Goal: Information Seeking & Learning: Learn about a topic

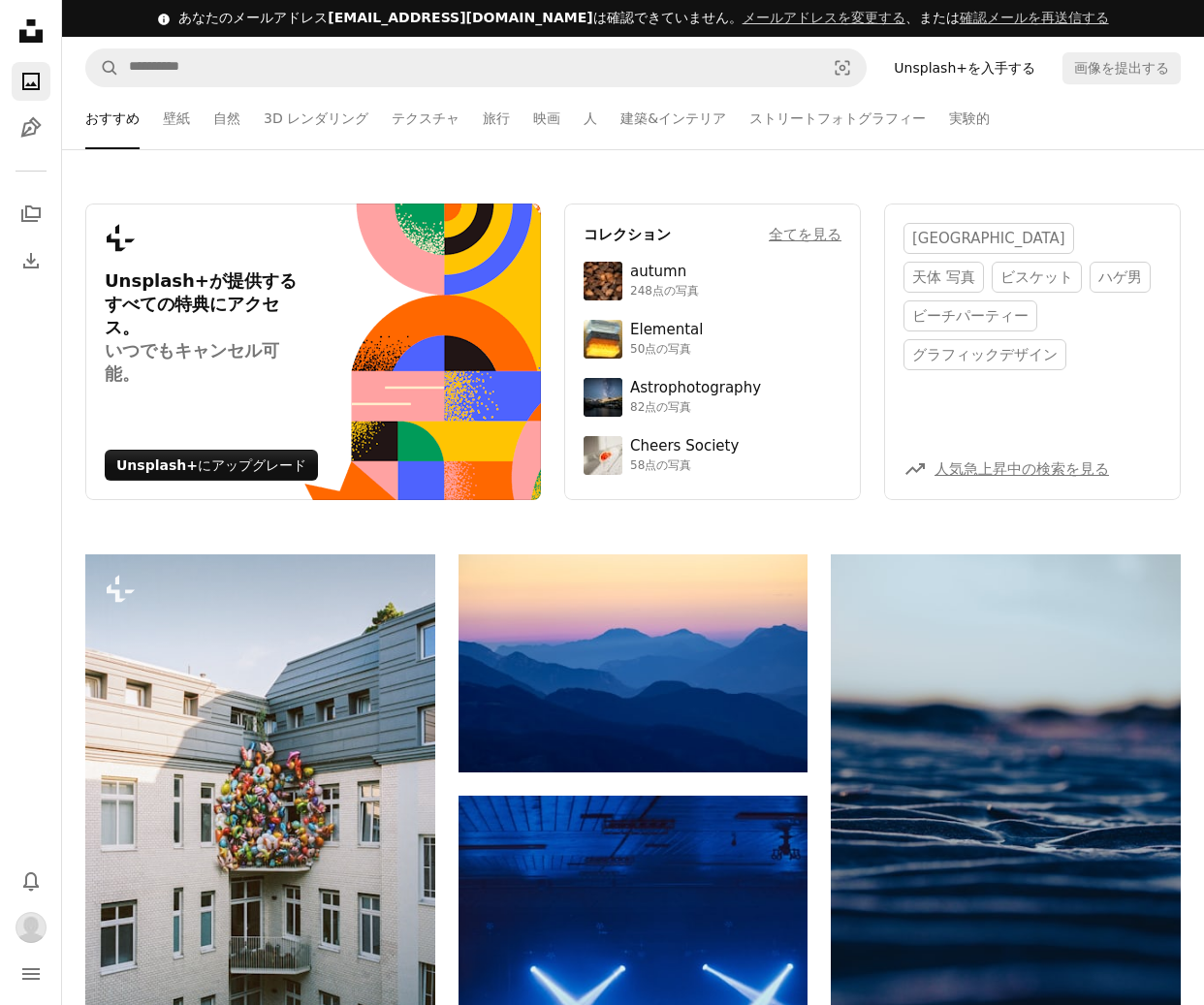
click at [30, 41] on icon at bounding box center [30, 30] width 23 height 23
click at [22, 27] on icon "Unsplash logo Unsplash ホーム" at bounding box center [31, 31] width 39 height 39
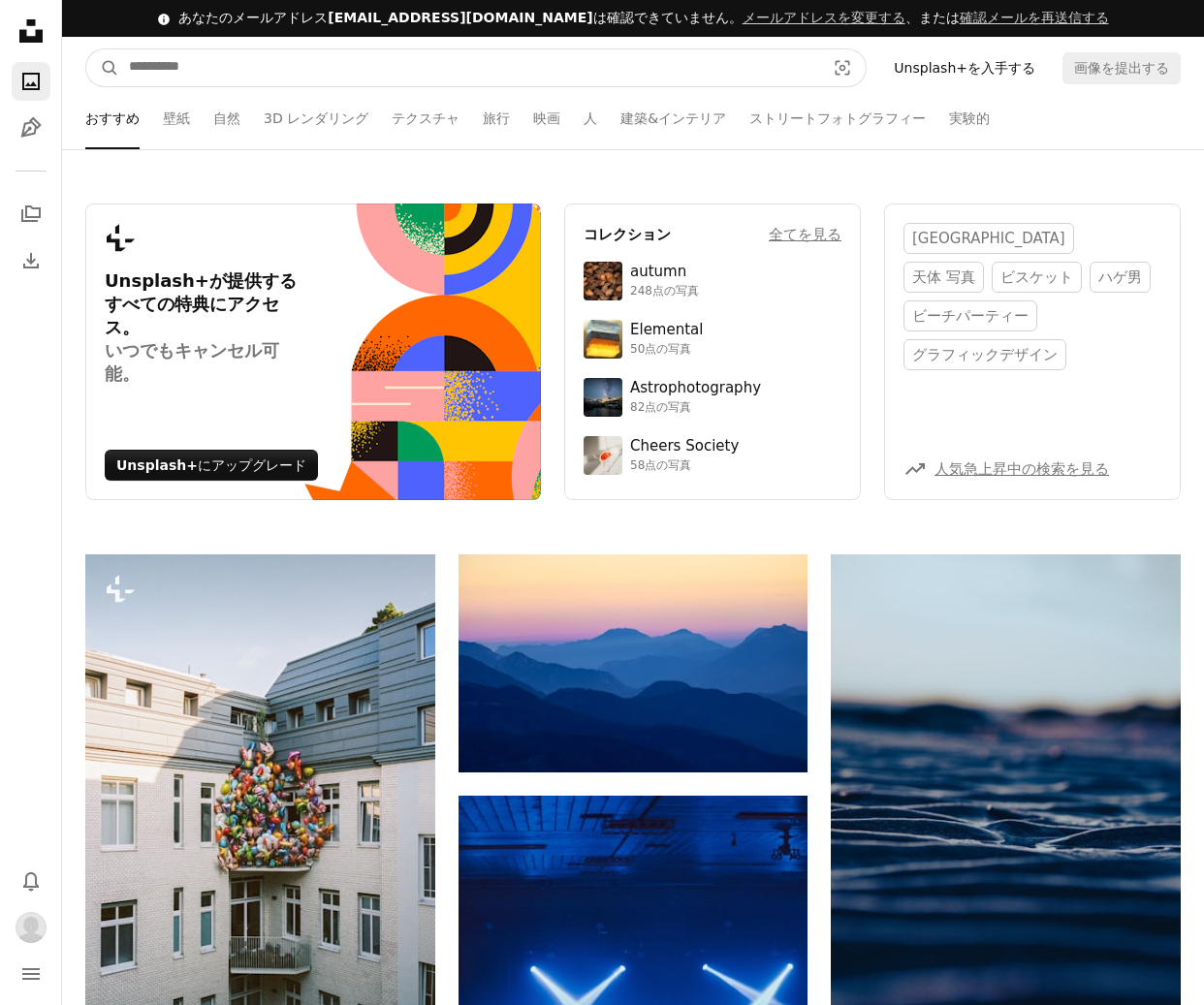
click at [268, 69] on input "サイト内でビジュアルを探す" at bounding box center [469, 67] width 700 height 37
type input "***"
drag, startPoint x: 280, startPoint y: 61, endPoint x: -6, endPoint y: 67, distance: 286.1
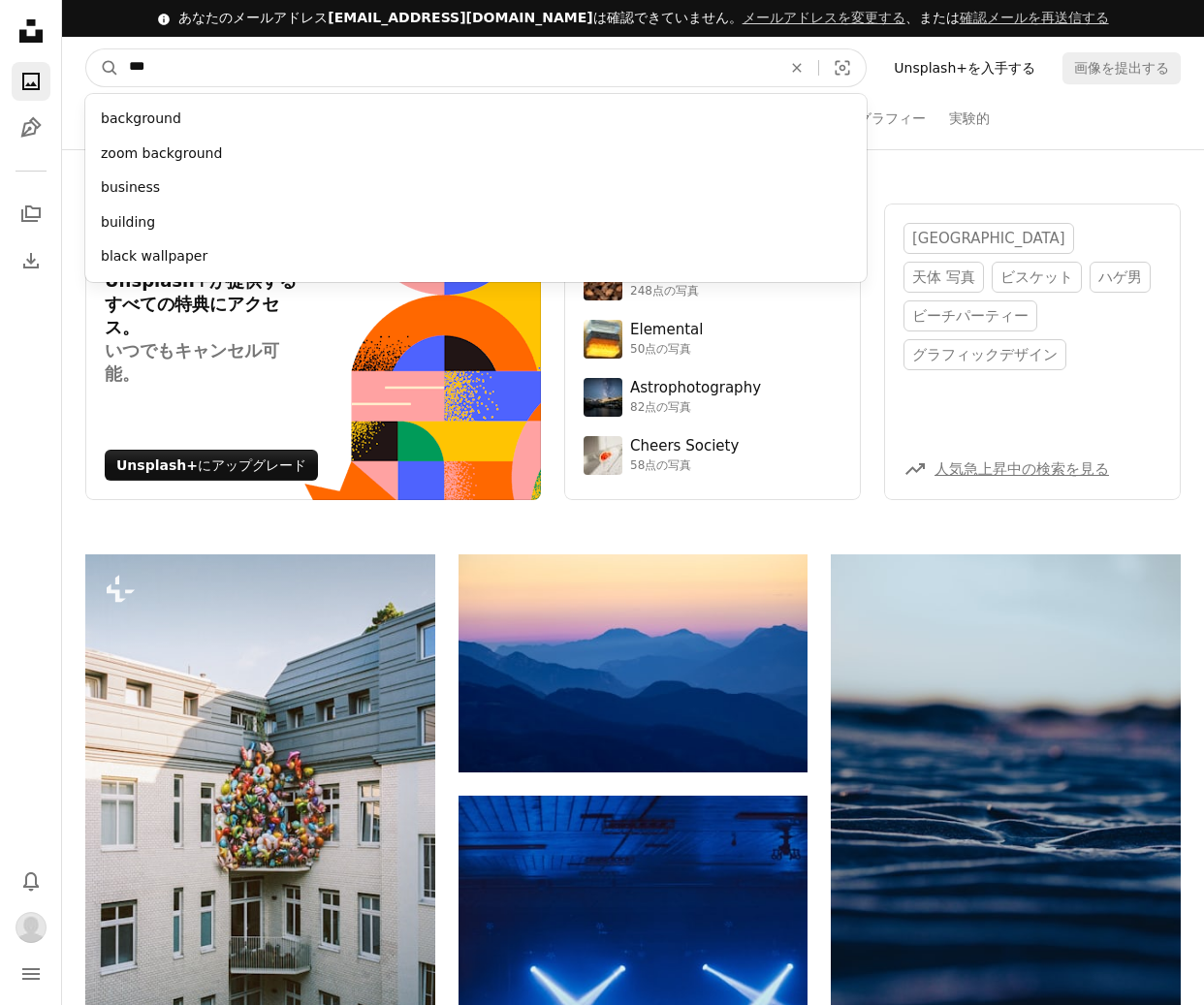
type input "****"
click button "A magnifying glass" at bounding box center [102, 67] width 33 height 37
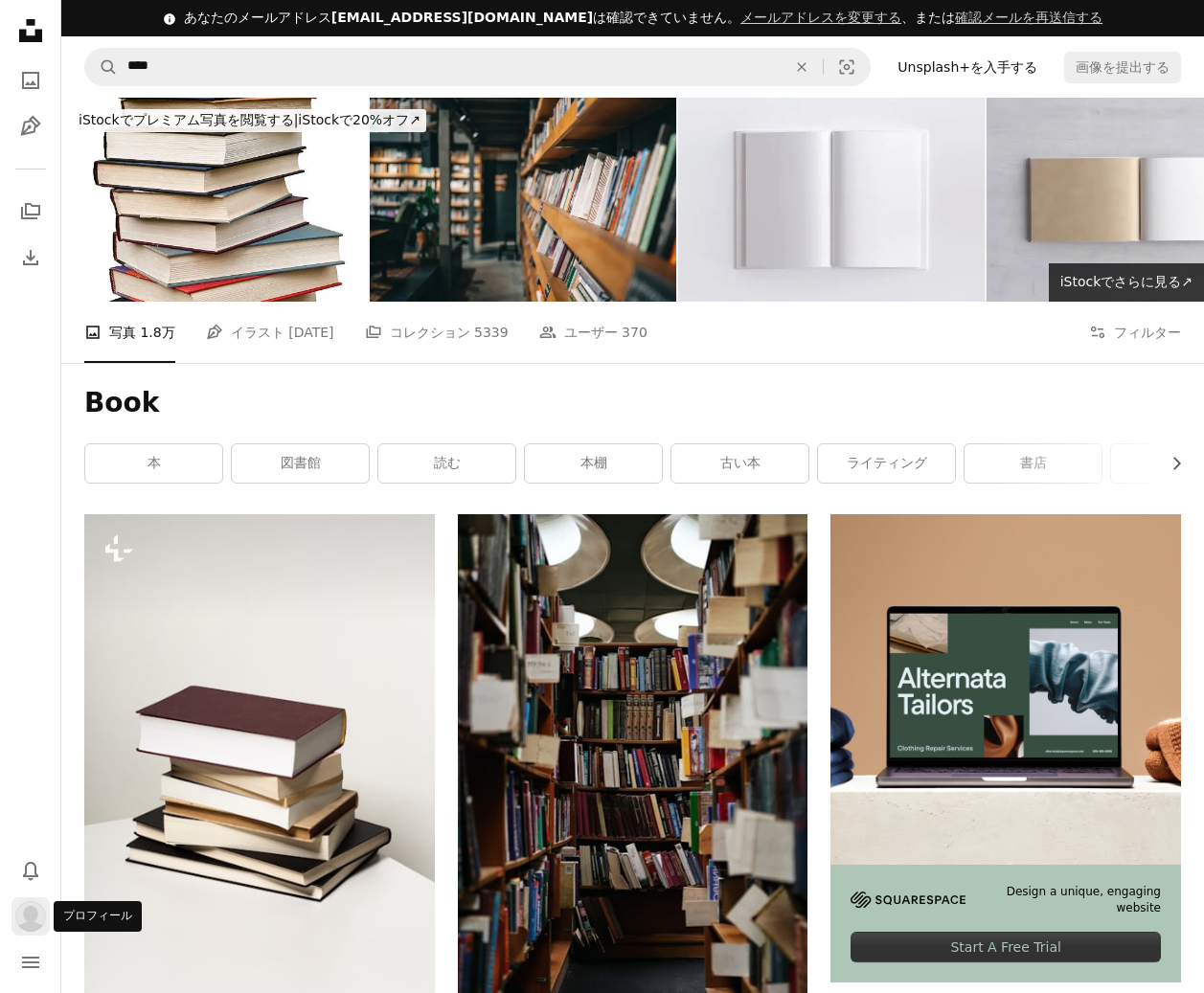
drag, startPoint x: 22, startPoint y: 920, endPoint x: 35, endPoint y: 921, distance: 13.0
click at [23, 921] on img "プロフィール" at bounding box center [31, 916] width 31 height 31
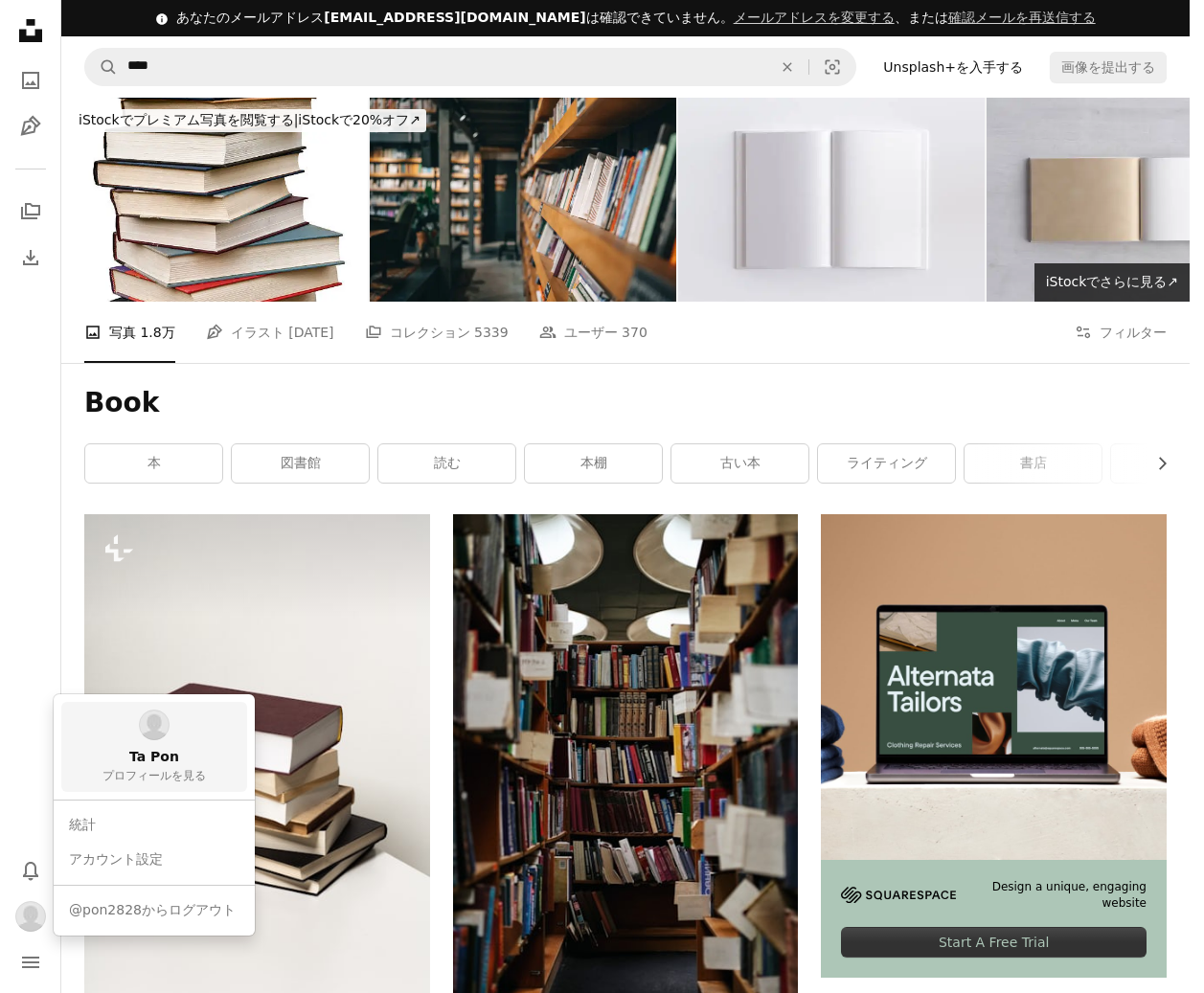
click at [179, 781] on span "プロフィールを見る" at bounding box center [154, 777] width 104 height 16
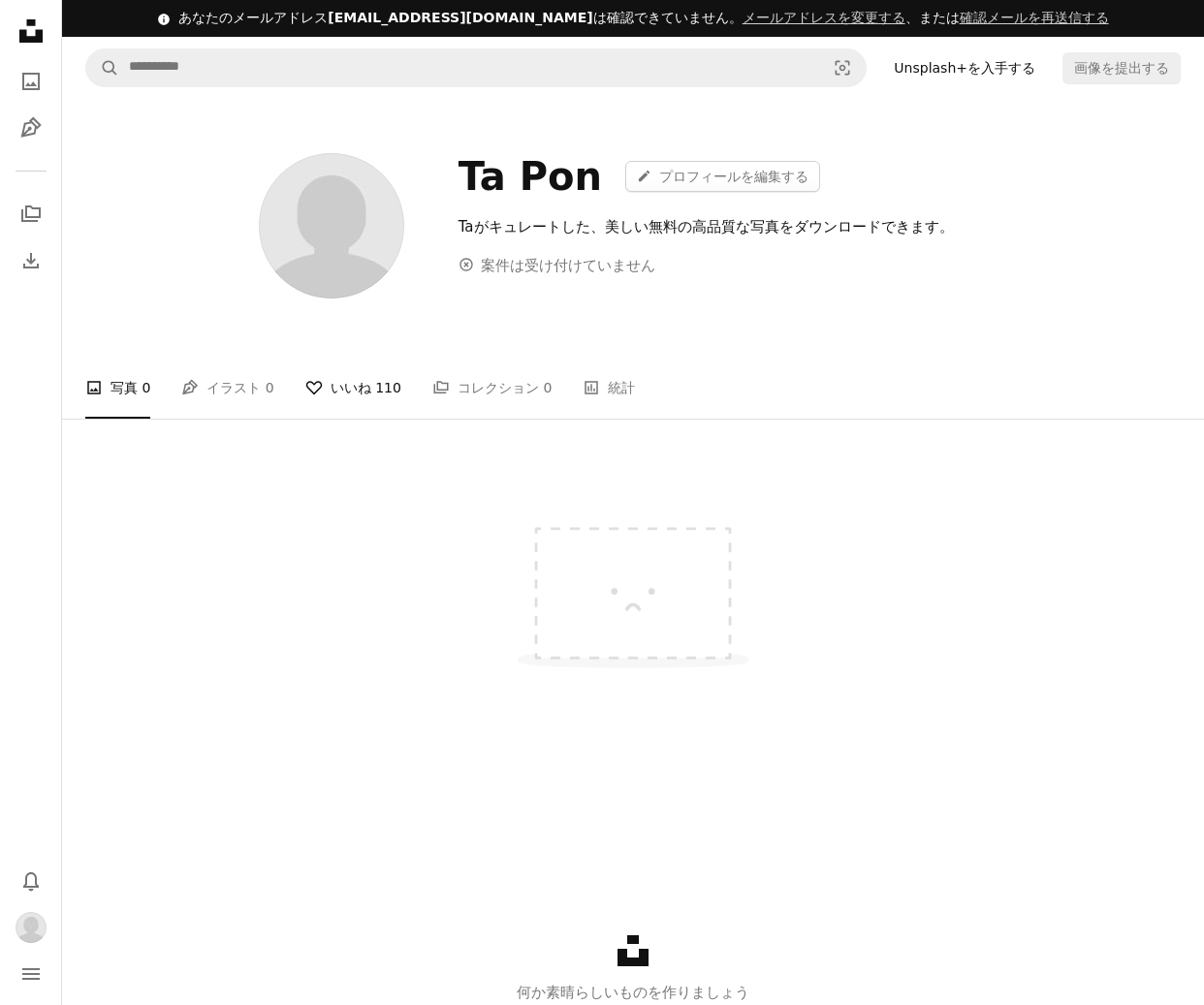
click at [327, 388] on link "A heart いいね 110" at bounding box center [354, 388] width 96 height 62
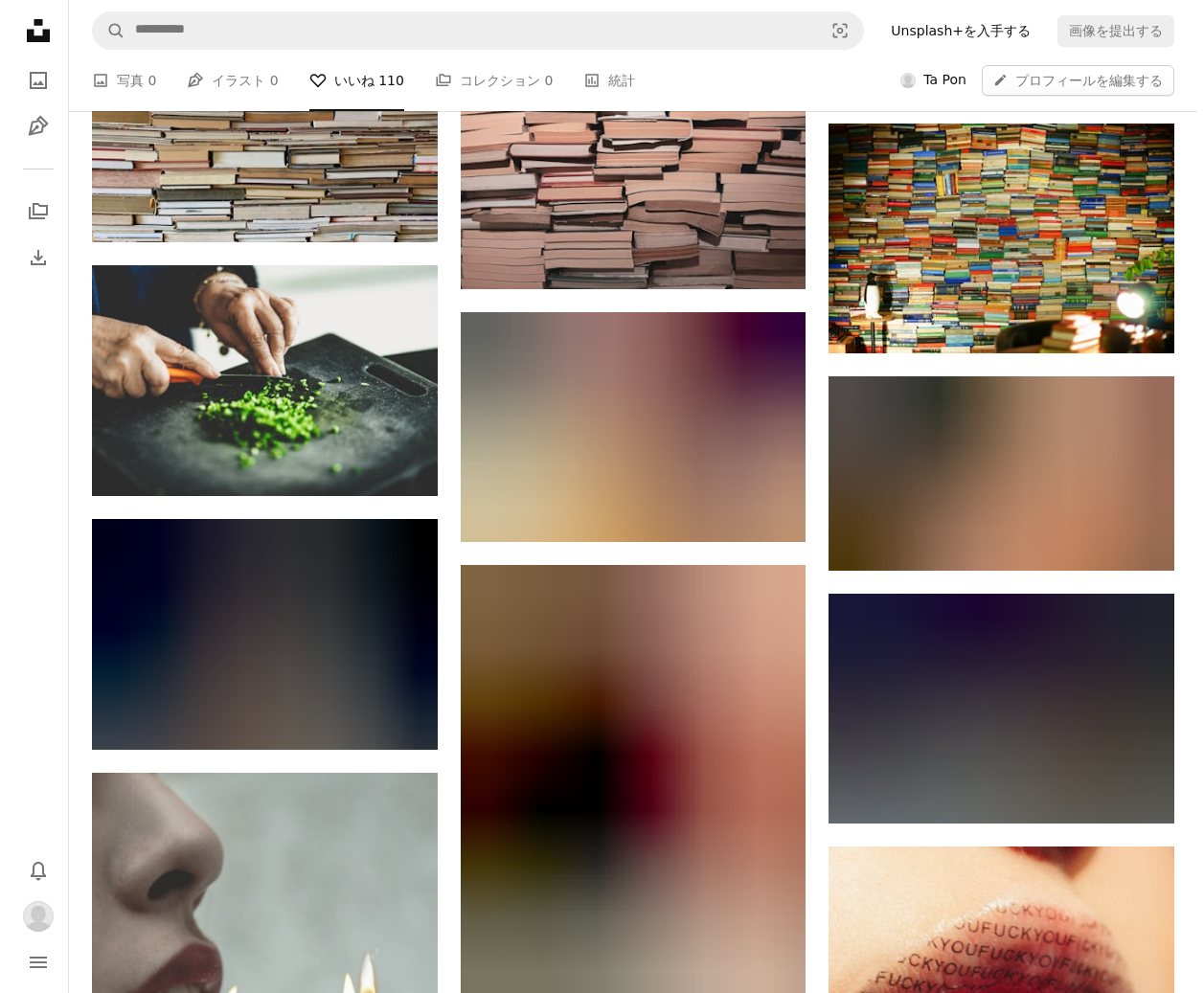
scroll to position [3352, 0]
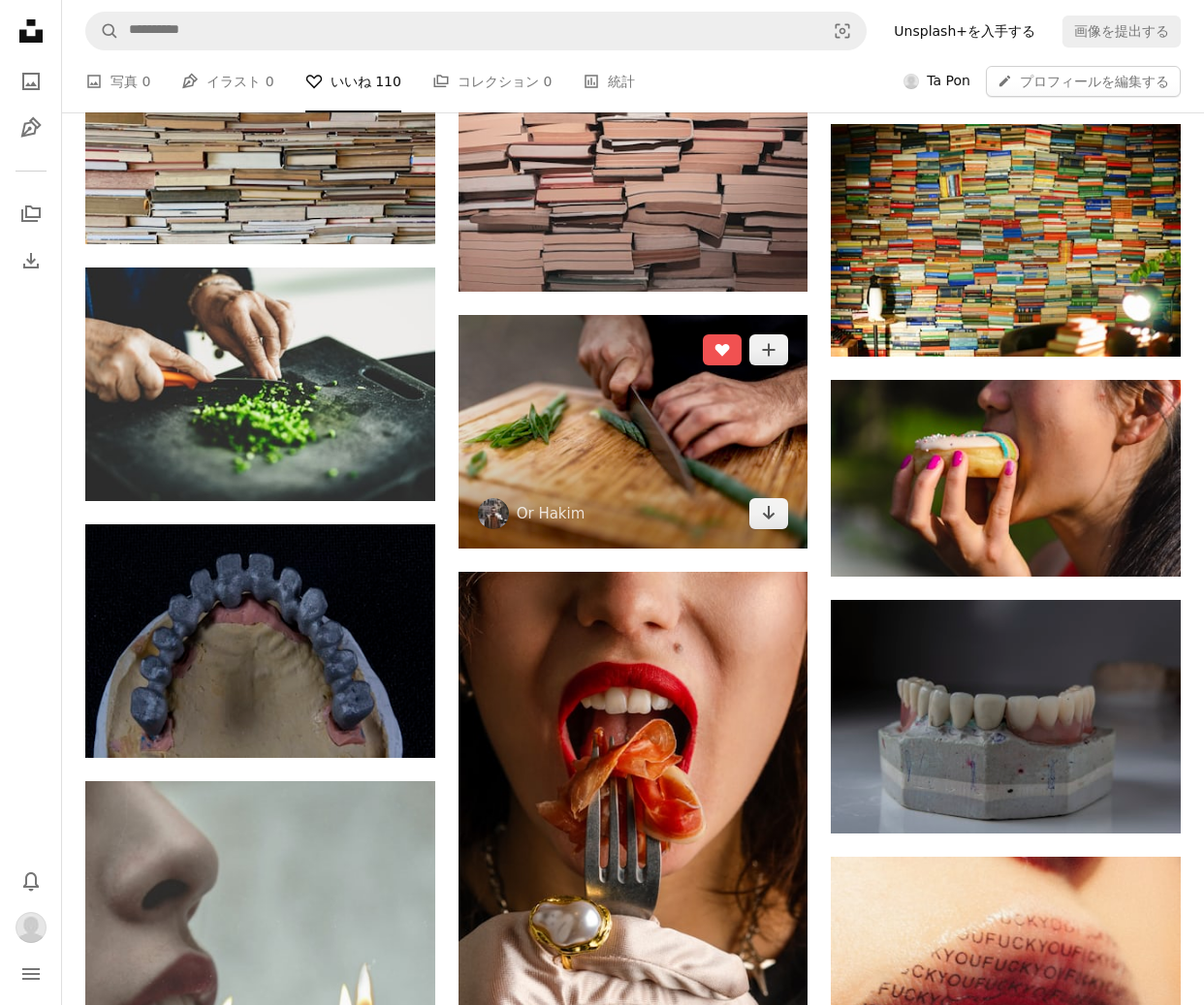
click at [668, 466] on img at bounding box center [633, 432] width 350 height 234
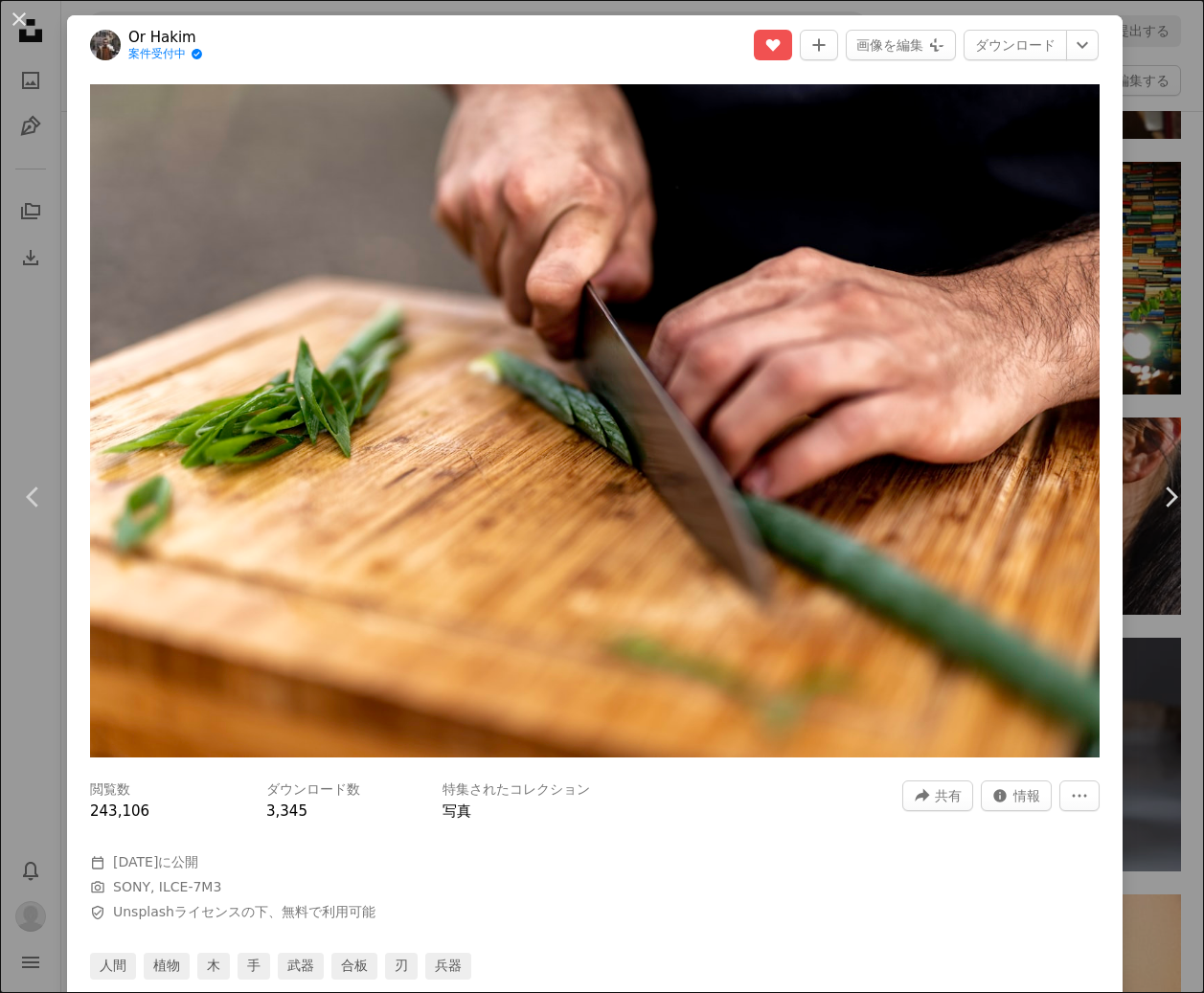
click at [395, 51] on header "Or [PERSON_NAME] 案件受付中 A checkmark inside of a circle A heart A plus sign 画像を編集…" at bounding box center [594, 45] width 1055 height 59
click at [22, 29] on button "An X shape" at bounding box center [19, 19] width 23 height 23
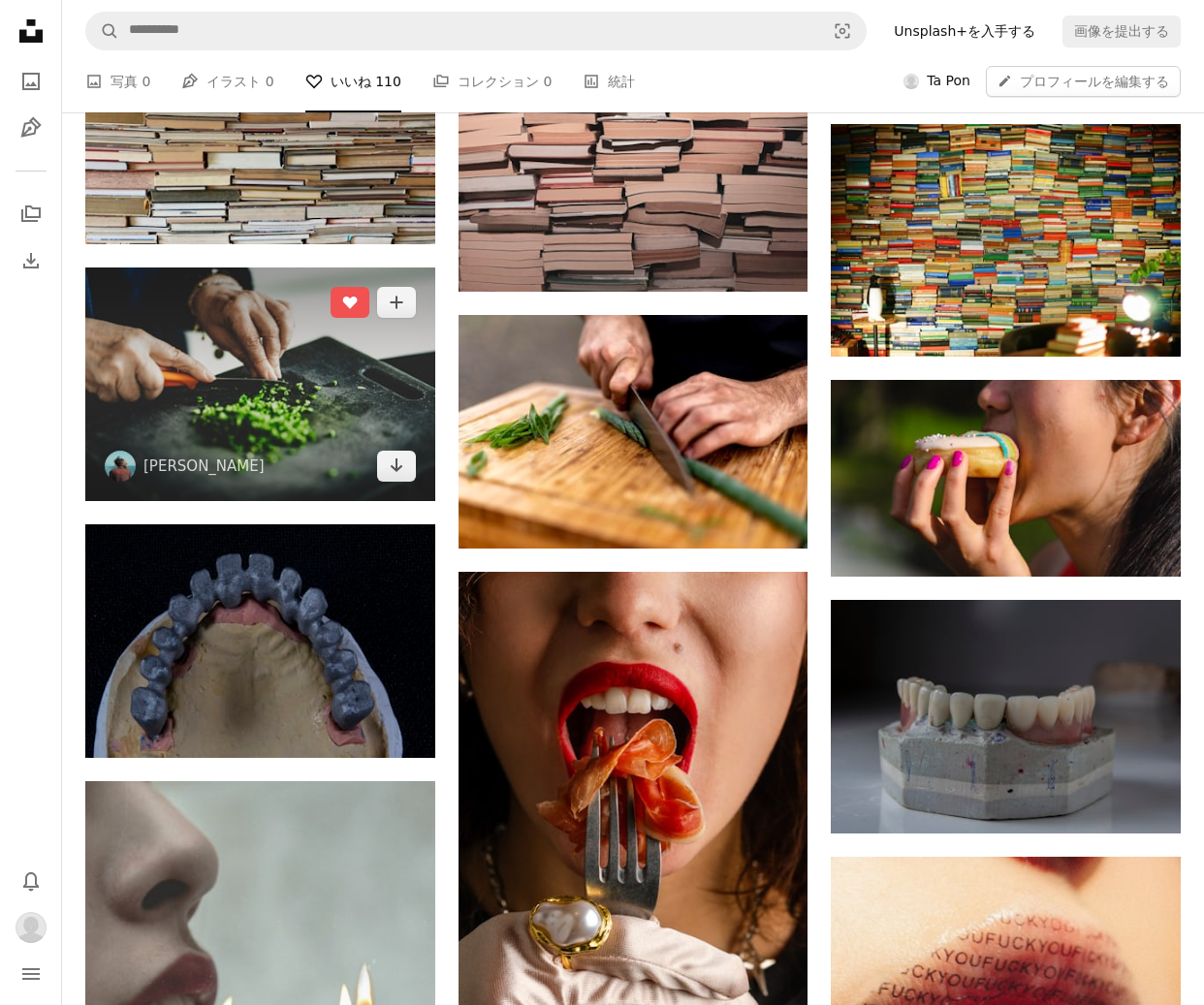
click at [232, 408] on img at bounding box center [260, 385] width 350 height 234
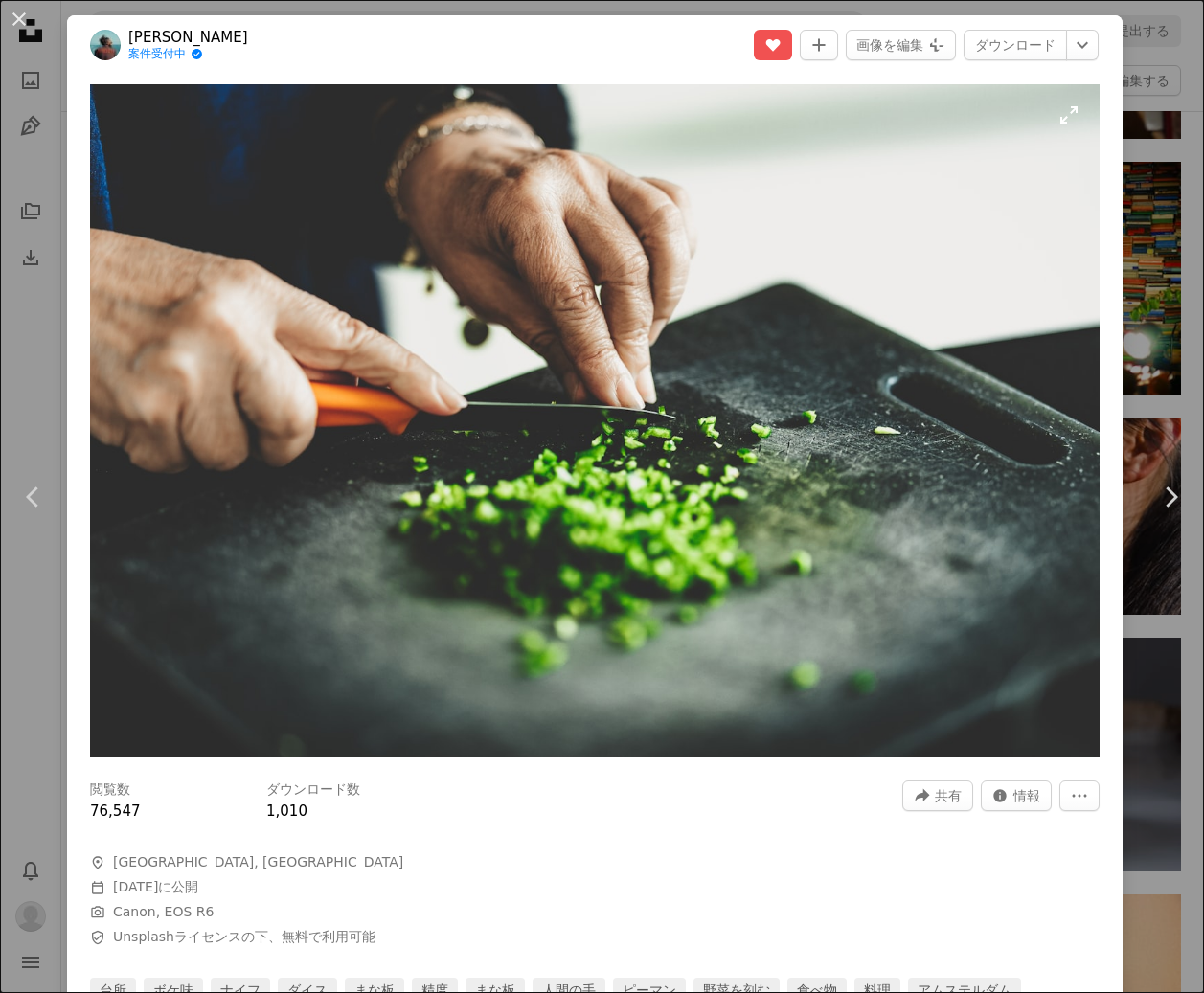
click at [639, 458] on img "この画像でズームインする" at bounding box center [594, 420] width 1010 height 673
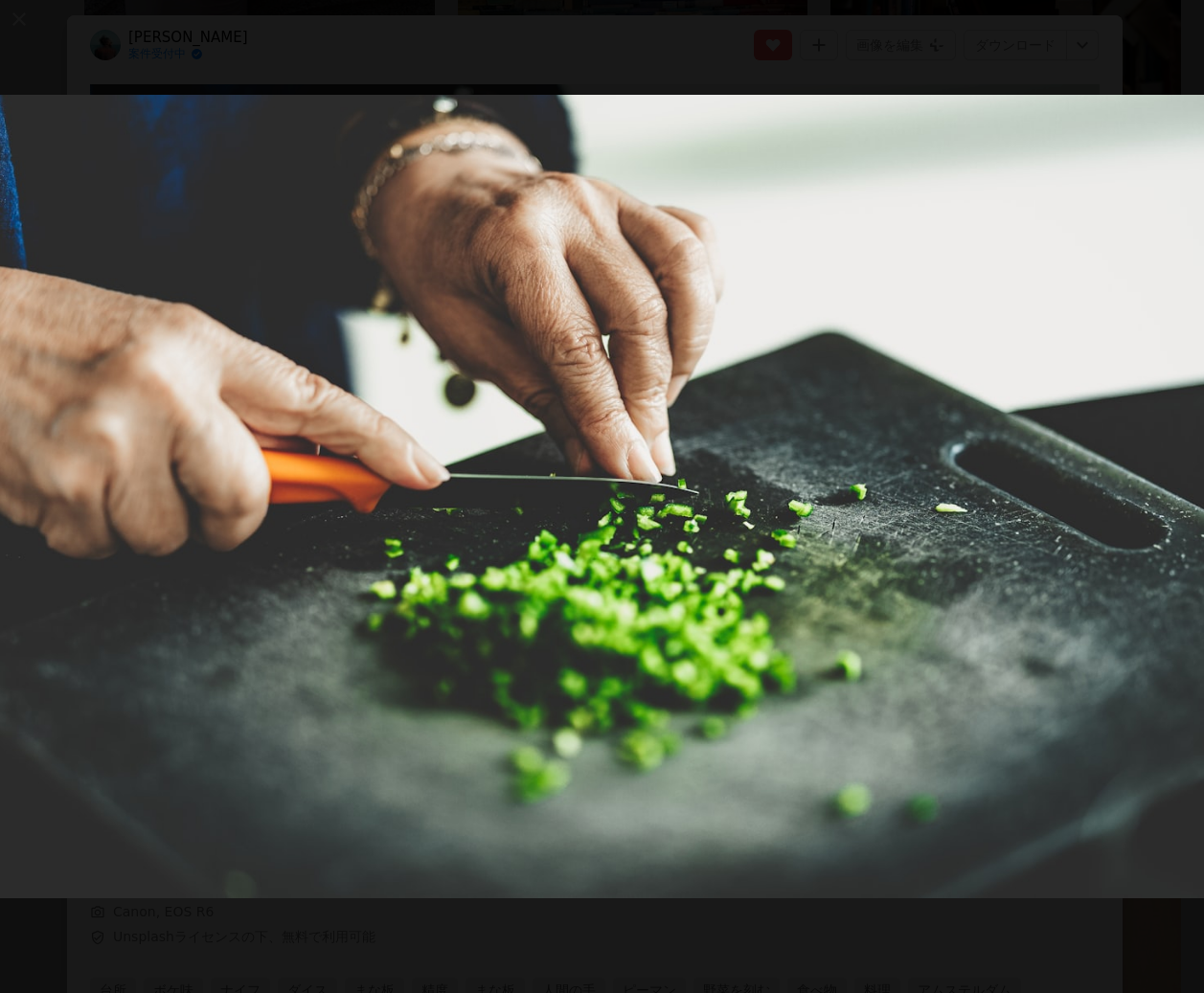
click at [71, 42] on button "この画像でズームアウトする" at bounding box center [602, 496] width 1206 height 995
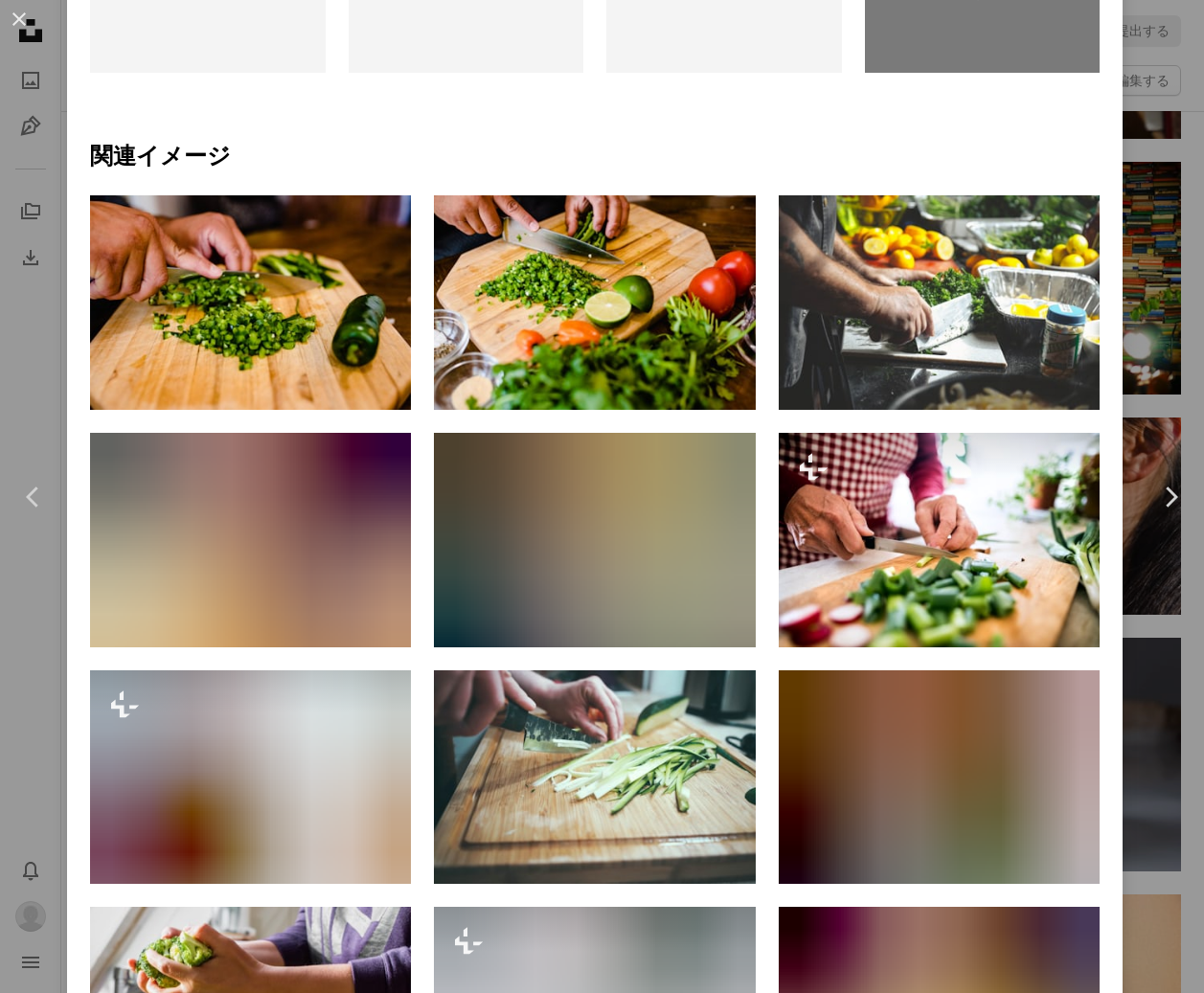
scroll to position [766, 0]
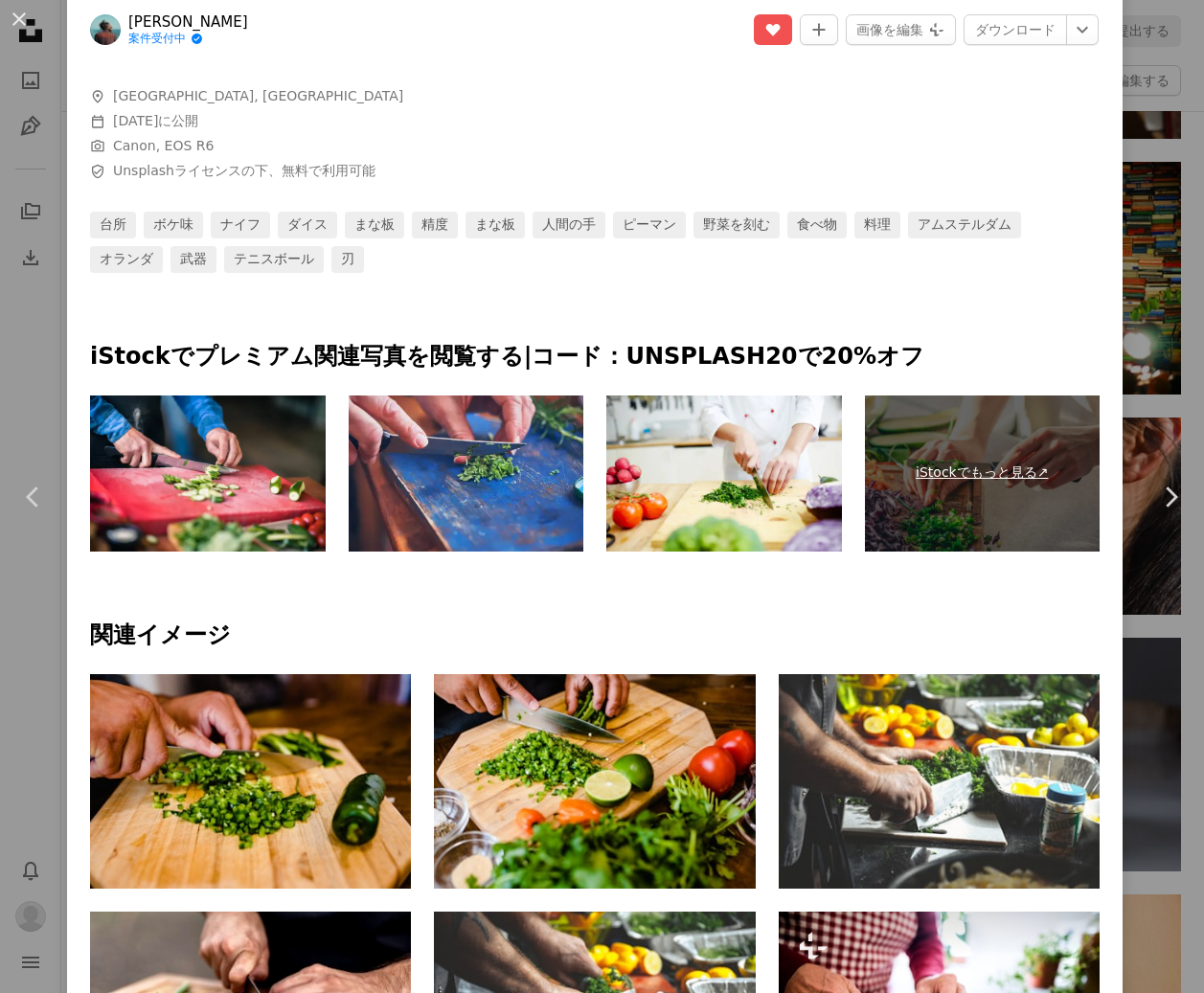
click at [976, 465] on link "iStockでもっと見る ↗" at bounding box center [982, 474] width 236 height 157
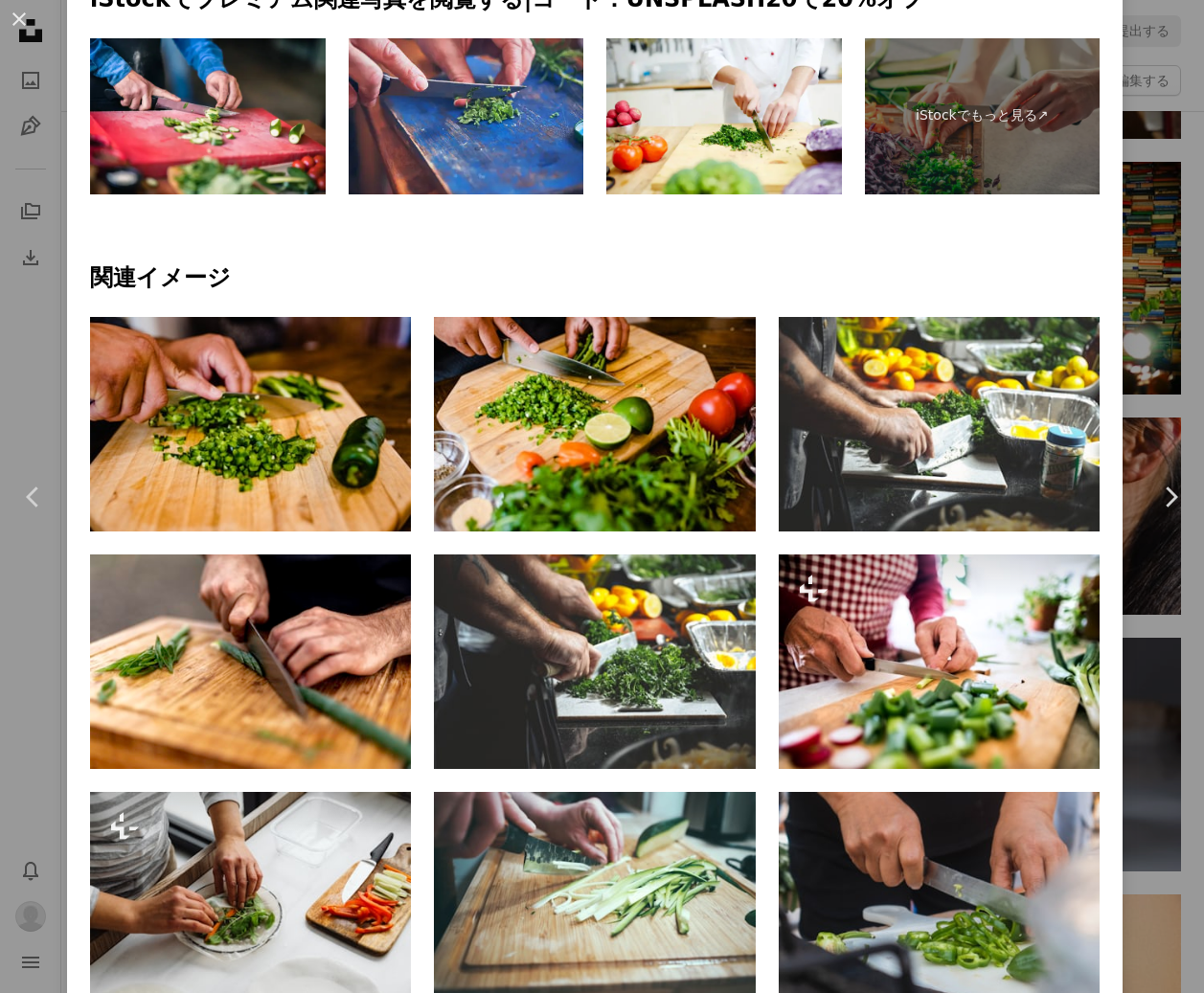
scroll to position [1149, 0]
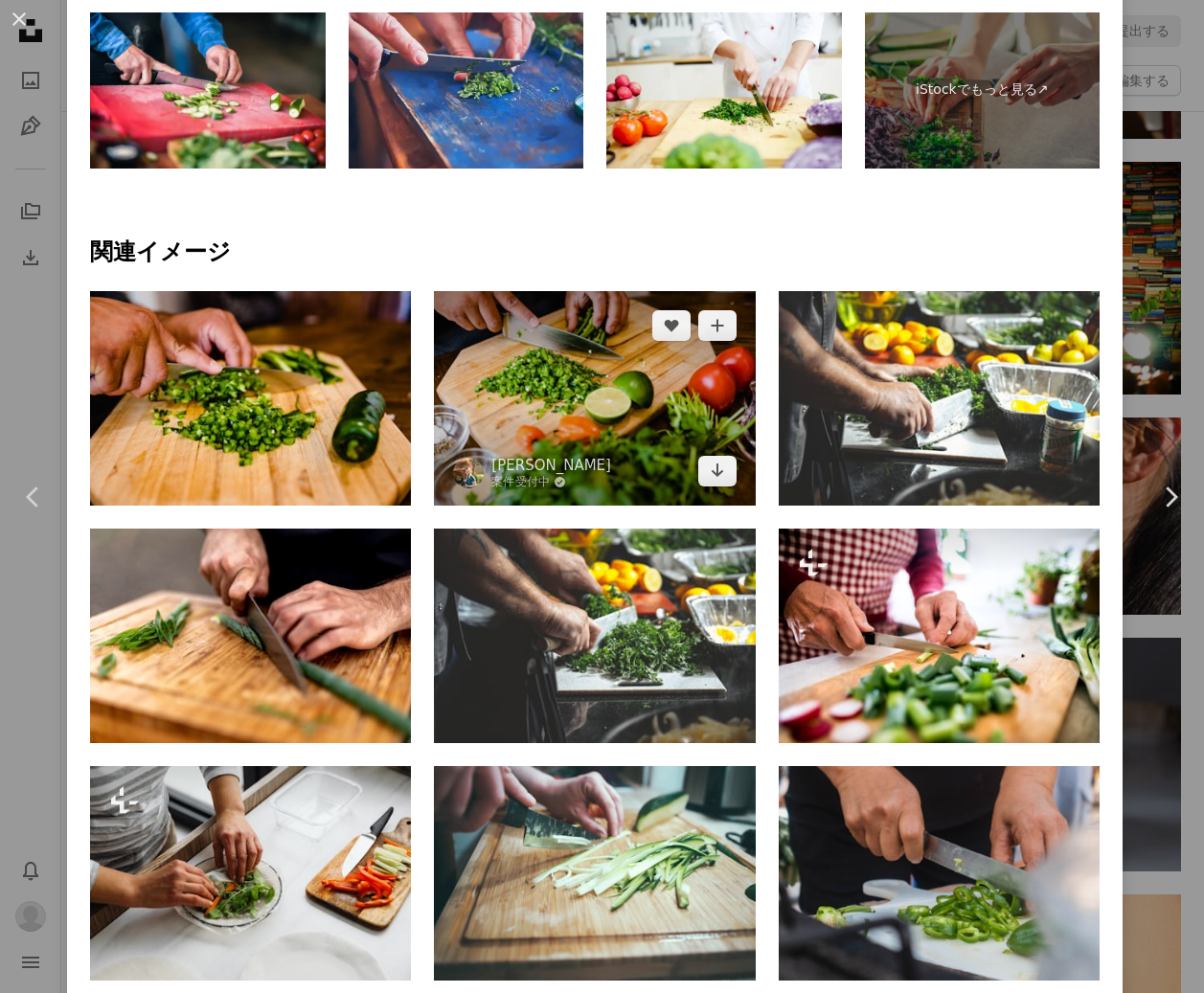
click at [615, 444] on img at bounding box center [594, 398] width 321 height 214
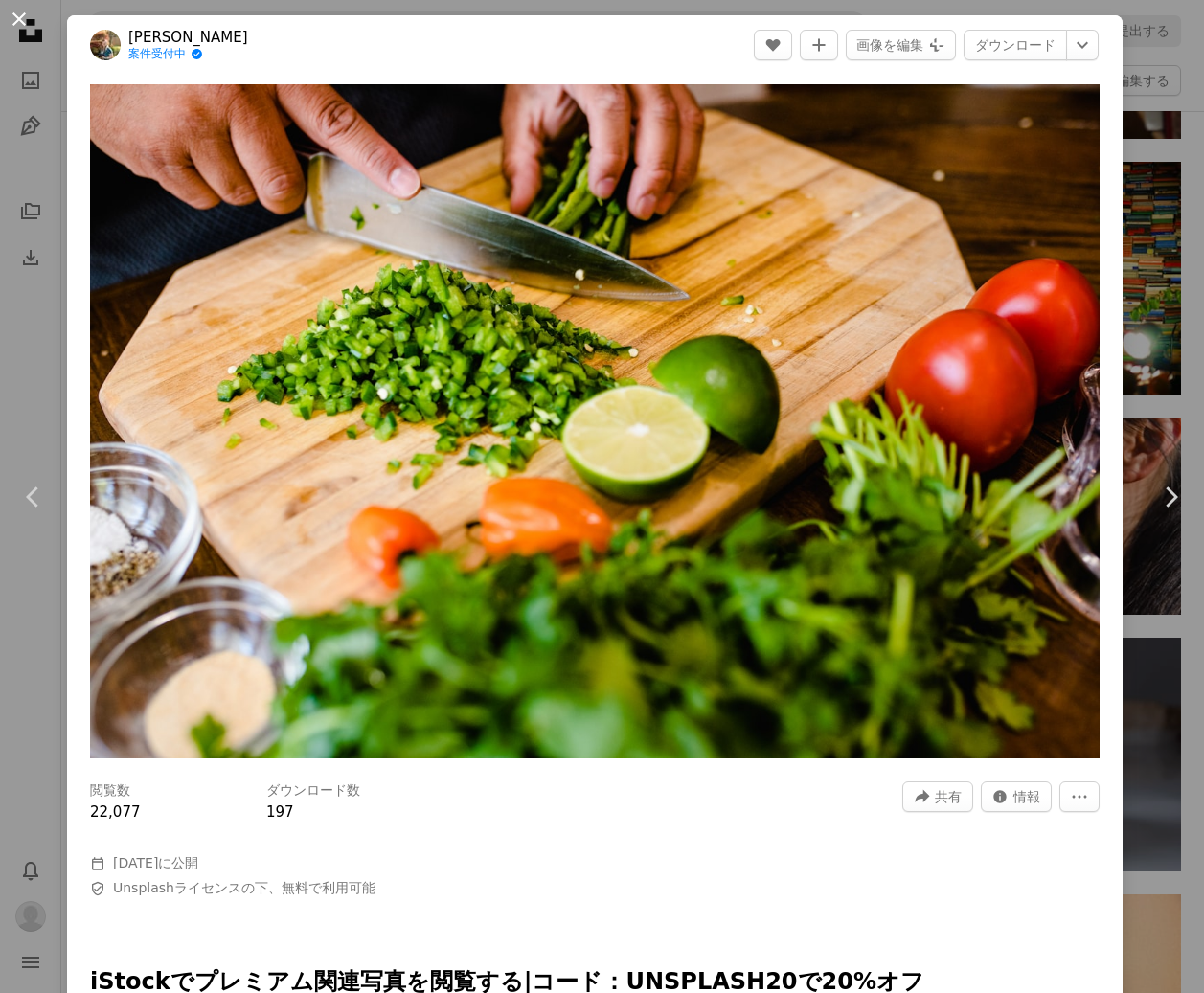
click at [20, 22] on button "An X shape" at bounding box center [19, 19] width 23 height 23
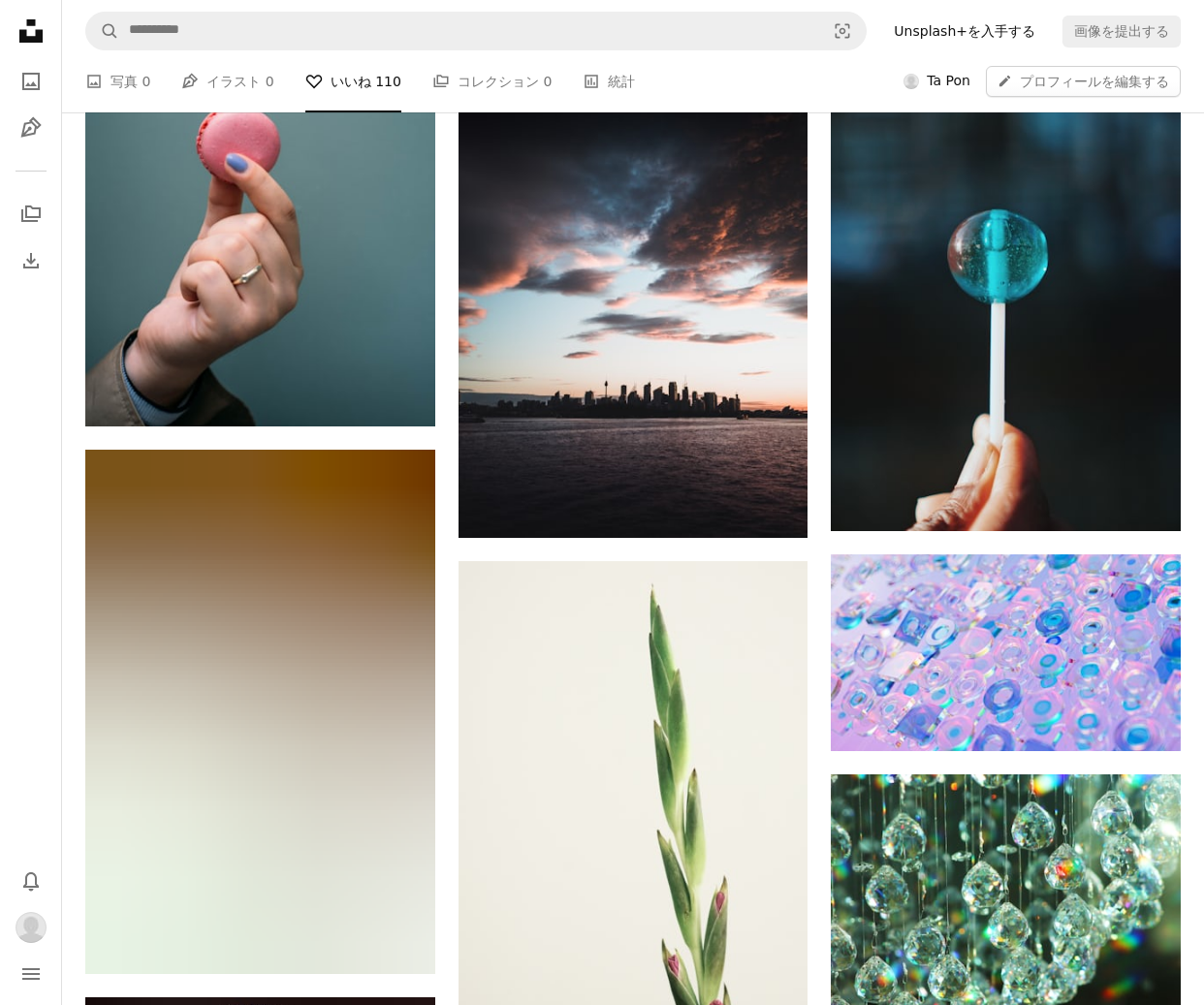
scroll to position [8045, 0]
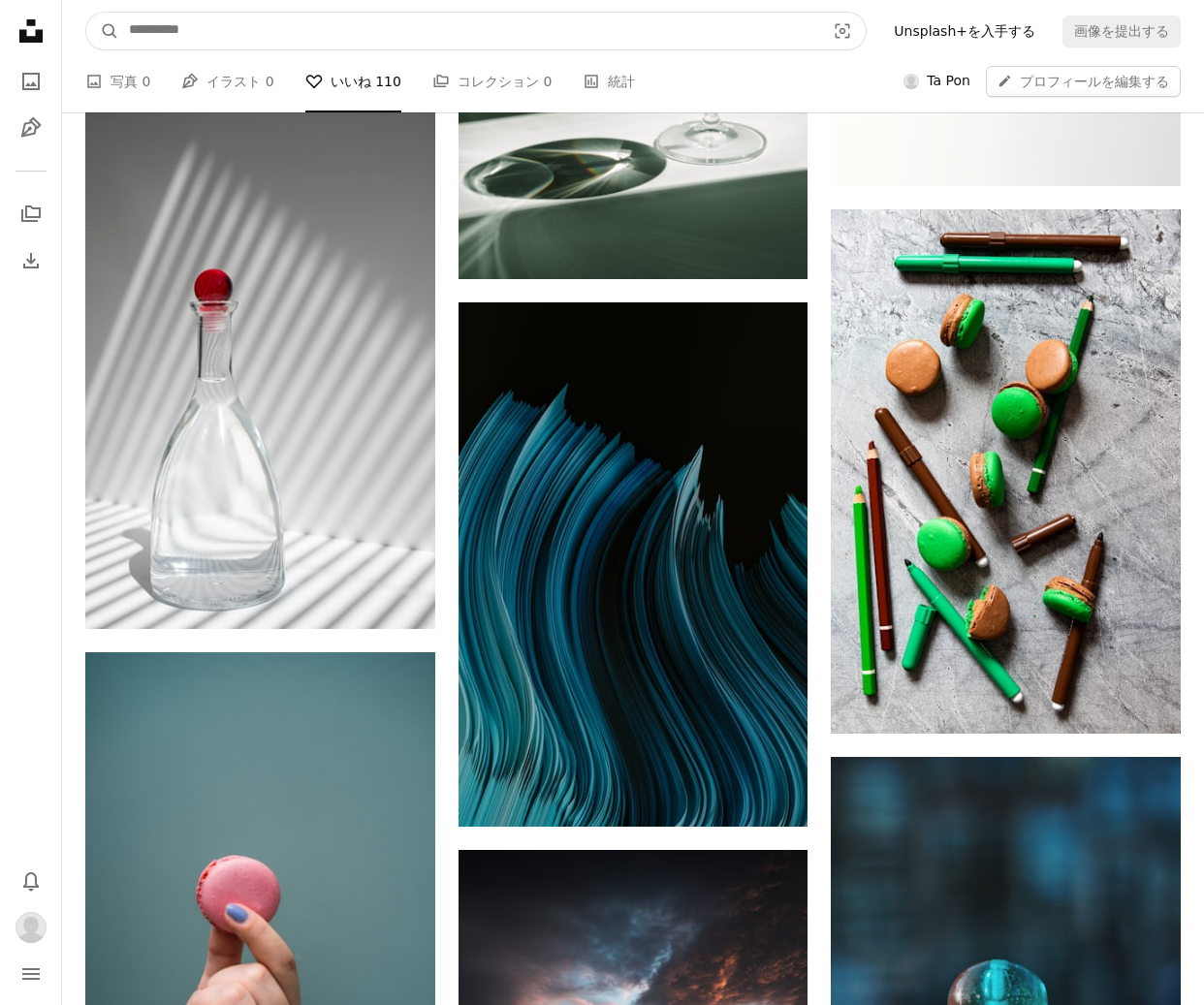
click at [648, 27] on input "サイト内でビジュアルを探す" at bounding box center [469, 31] width 700 height 37
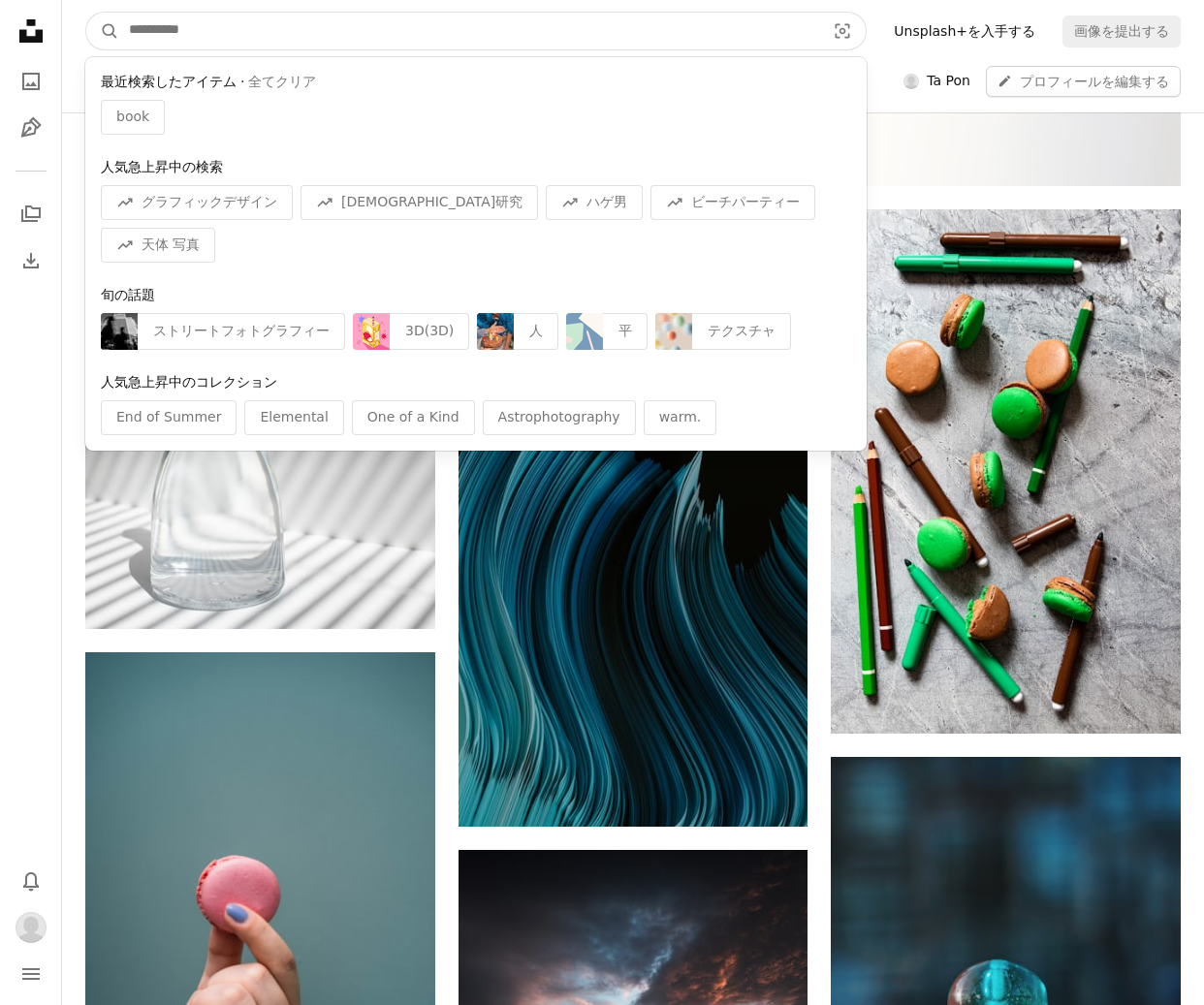
paste input "**********"
type input "**********"
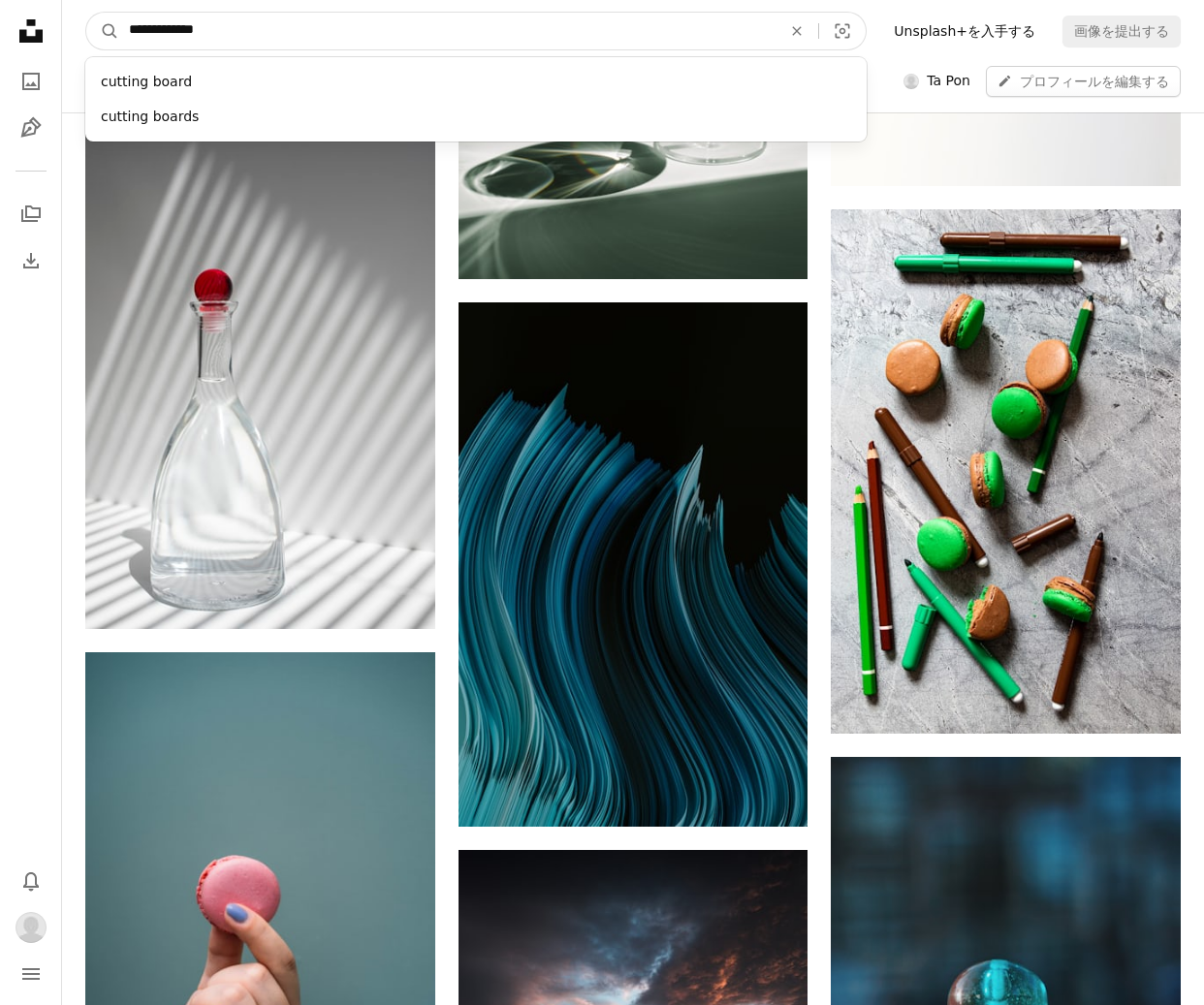
click button "A magnifying glass" at bounding box center [102, 31] width 33 height 37
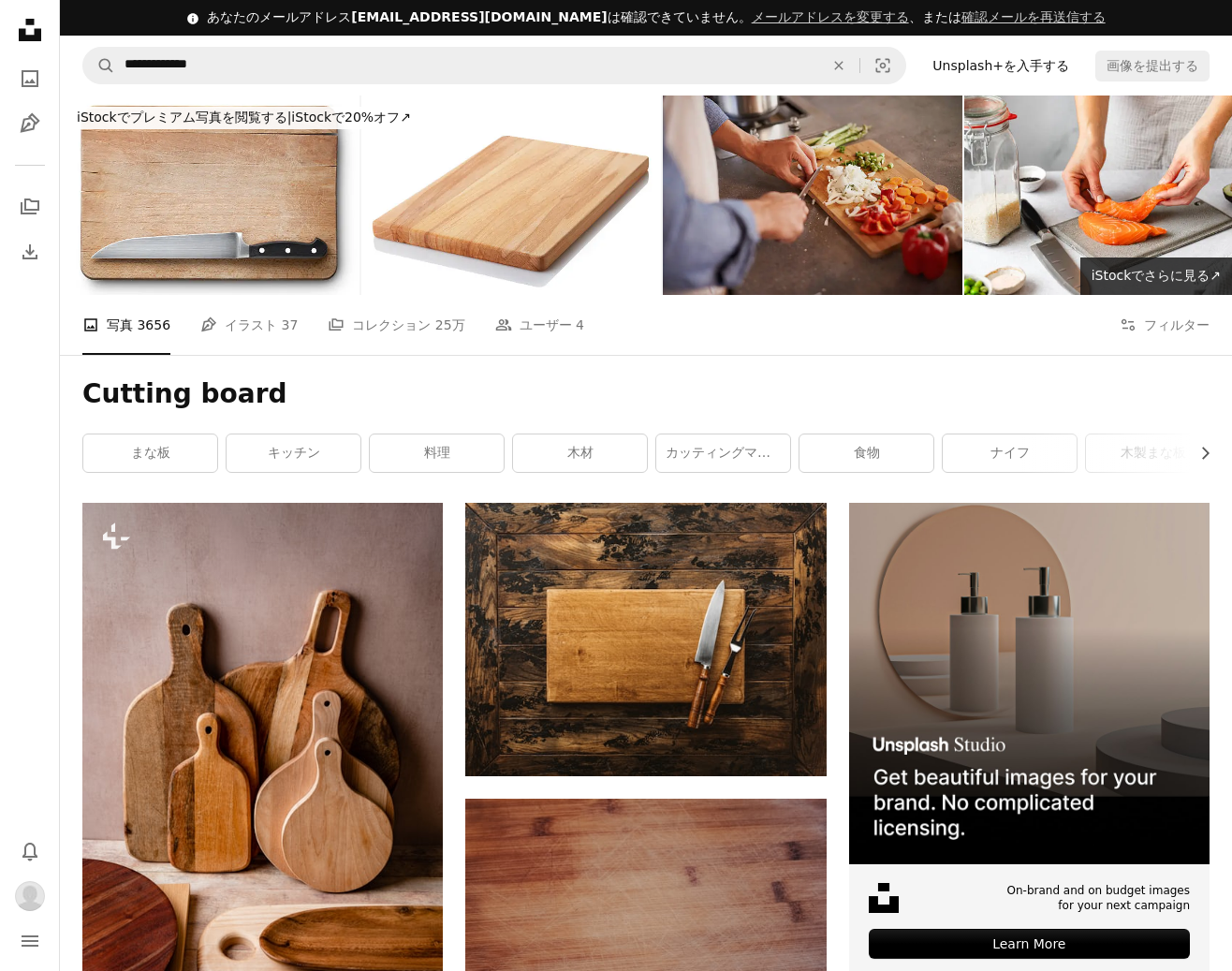
click at [852, 234] on img at bounding box center [812, 195] width 299 height 200
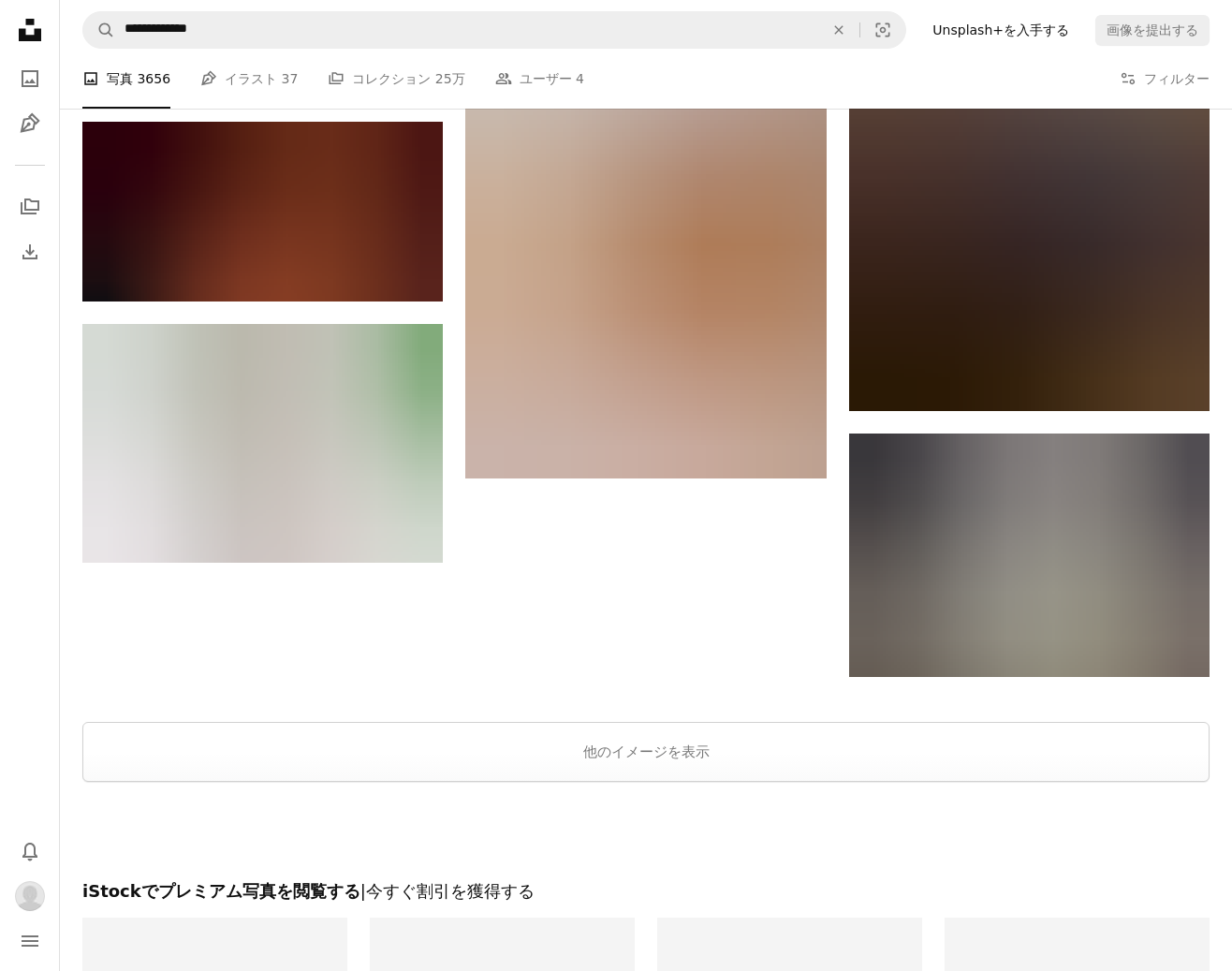
scroll to position [2309, 0]
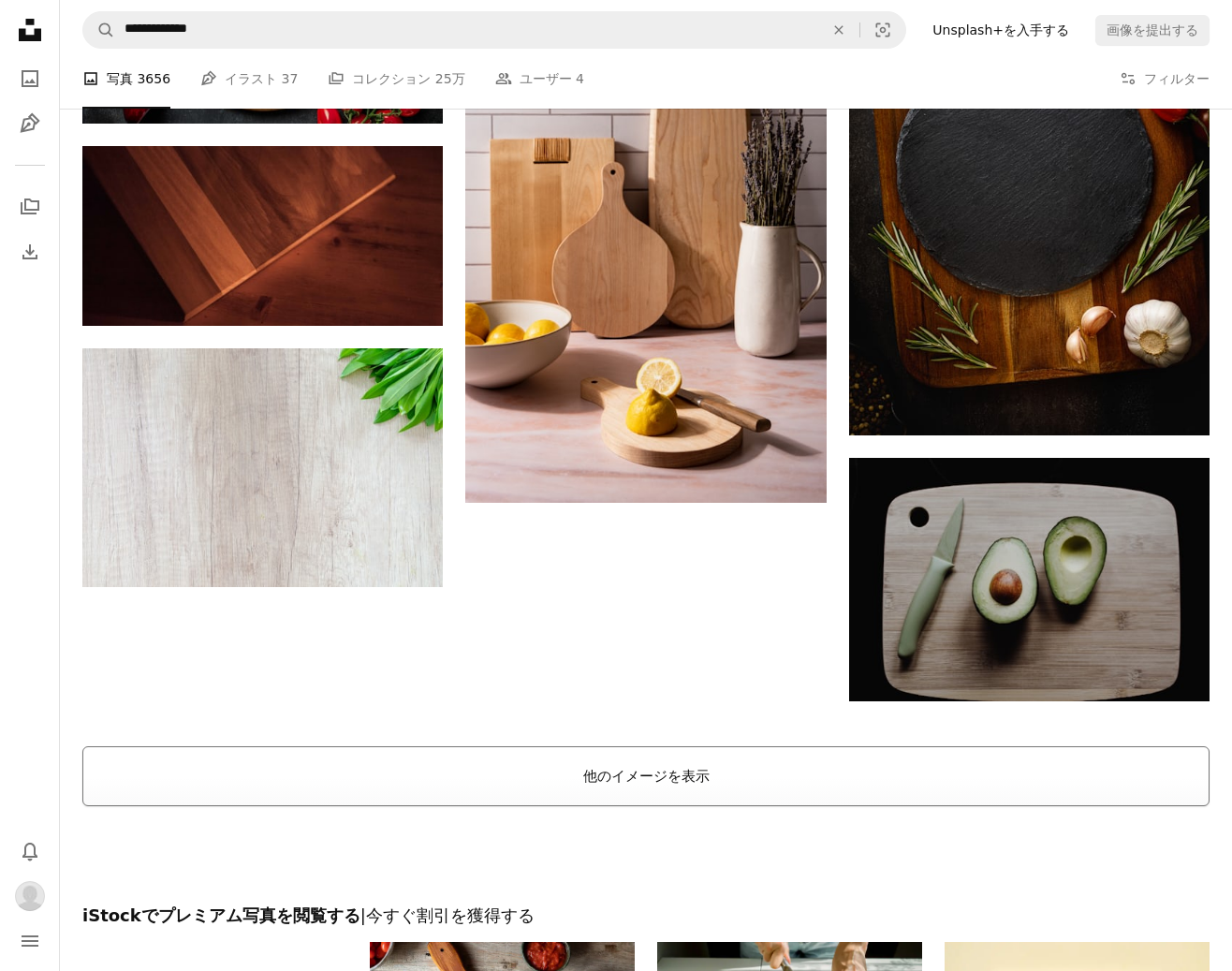
click at [662, 784] on button "他のイメージを表示" at bounding box center [645, 776] width 1127 height 60
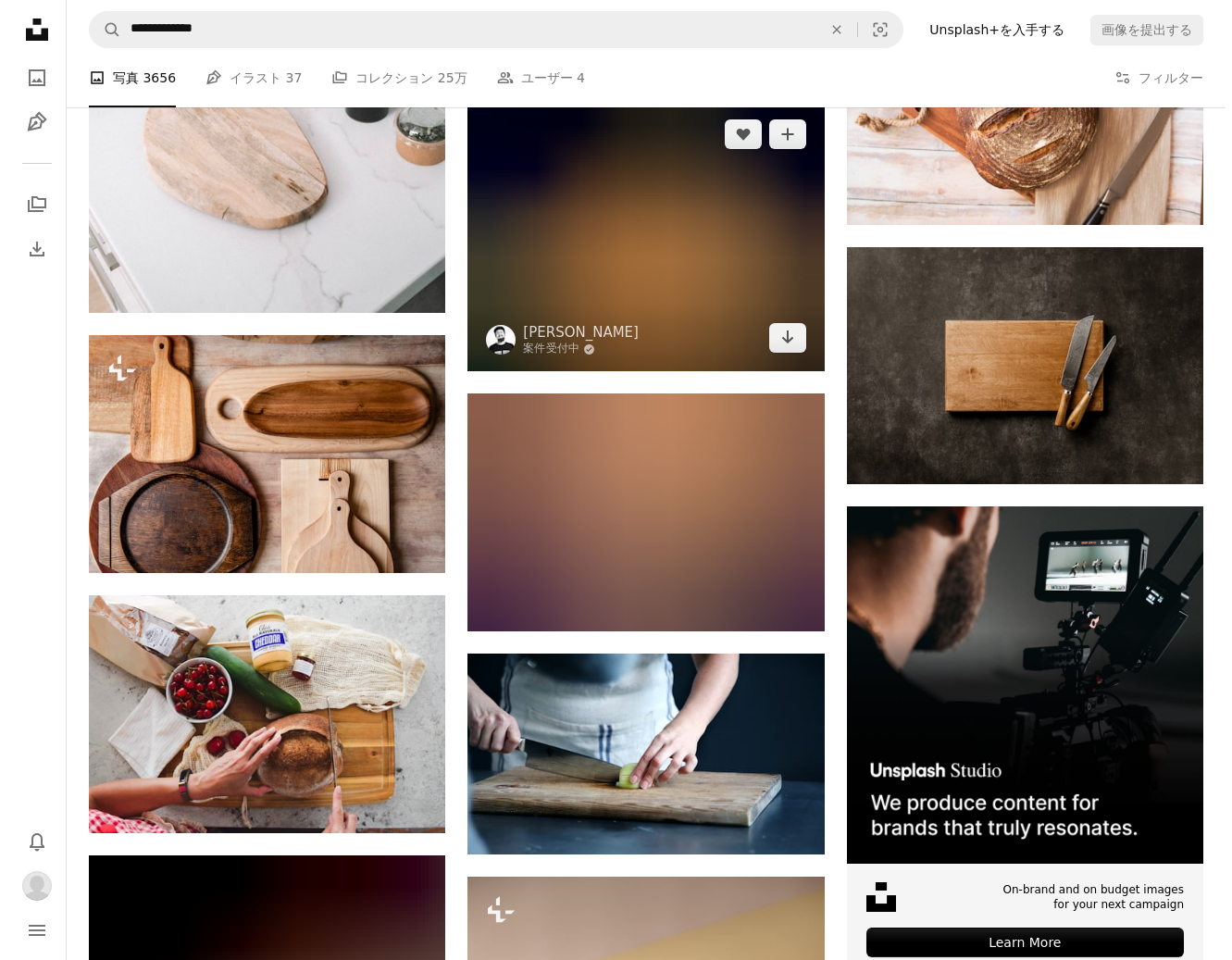
scroll to position [5616, 0]
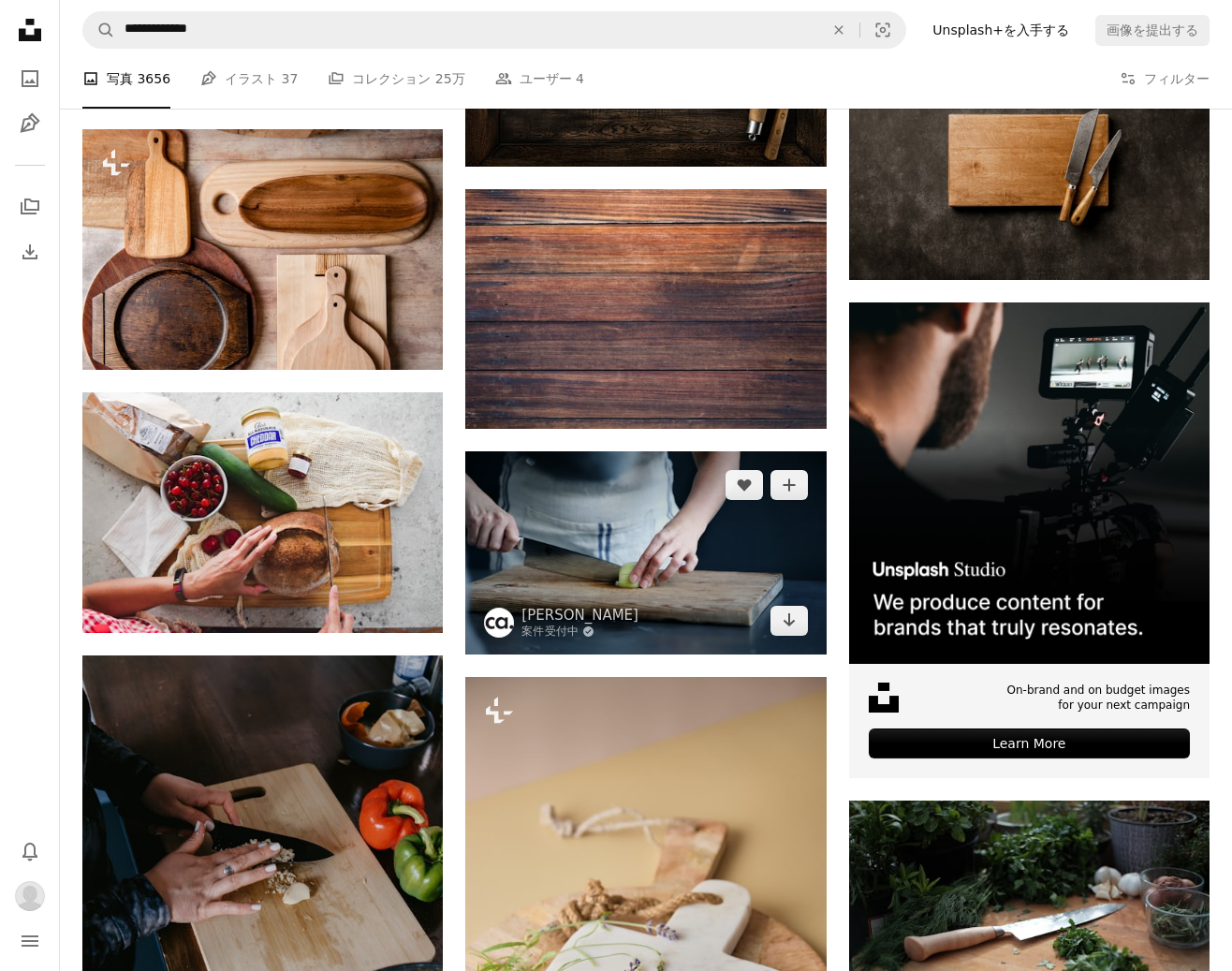
click at [671, 568] on img at bounding box center [645, 553] width 361 height 204
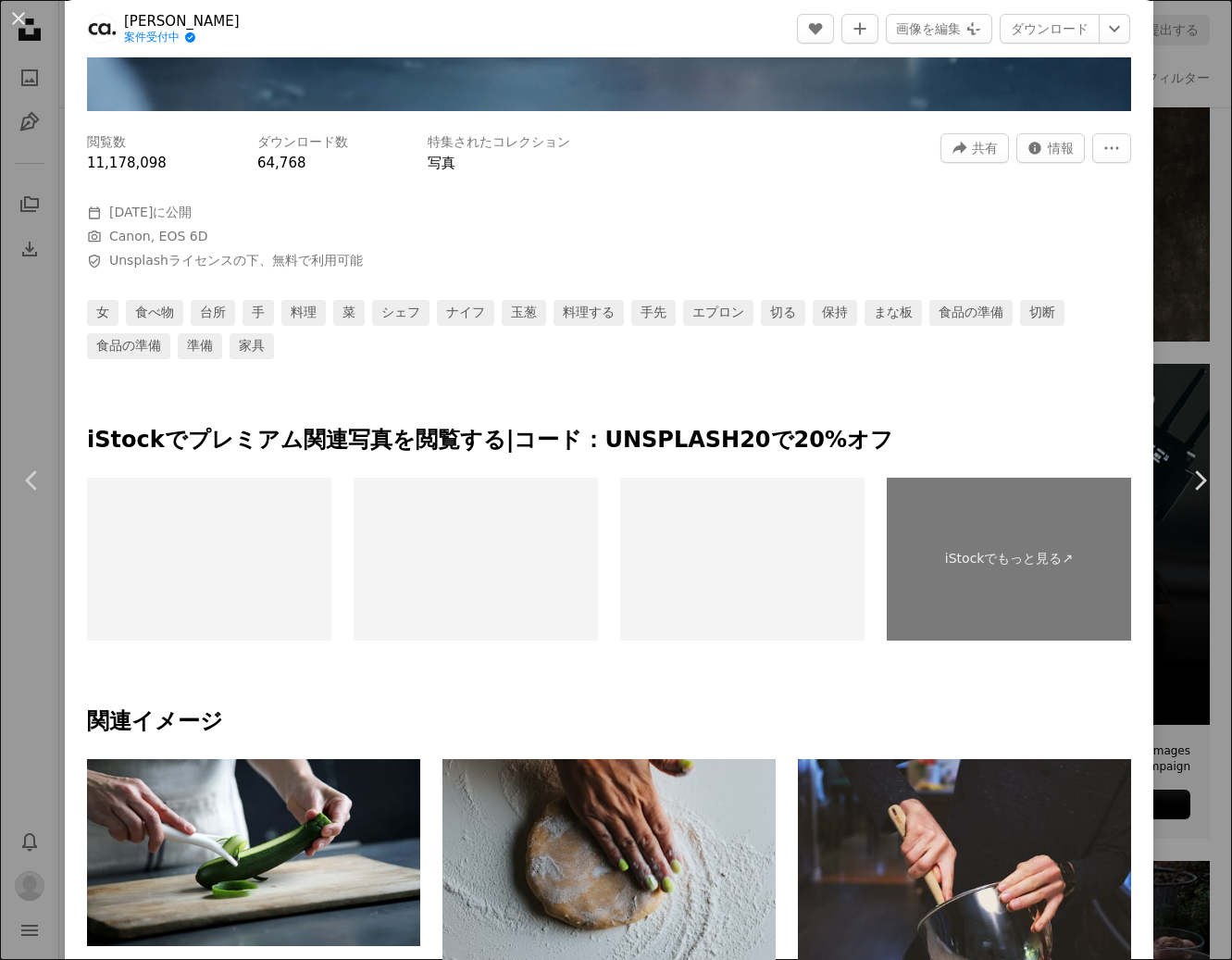
scroll to position [648, 0]
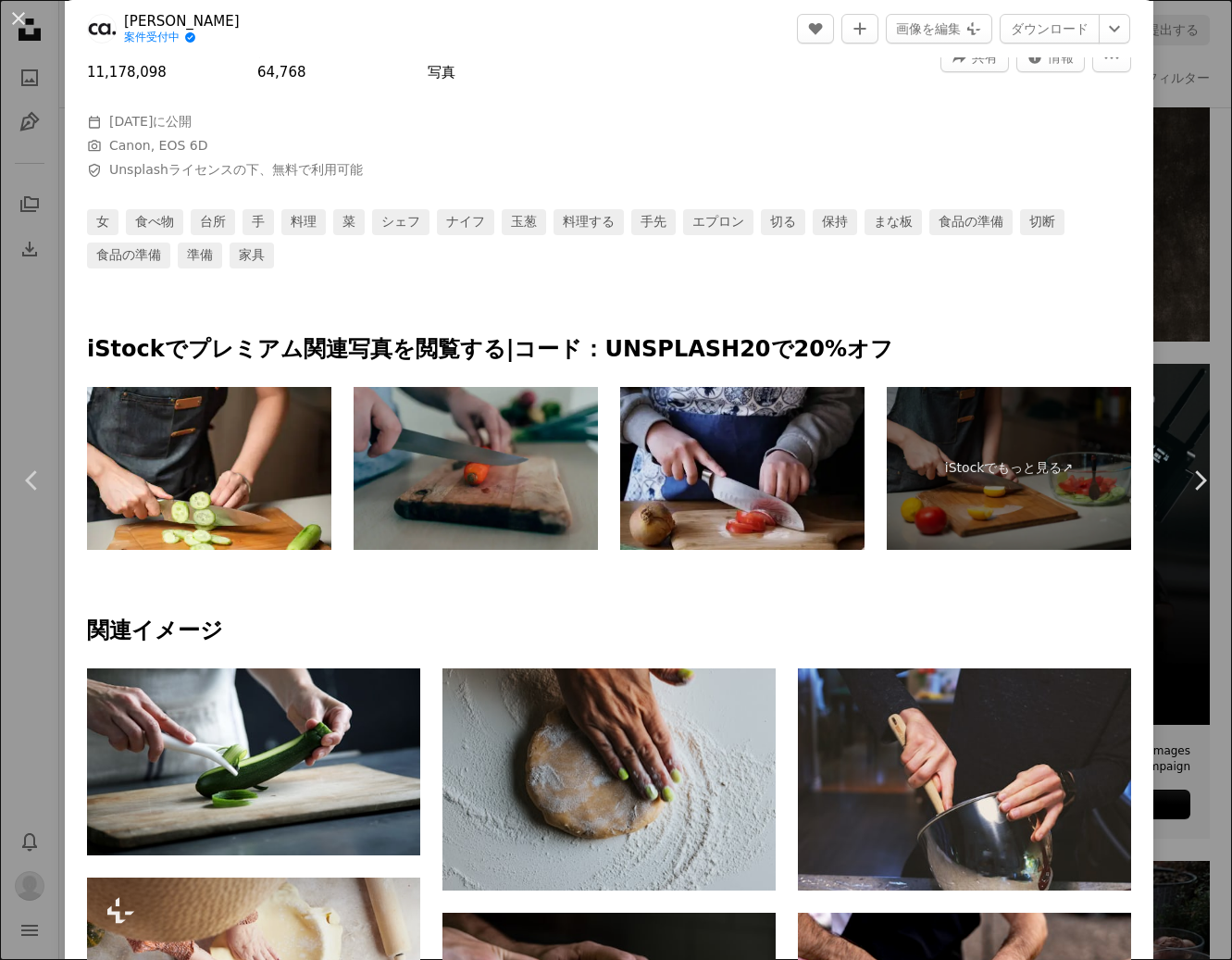
click at [779, 483] on img at bounding box center [742, 469] width 244 height 163
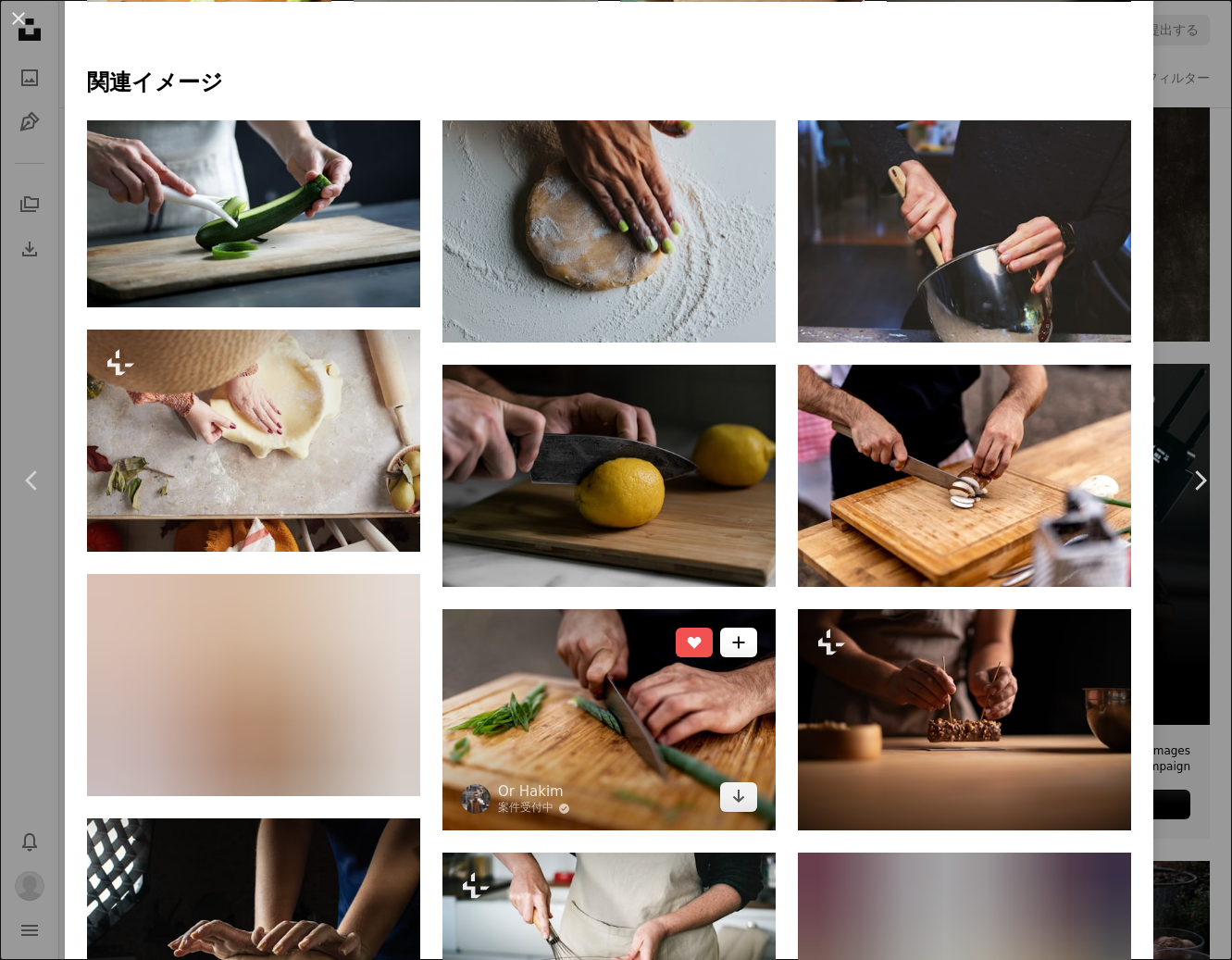
scroll to position [1203, 0]
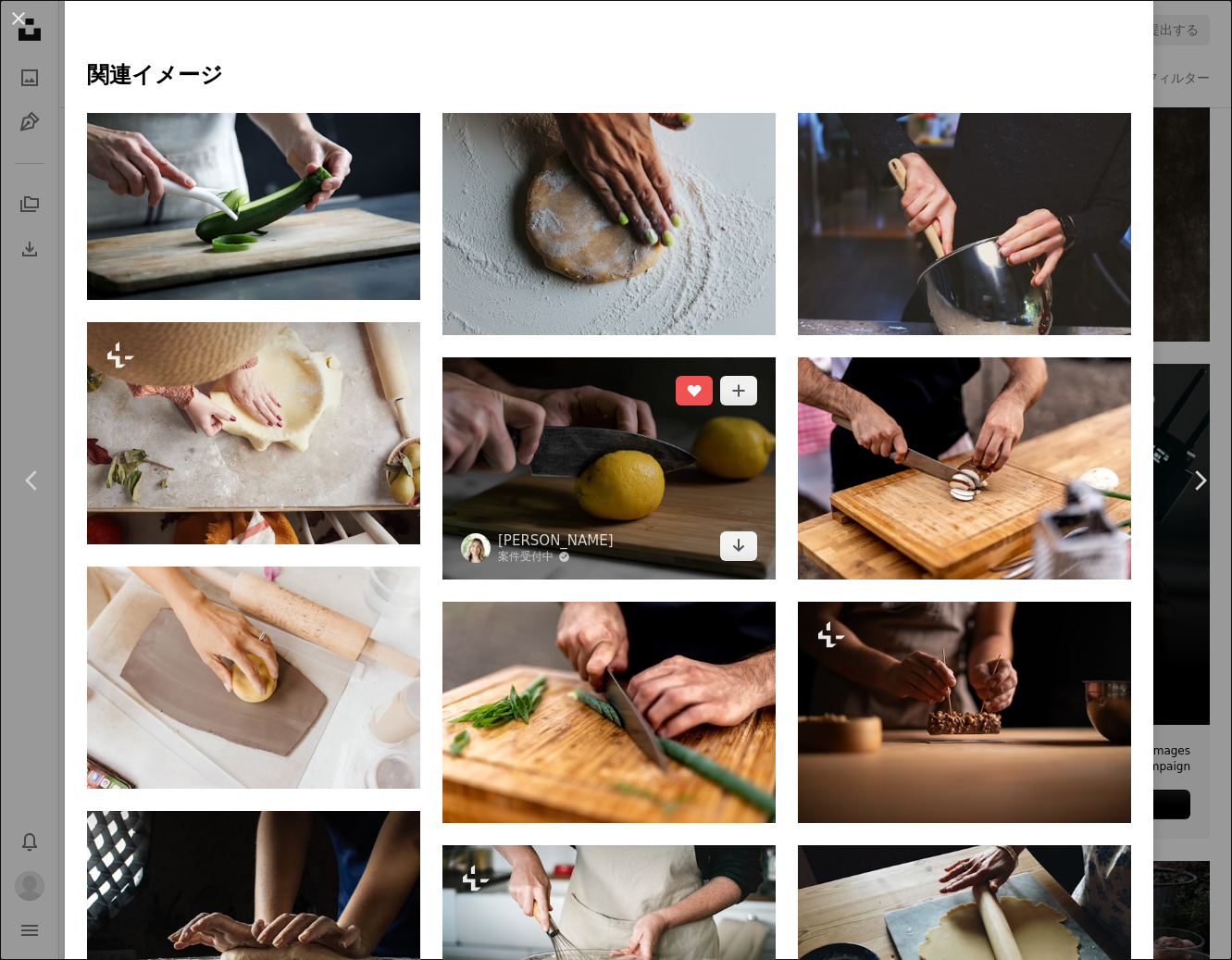
click at [570, 460] on img at bounding box center [609, 469] width 333 height 222
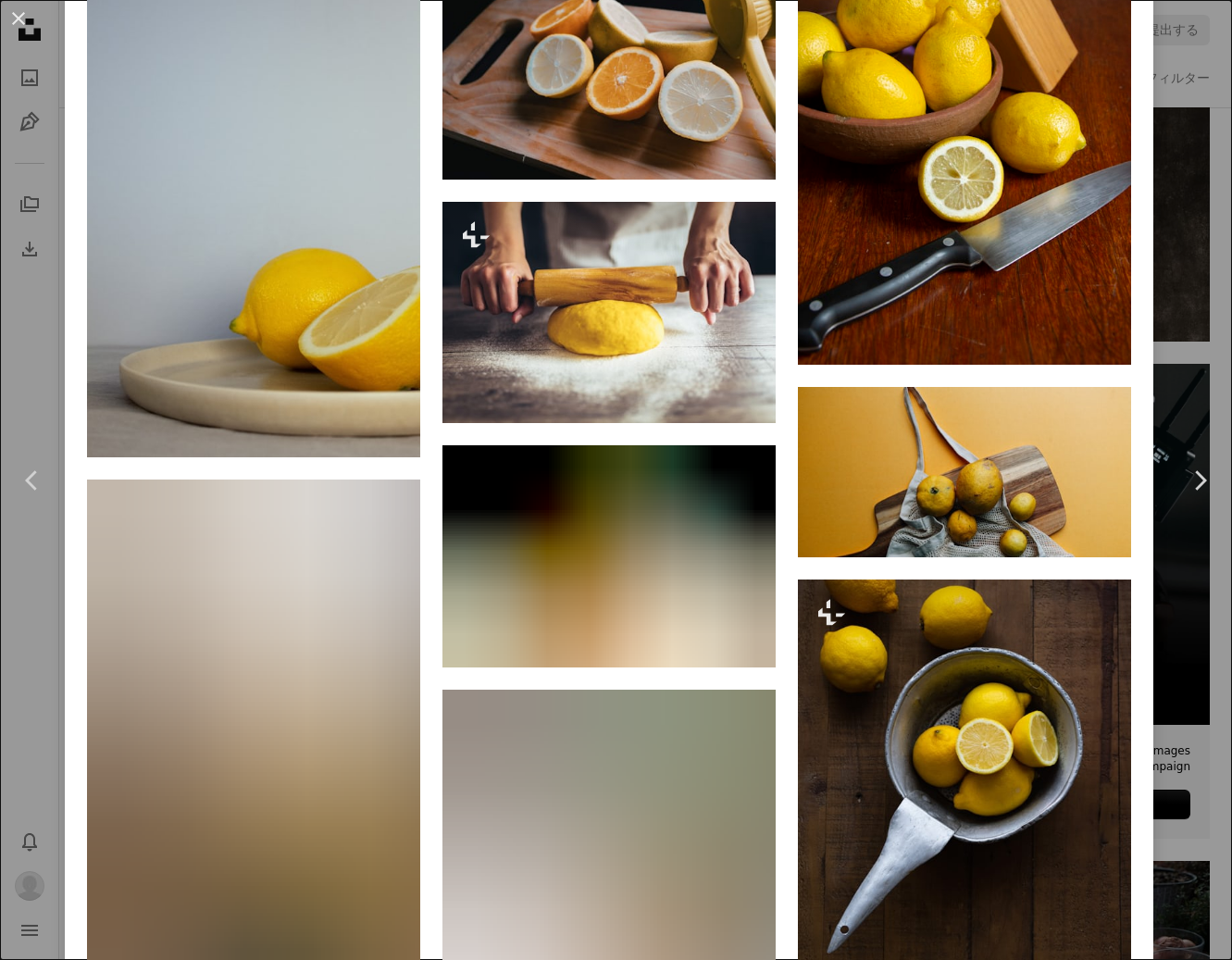
scroll to position [2657, 0]
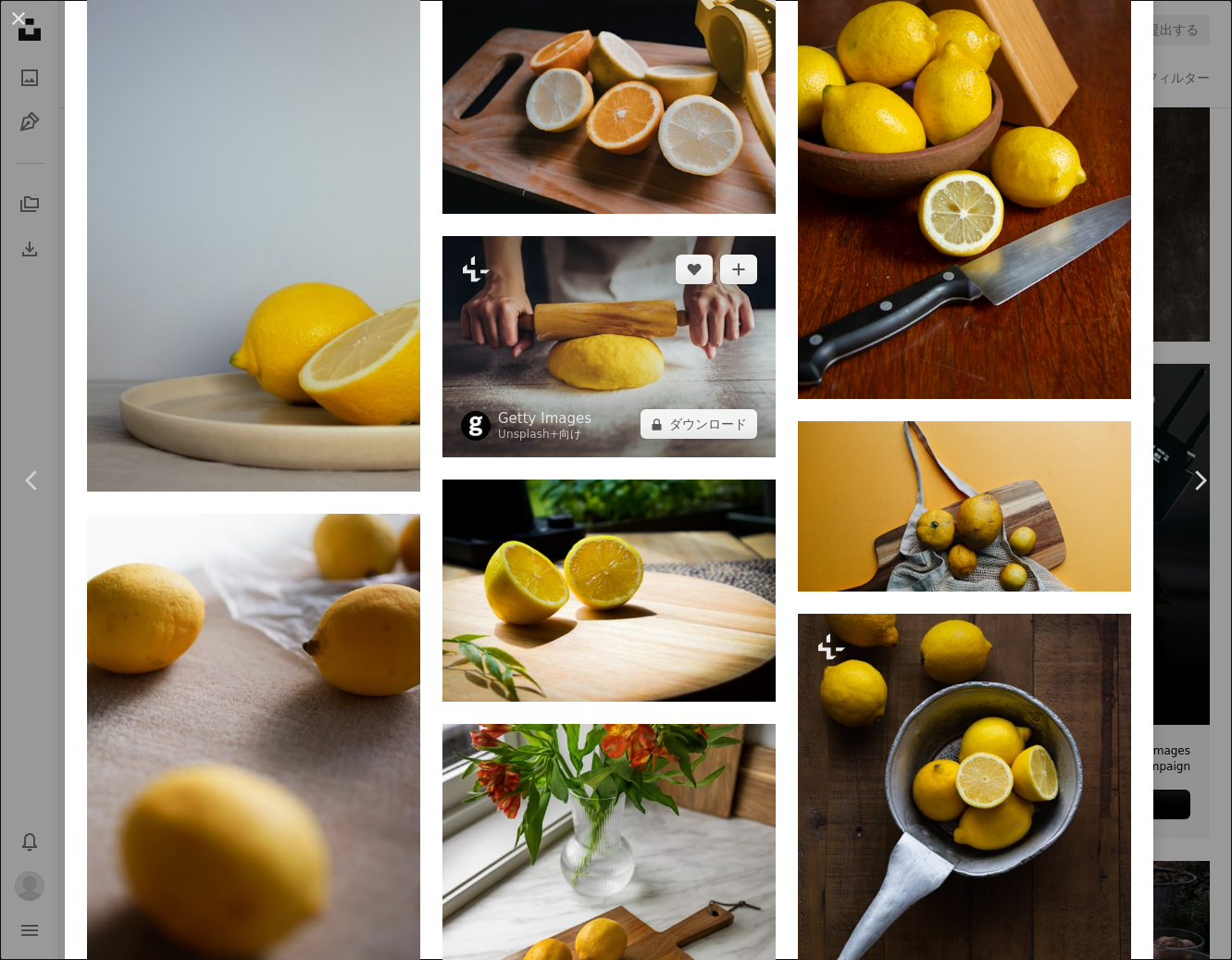
click at [683, 410] on img at bounding box center [609, 346] width 333 height 222
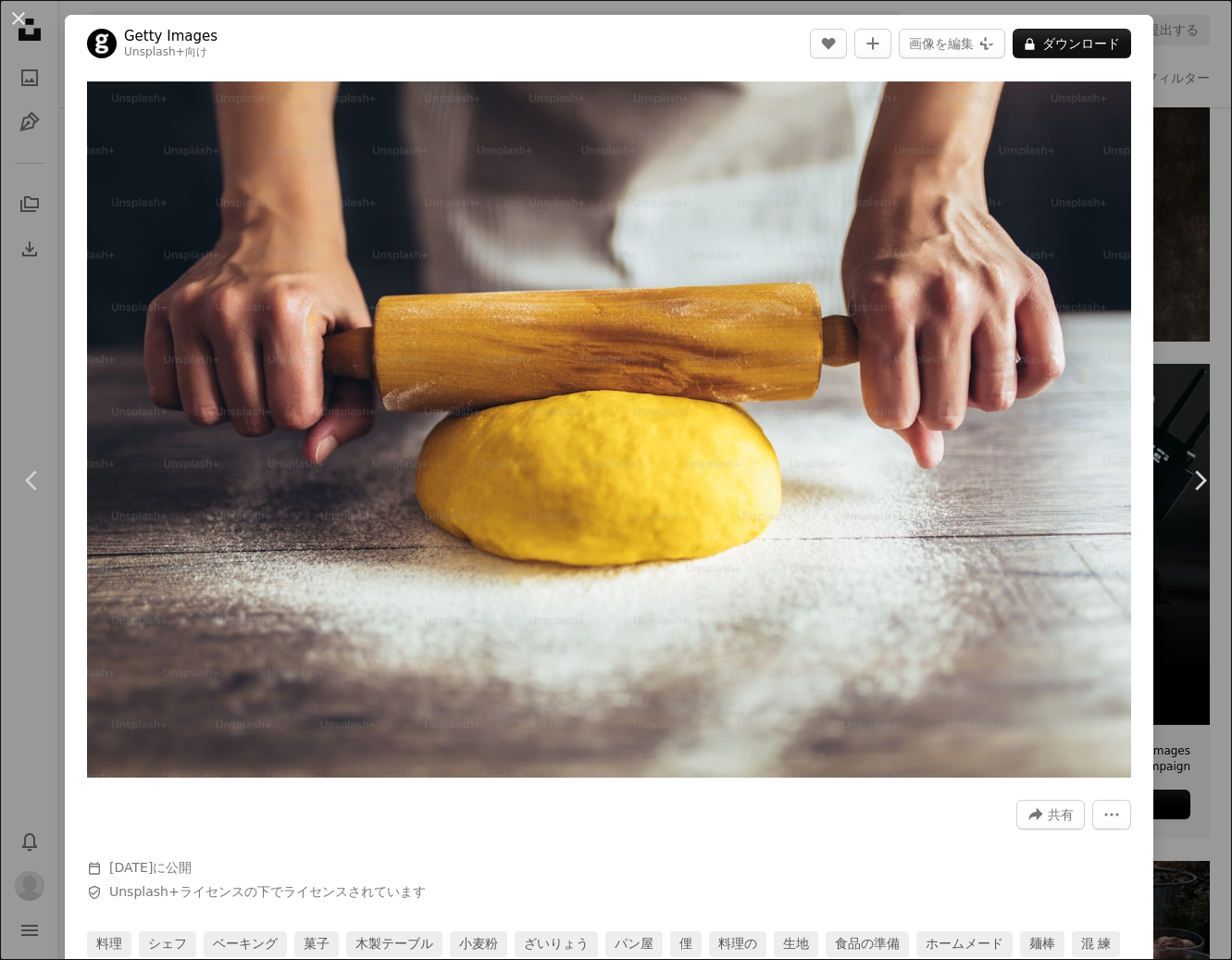
click at [16, 19] on button "An X shape" at bounding box center [18, 18] width 22 height 22
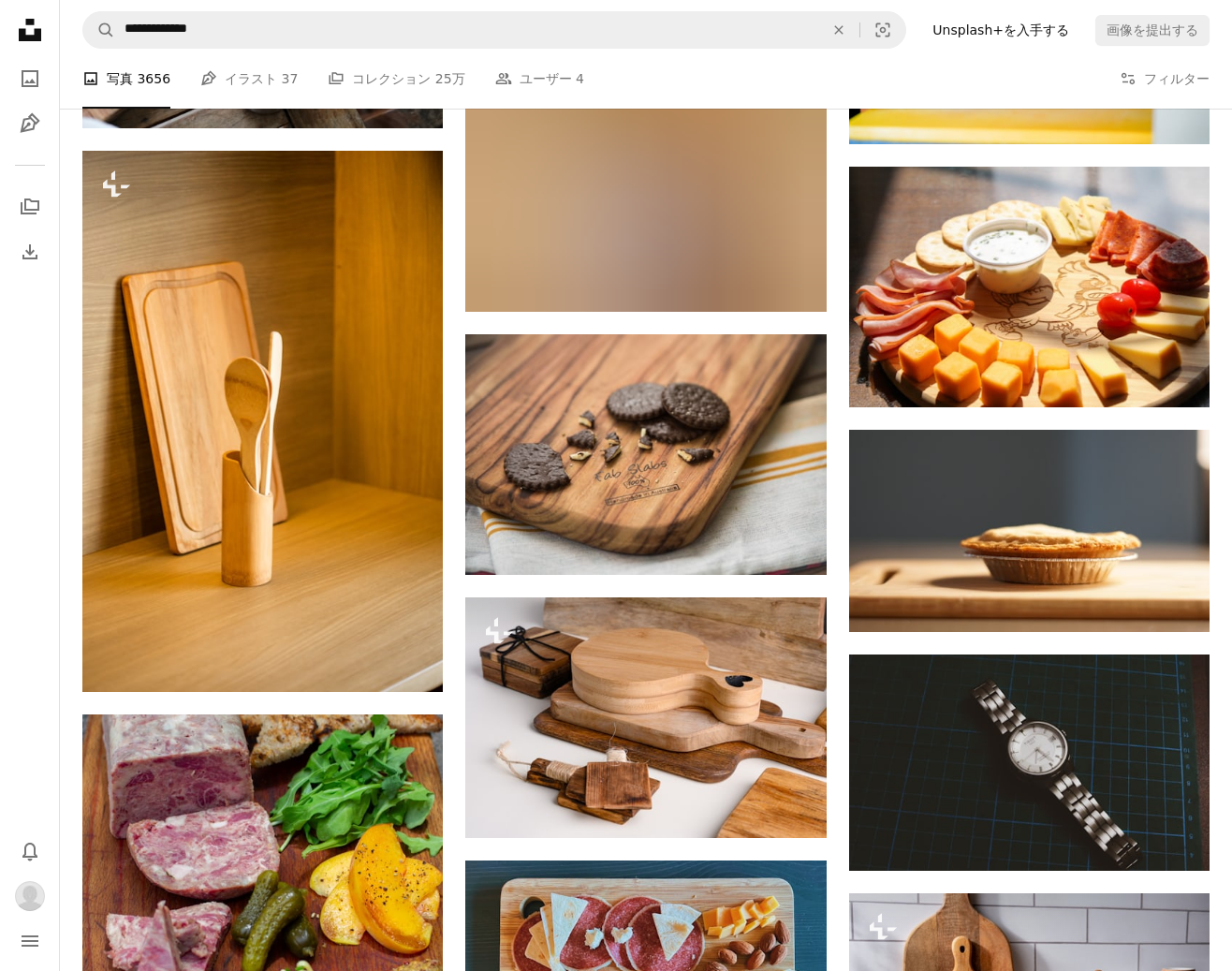
scroll to position [11392, 0]
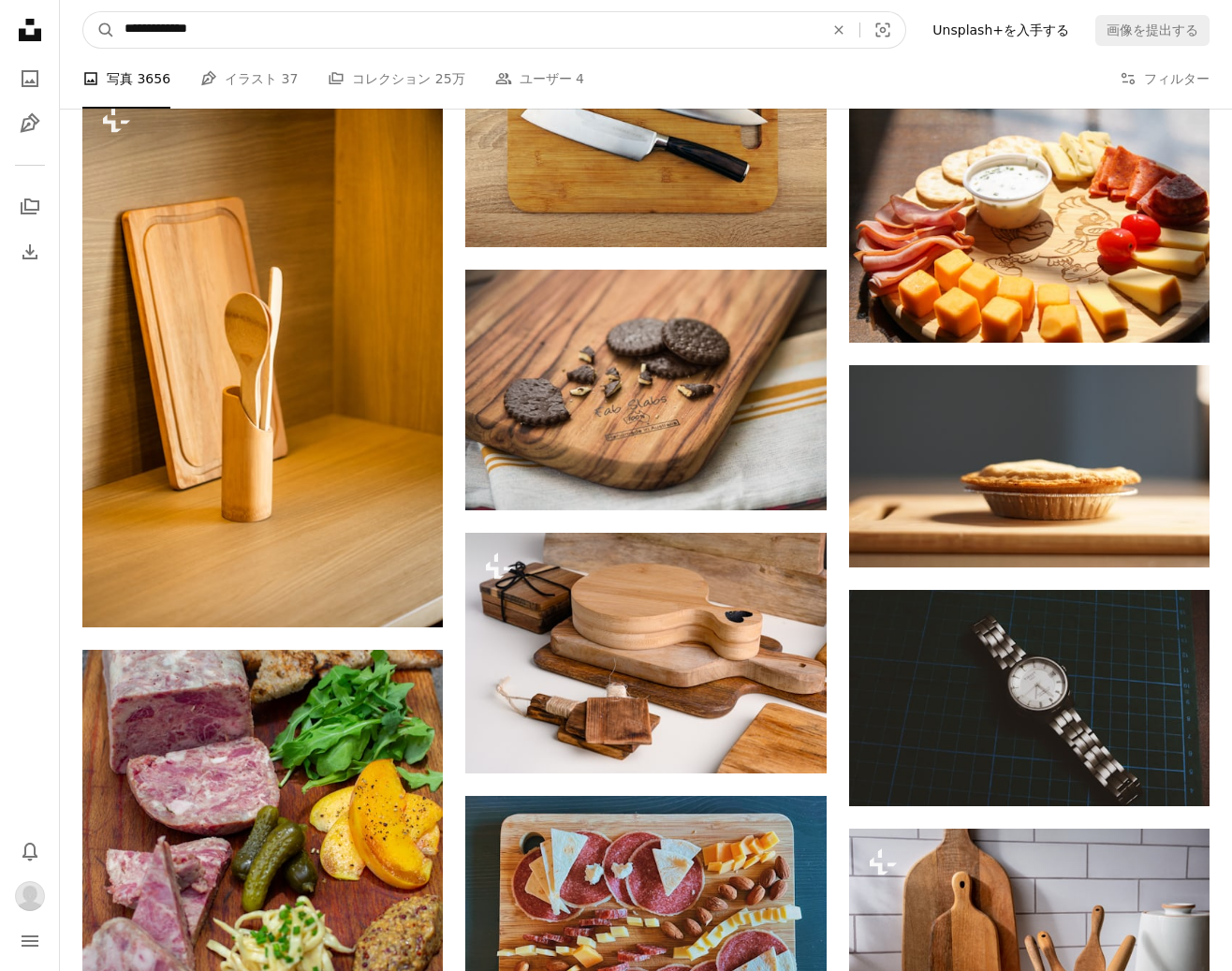
click at [360, 27] on input "**********" at bounding box center [466, 30] width 703 height 36
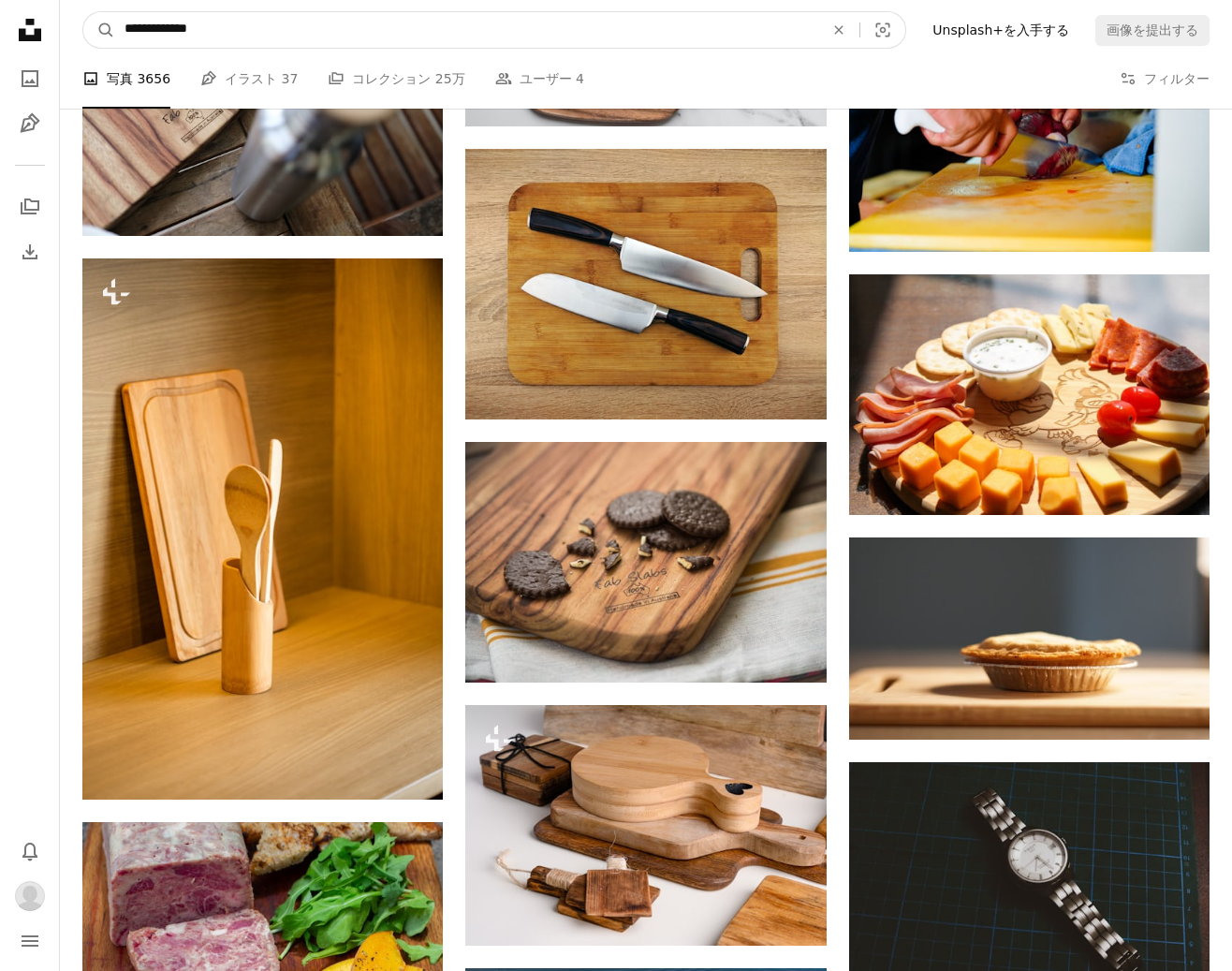
drag, startPoint x: 352, startPoint y: 28, endPoint x: 255, endPoint y: 8, distance: 99.0
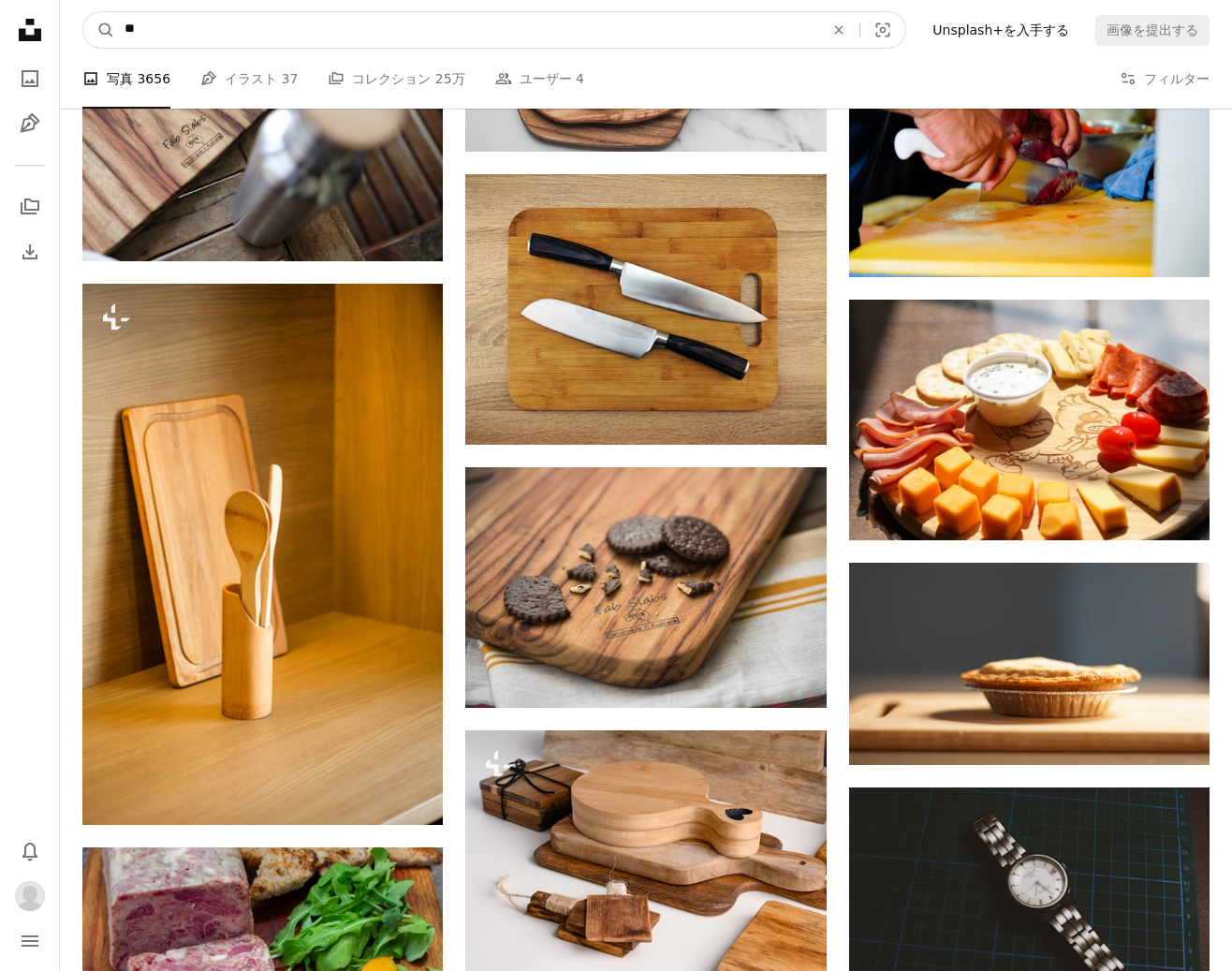
type input "*"
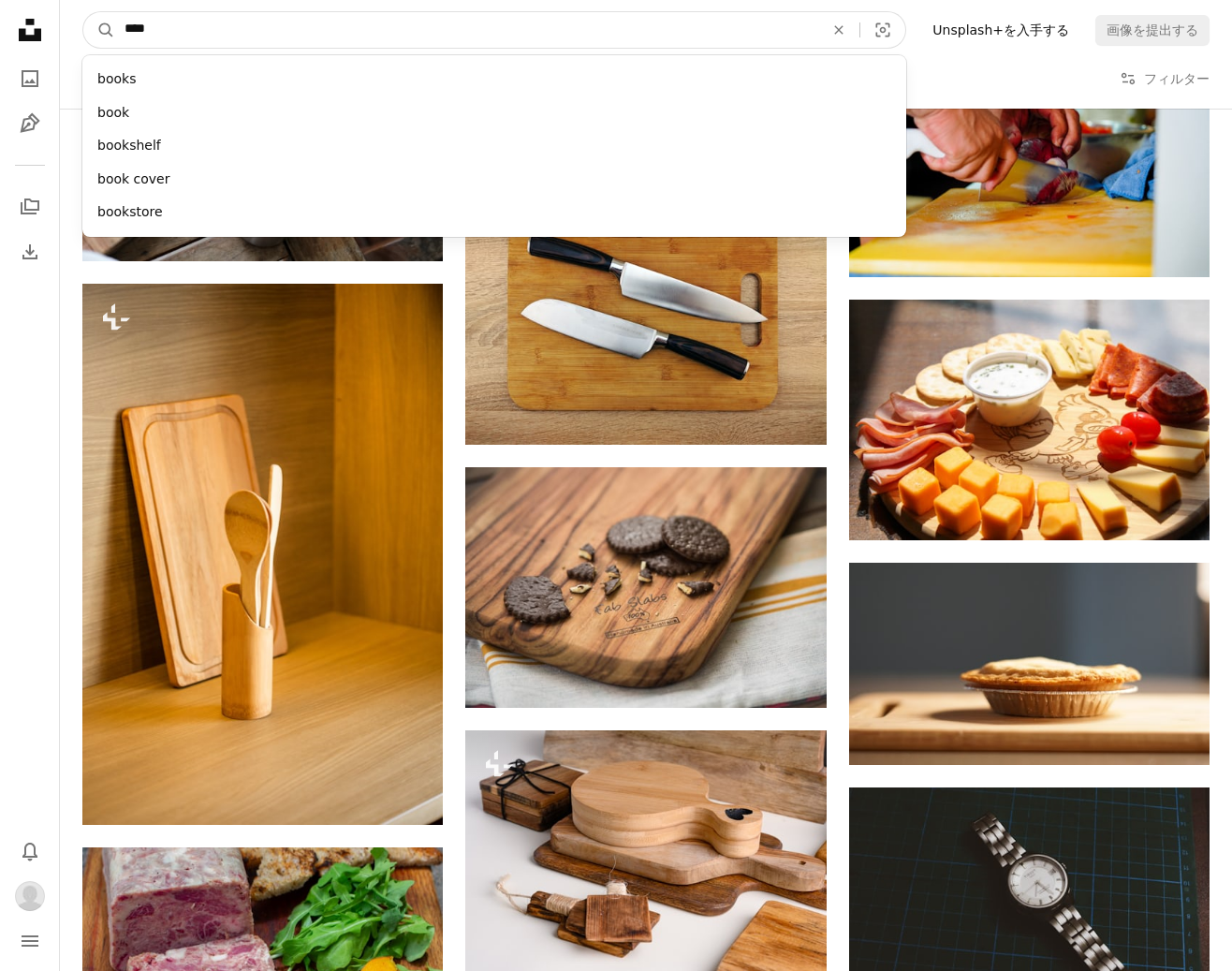
type input "****"
click at [83, 13] on button "A magnifying glass" at bounding box center [98, 30] width 32 height 36
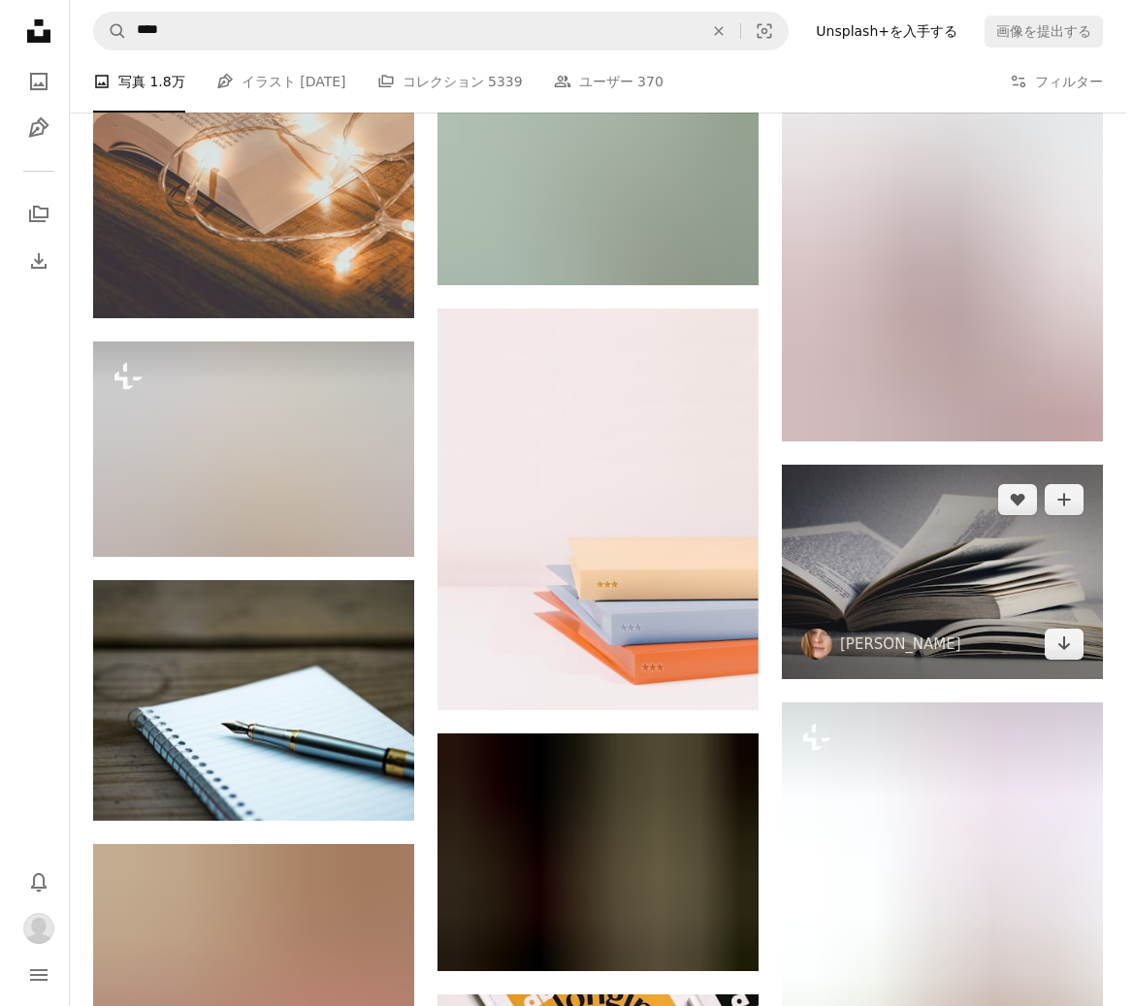
scroll to position [17465, 0]
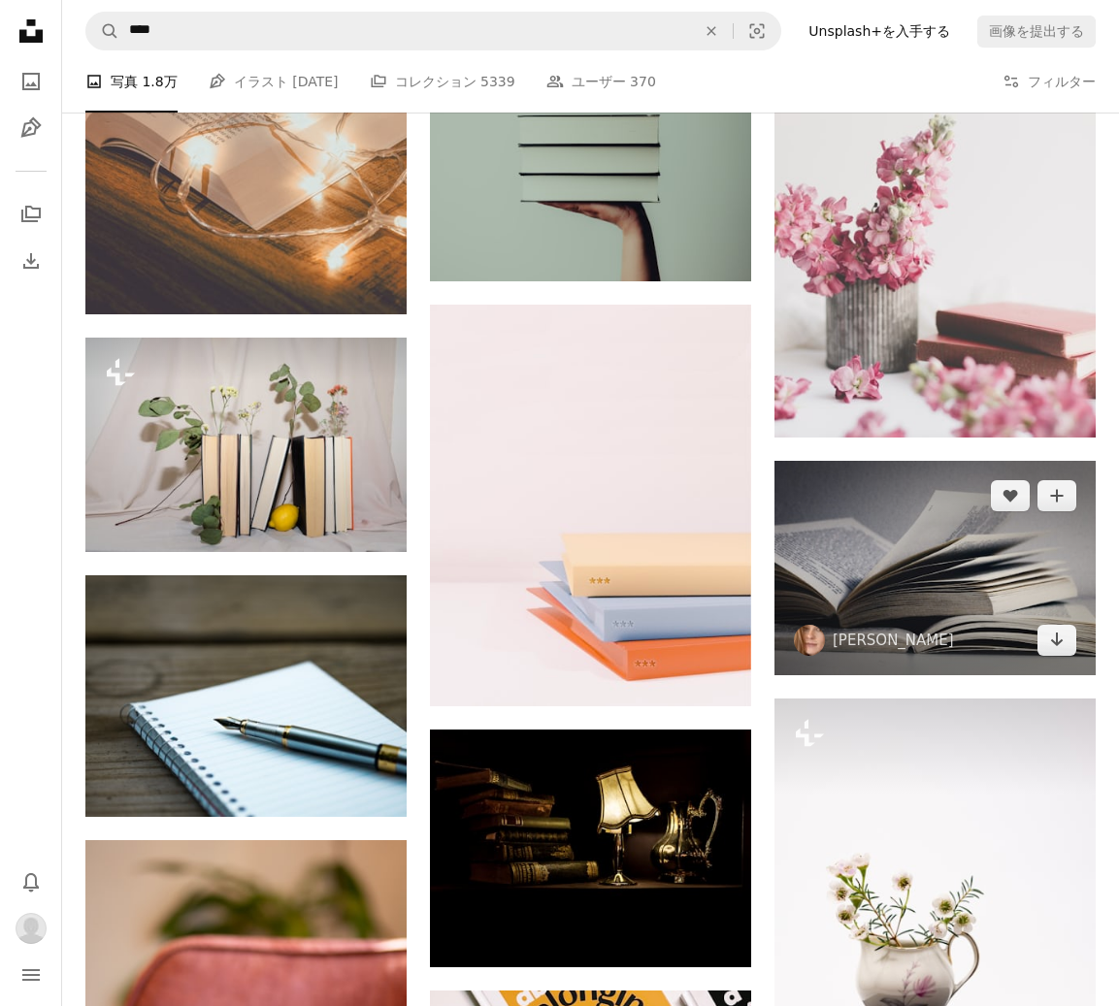
click at [928, 609] on img at bounding box center [934, 568] width 321 height 214
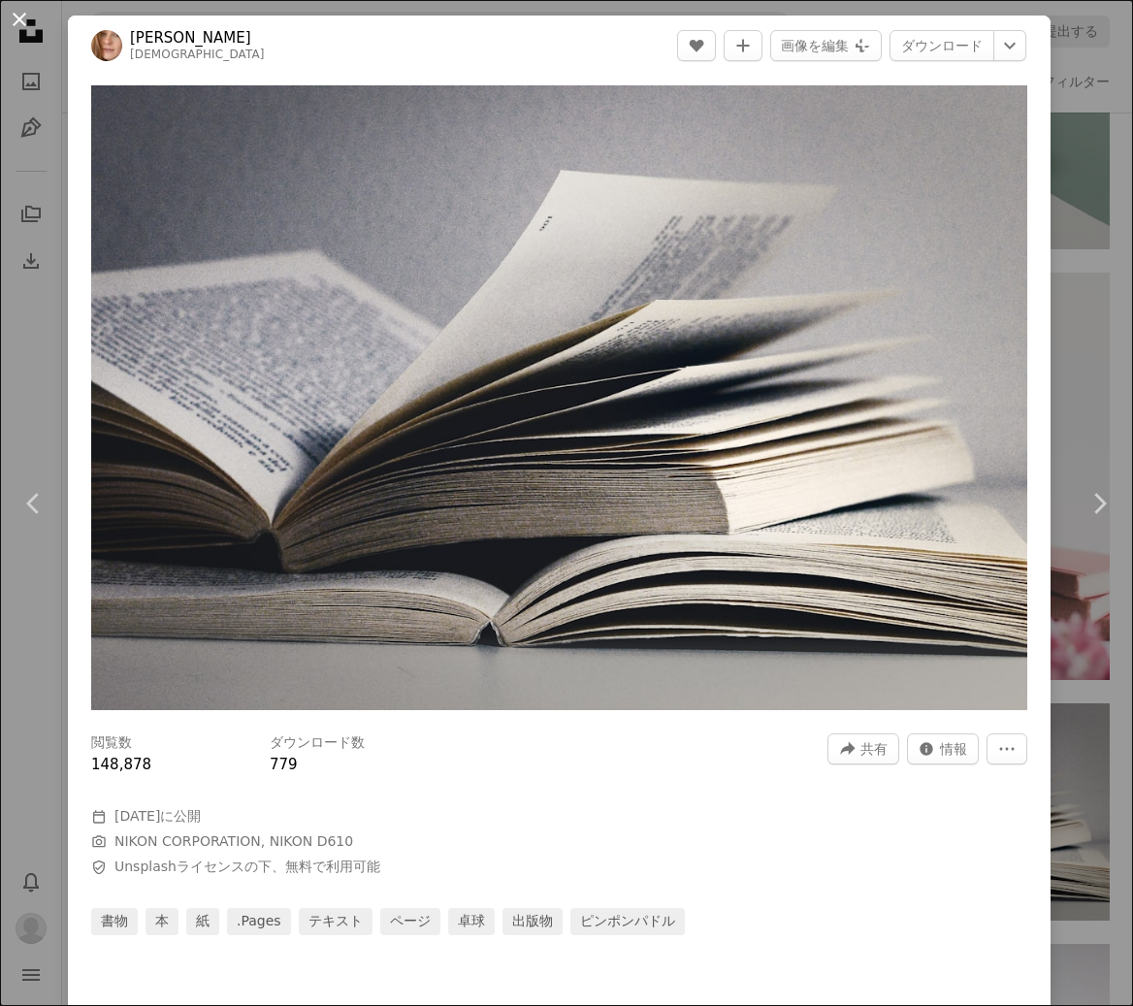
click at [12, 19] on button "An X shape" at bounding box center [19, 19] width 23 height 23
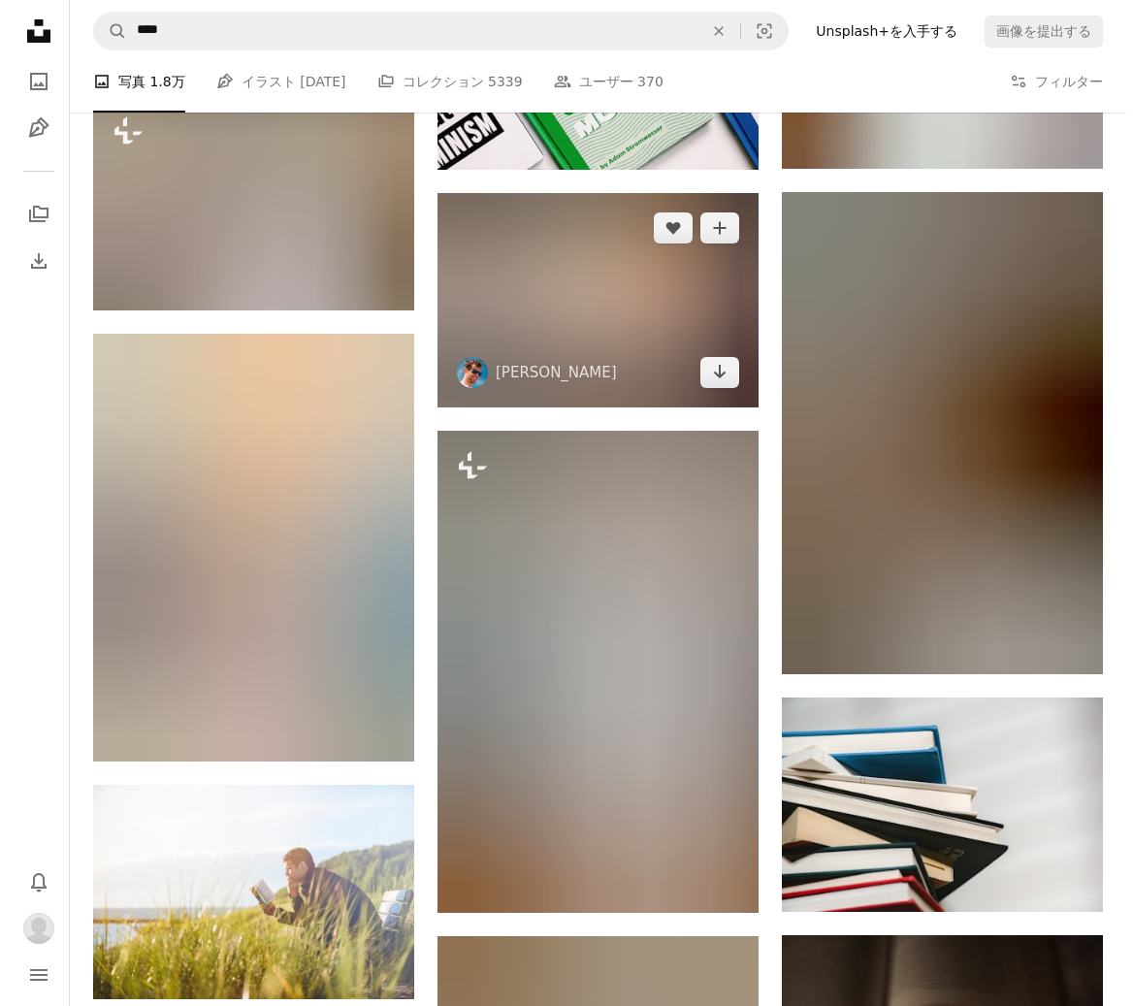
scroll to position [18726, 0]
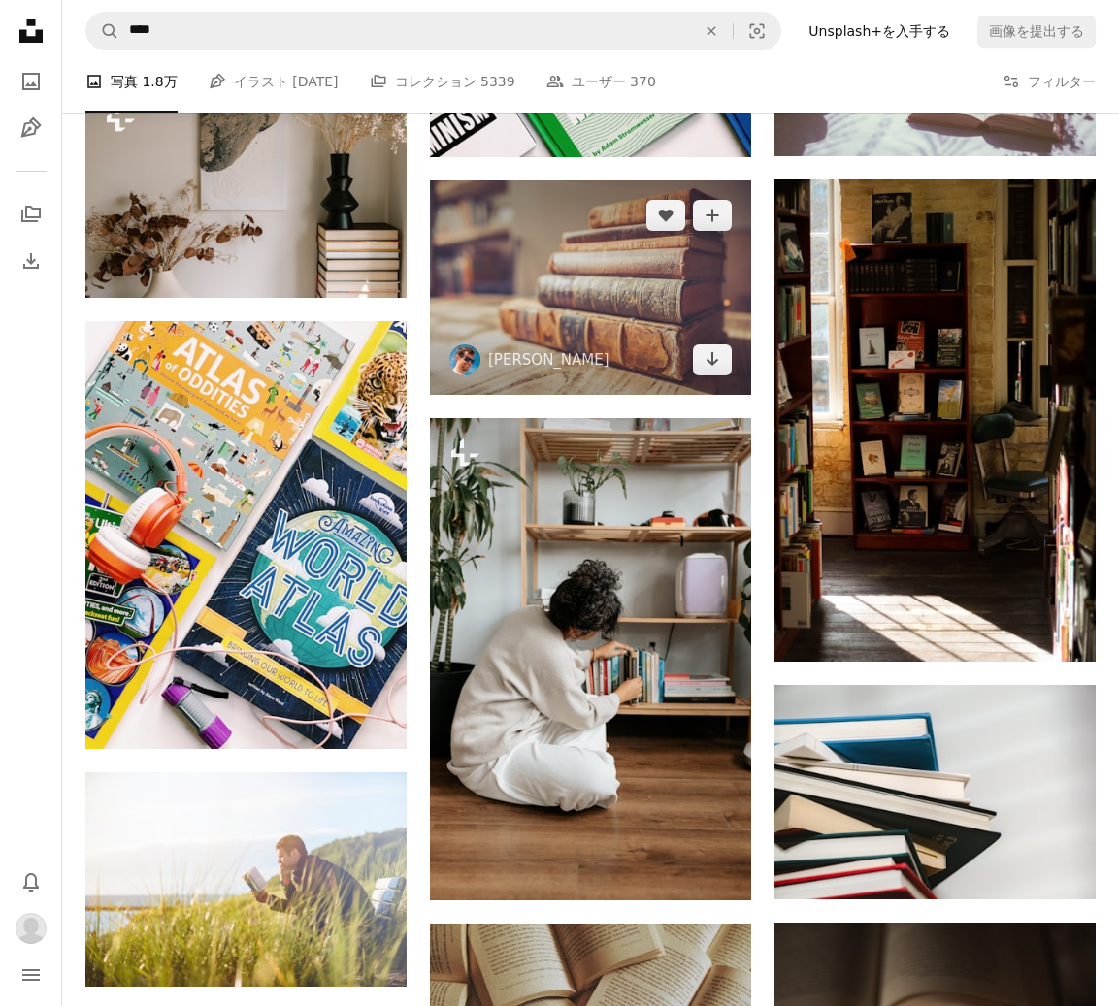
click at [662, 348] on img at bounding box center [590, 287] width 321 height 214
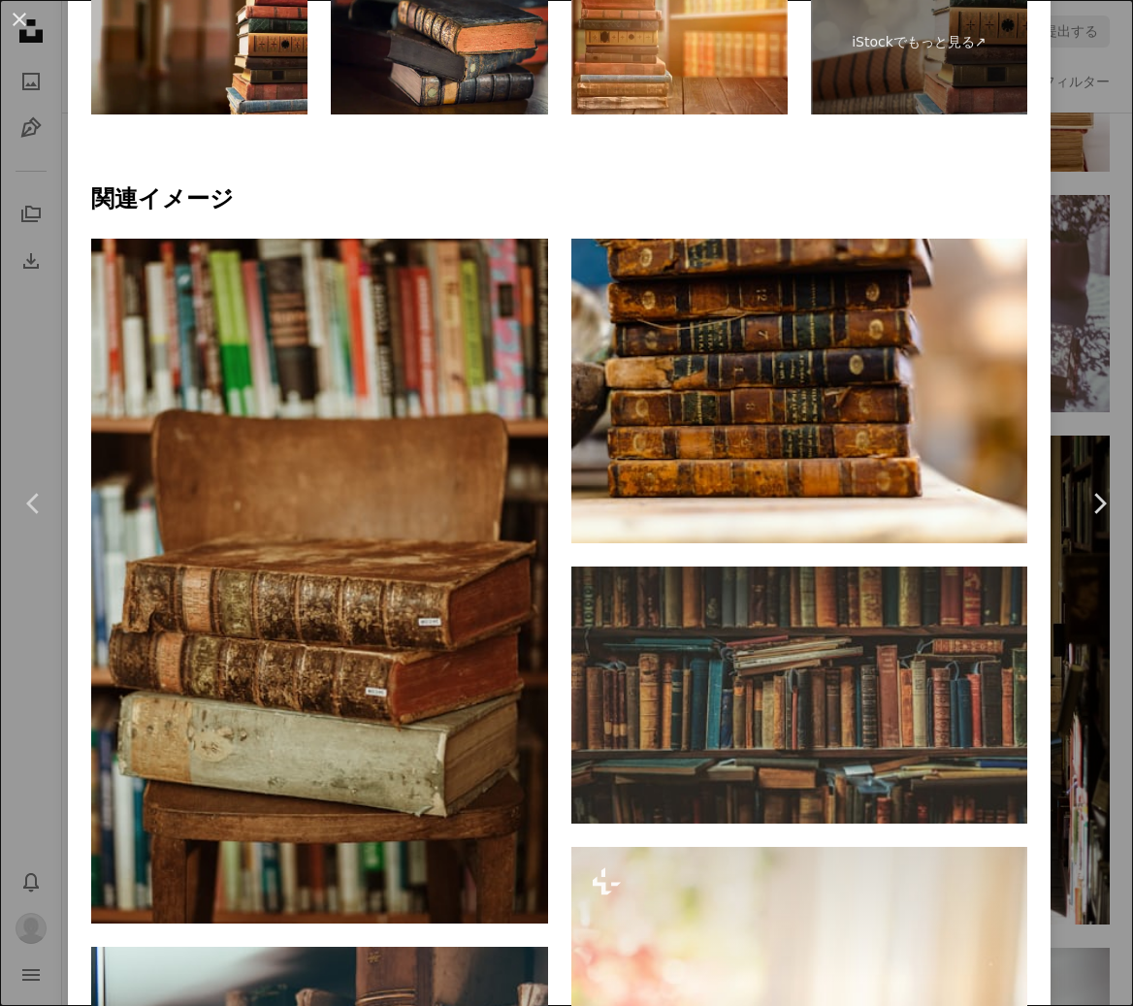
scroll to position [1164, 0]
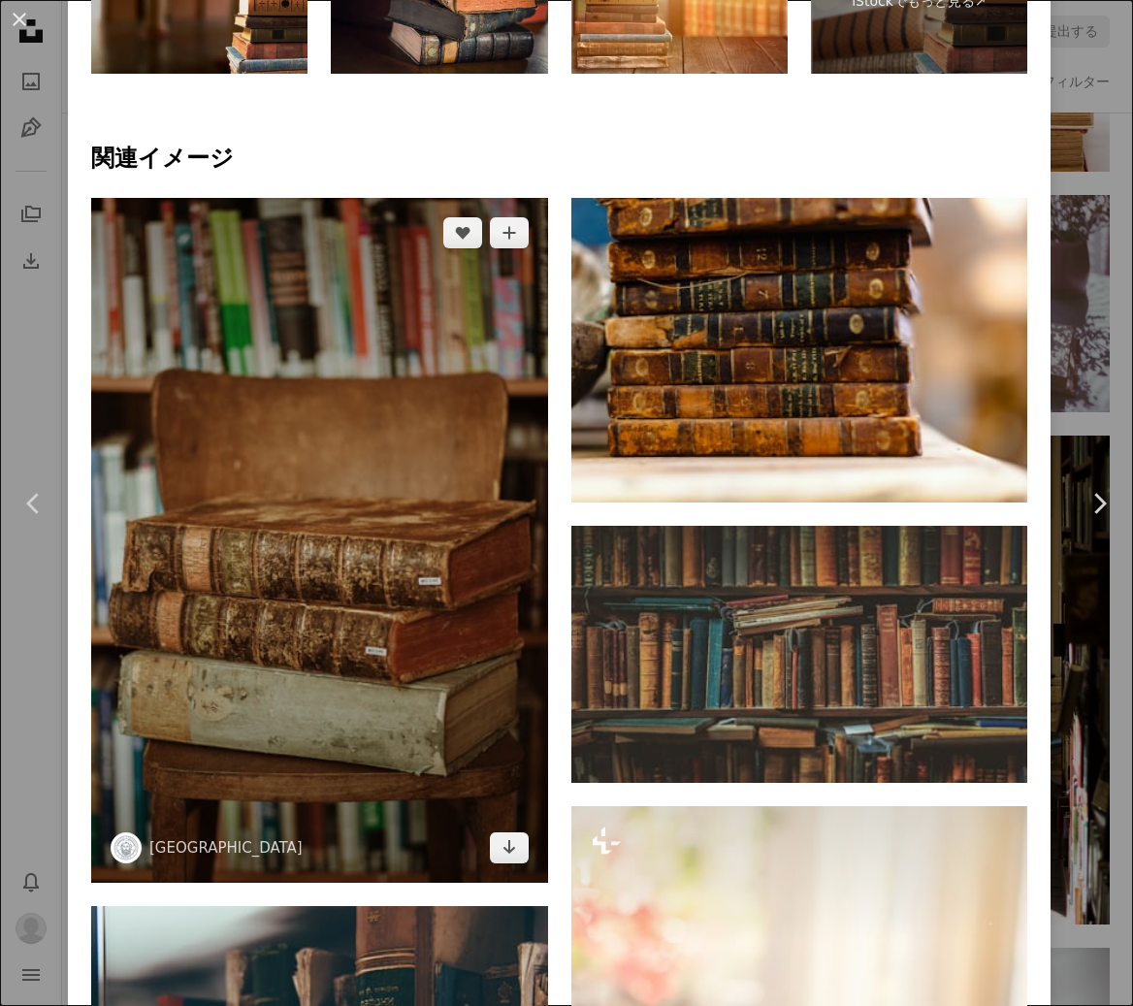
click at [432, 654] on img at bounding box center [319, 540] width 457 height 685
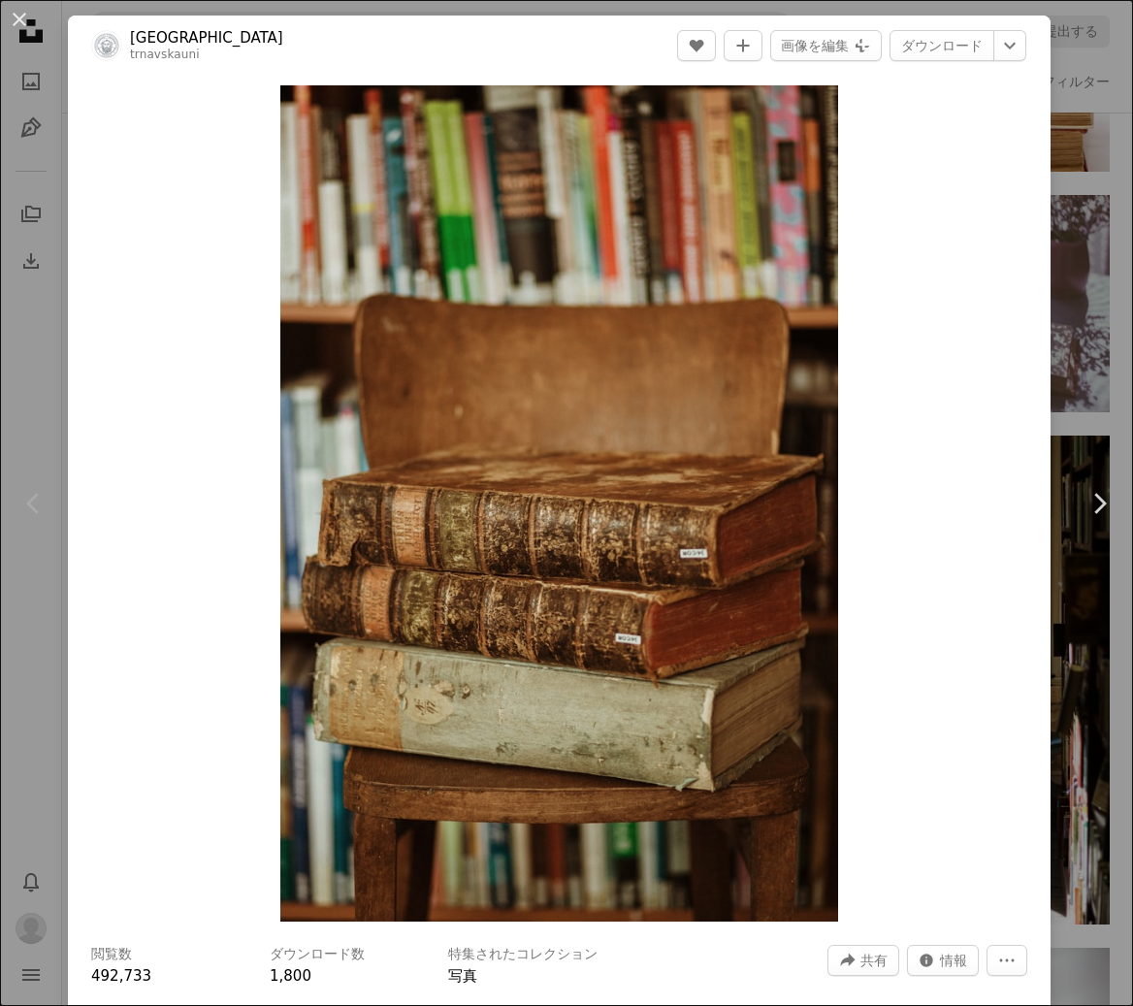
click at [166, 369] on div "Zoom in" at bounding box center [559, 504] width 983 height 856
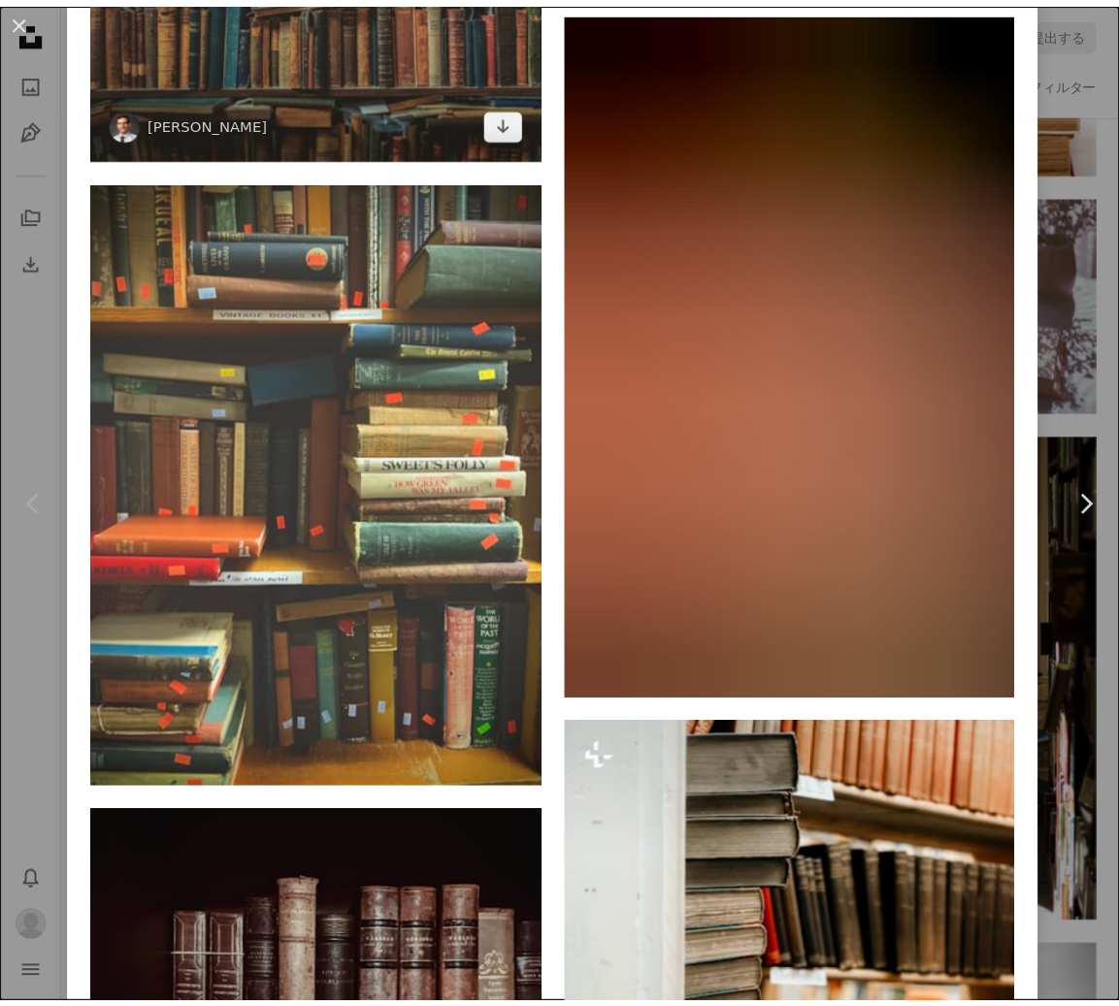
scroll to position [4948, 0]
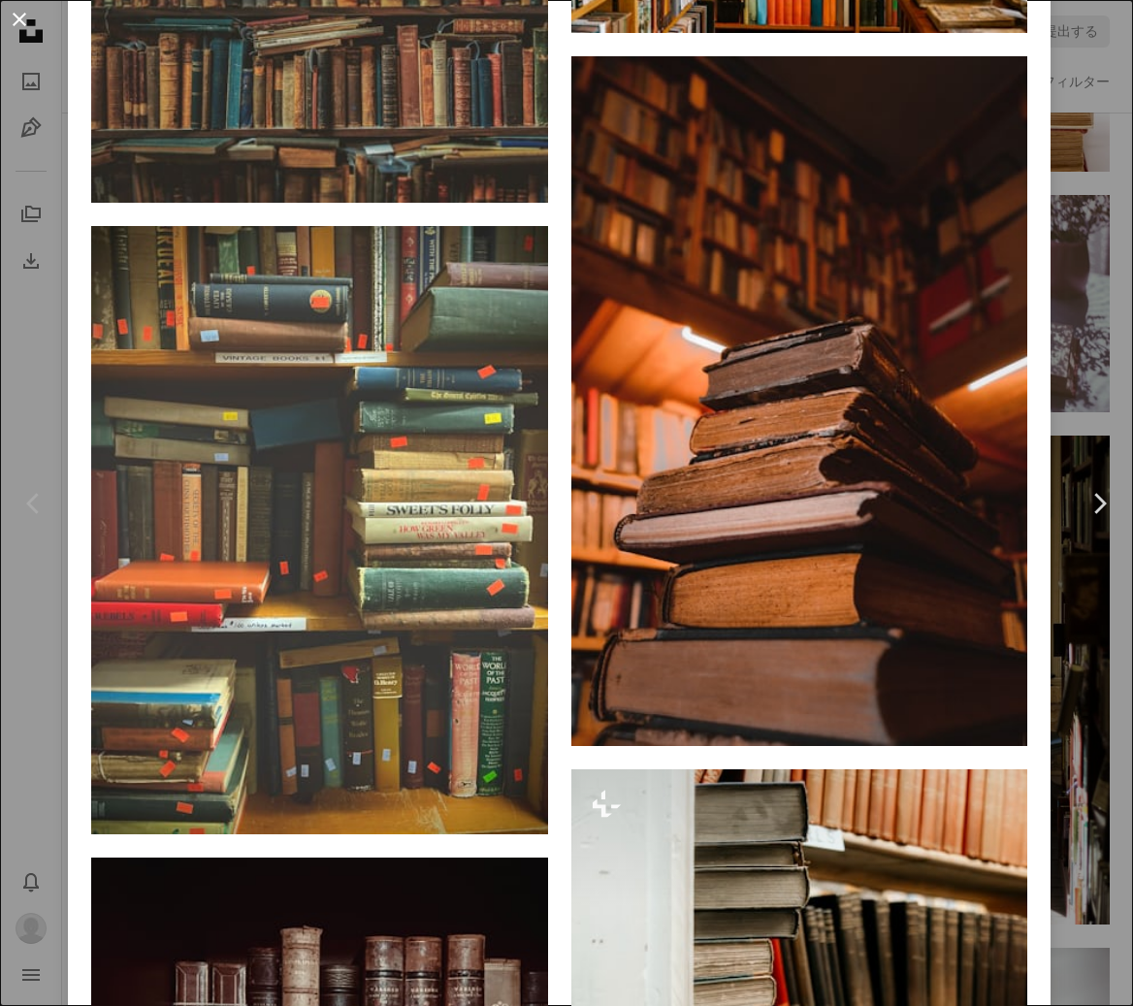
click at [27, 21] on button "An X shape" at bounding box center [19, 19] width 23 height 23
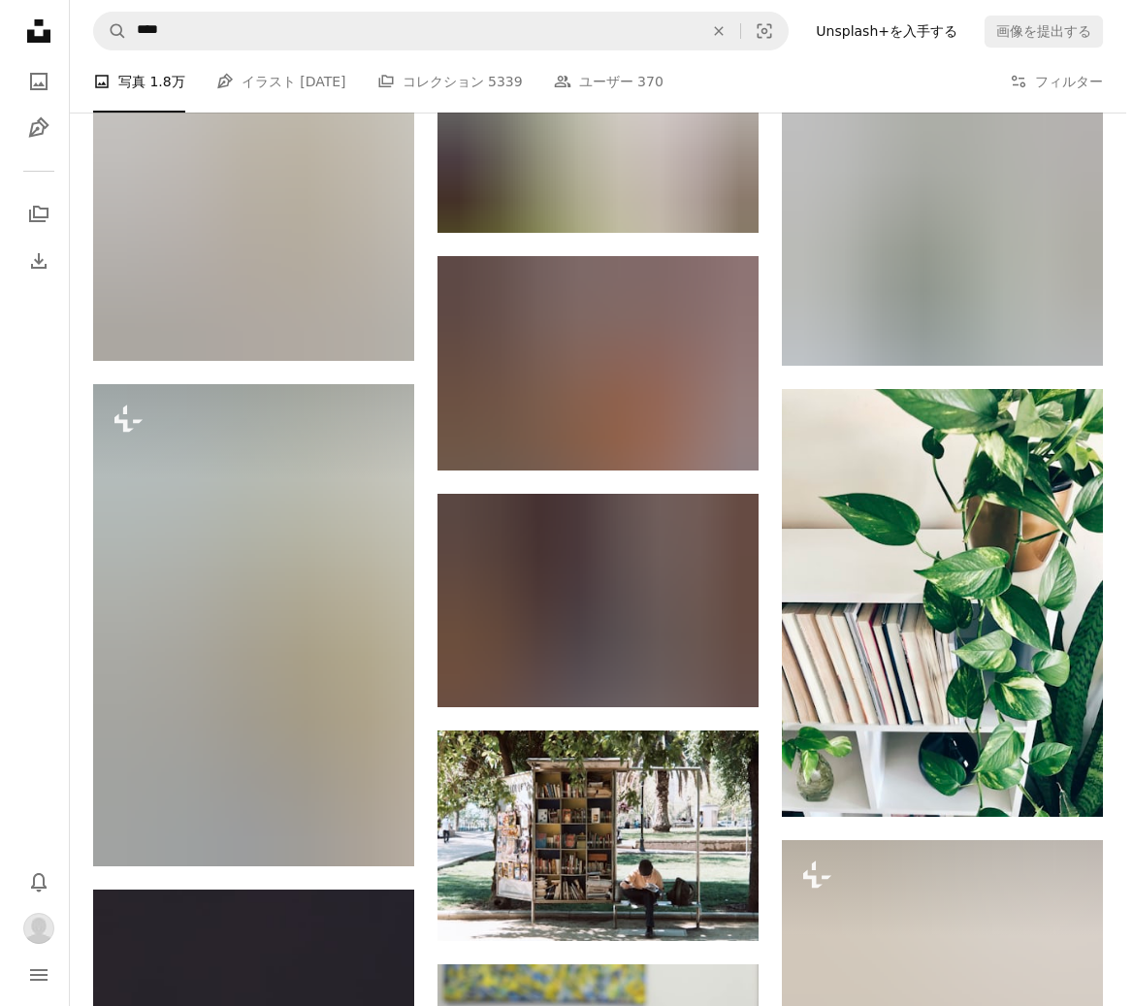
scroll to position [28525, 0]
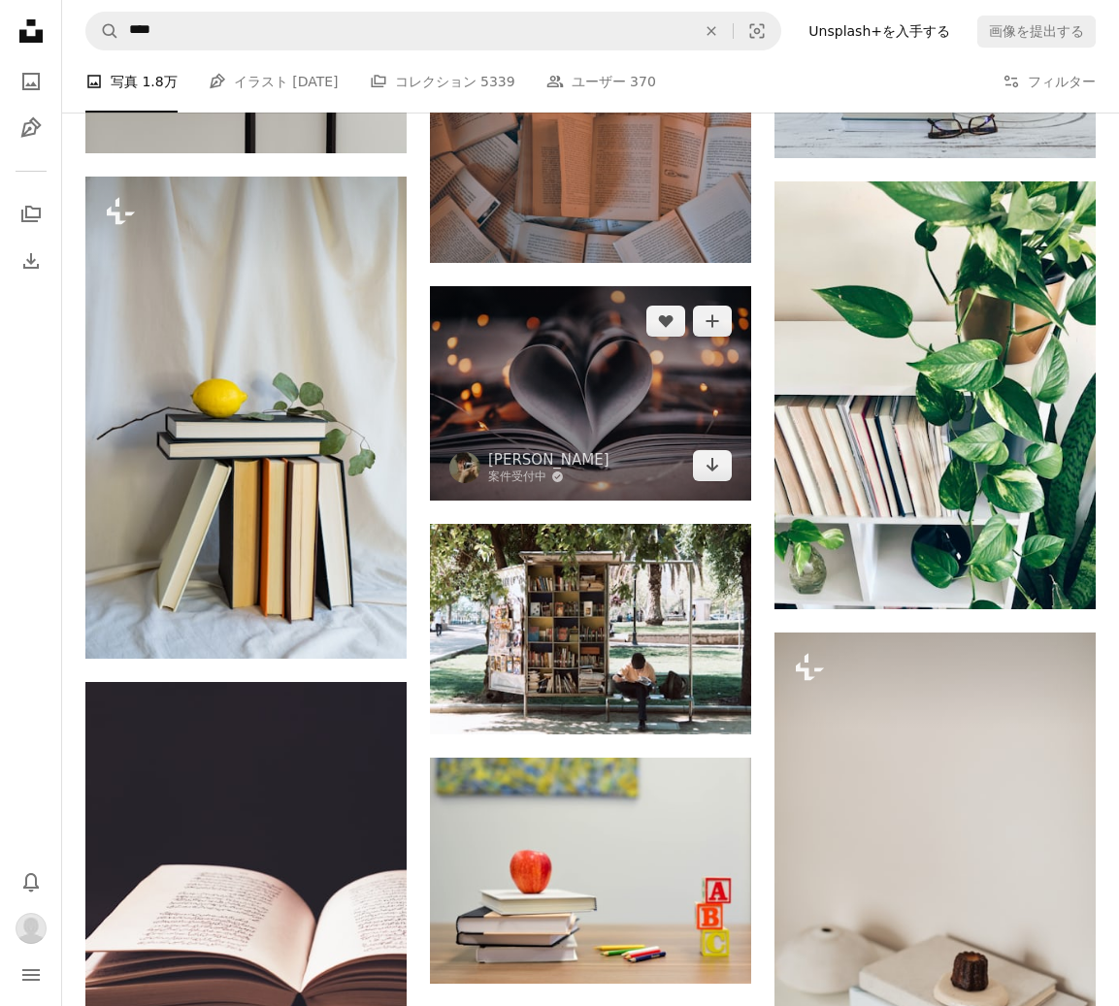
click at [569, 449] on img at bounding box center [590, 393] width 321 height 214
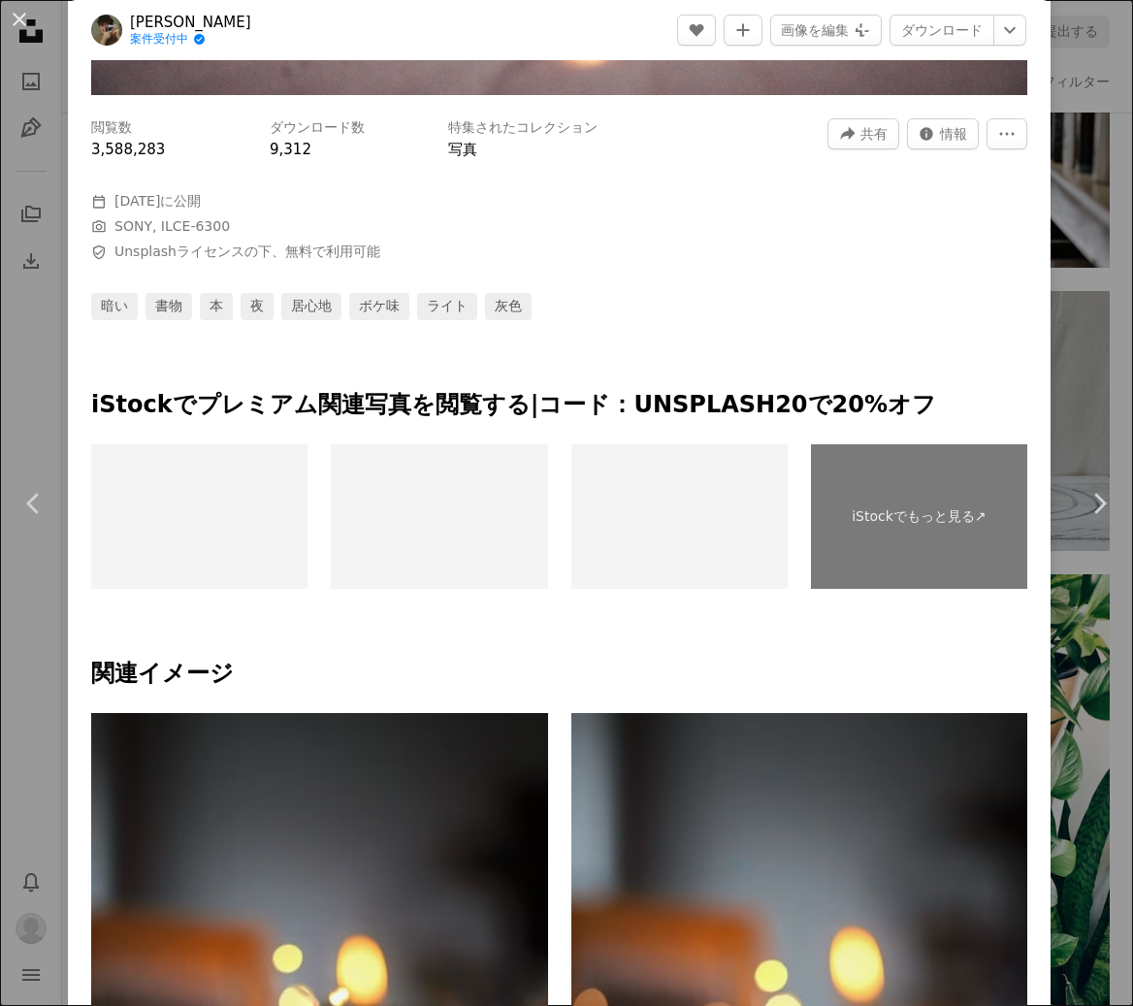
scroll to position [679, 0]
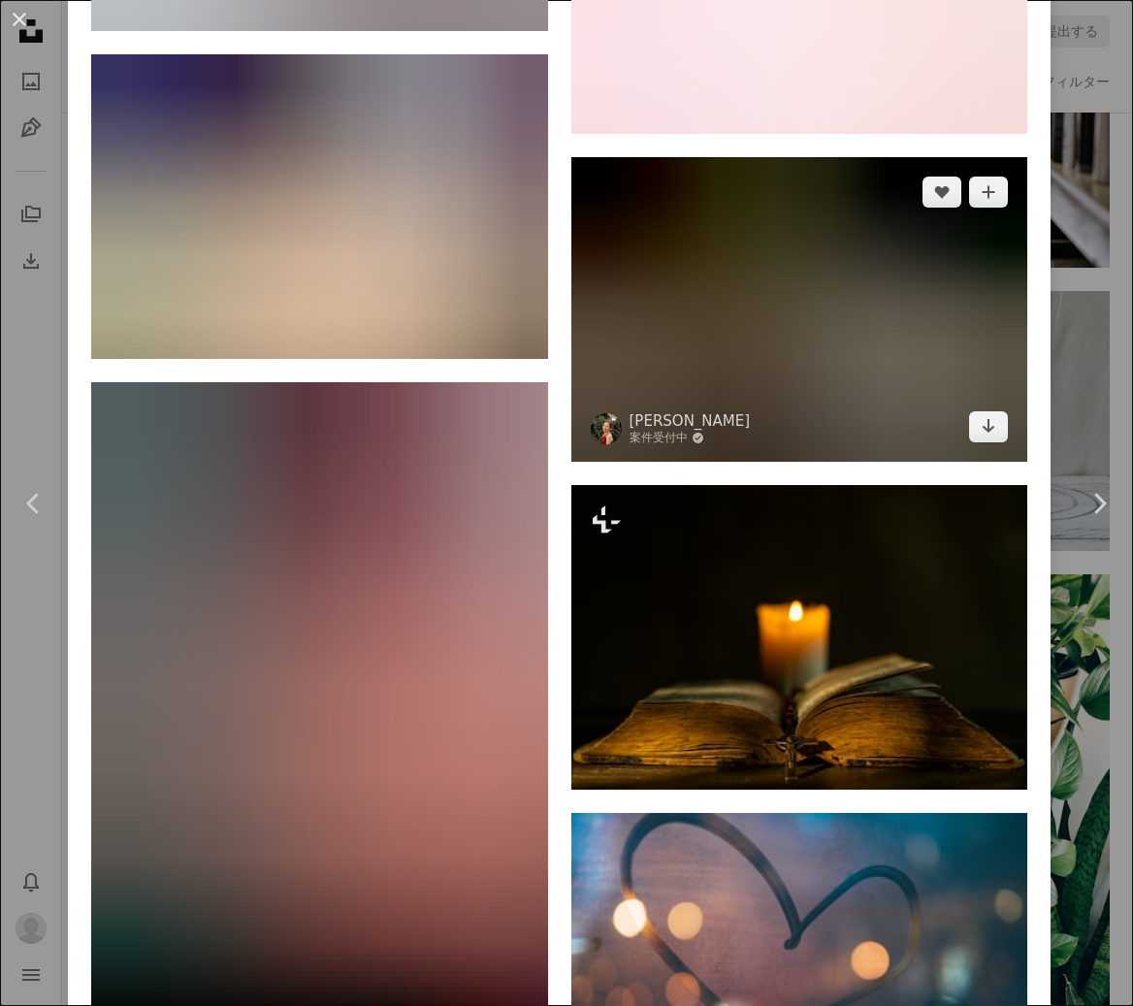
scroll to position [7180, 0]
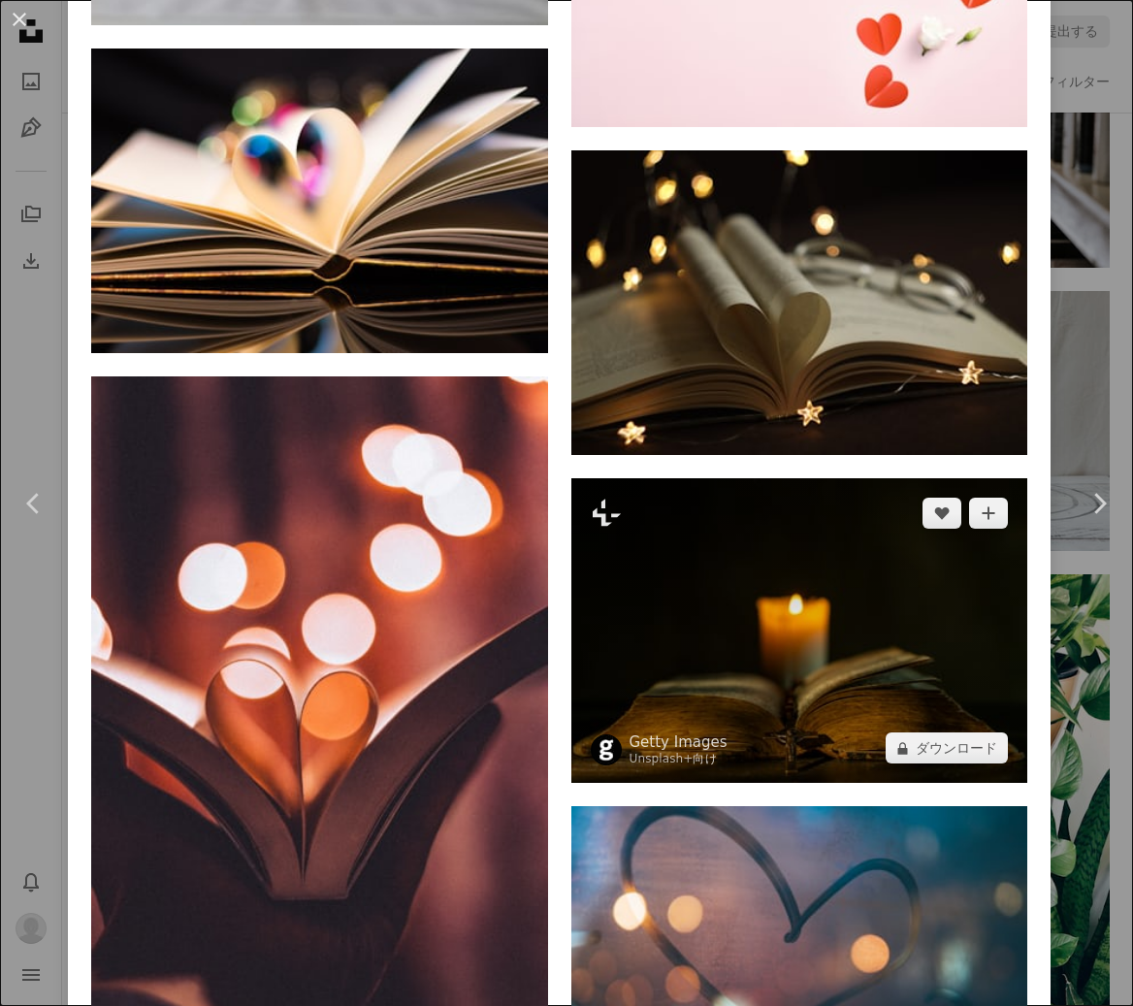
click at [910, 561] on img at bounding box center [799, 630] width 457 height 305
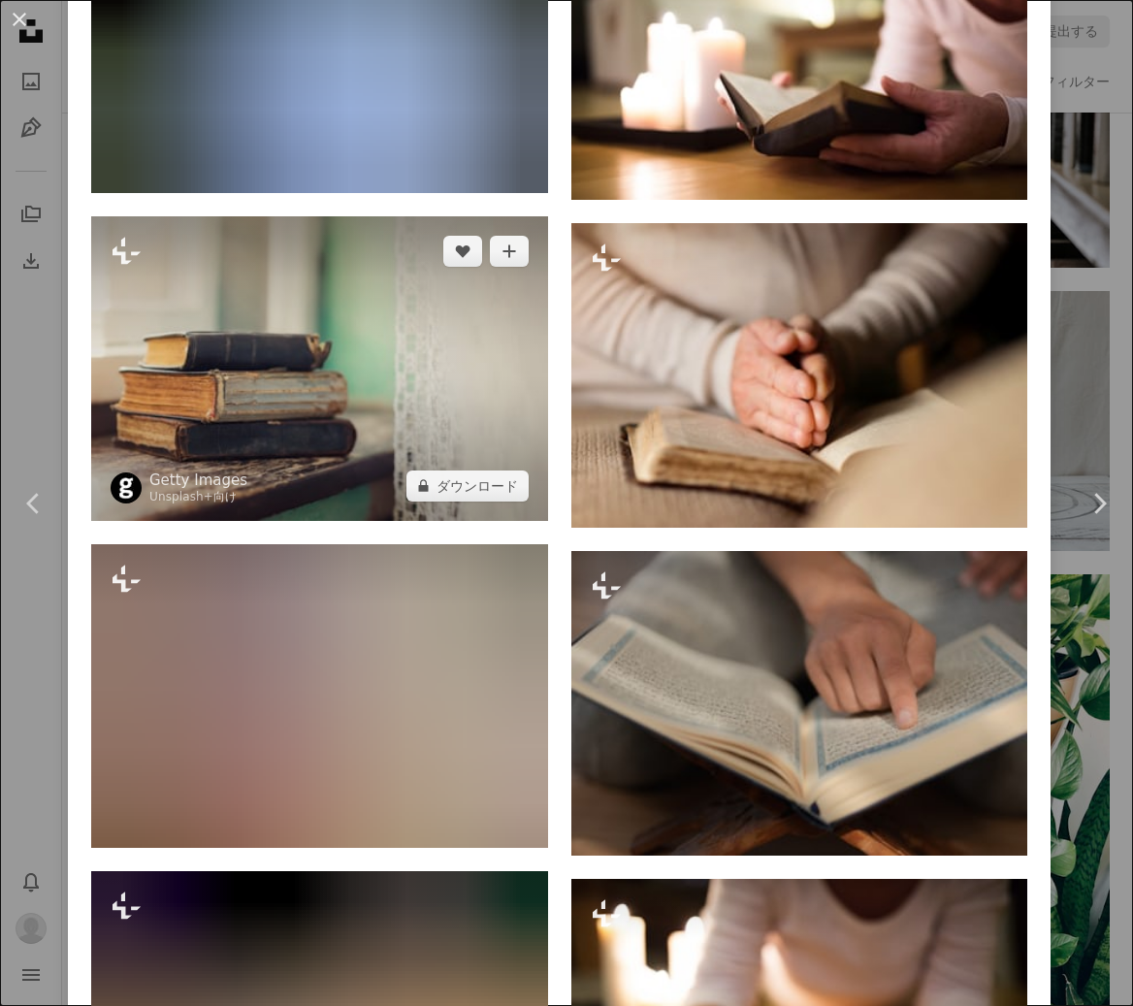
scroll to position [3202, 0]
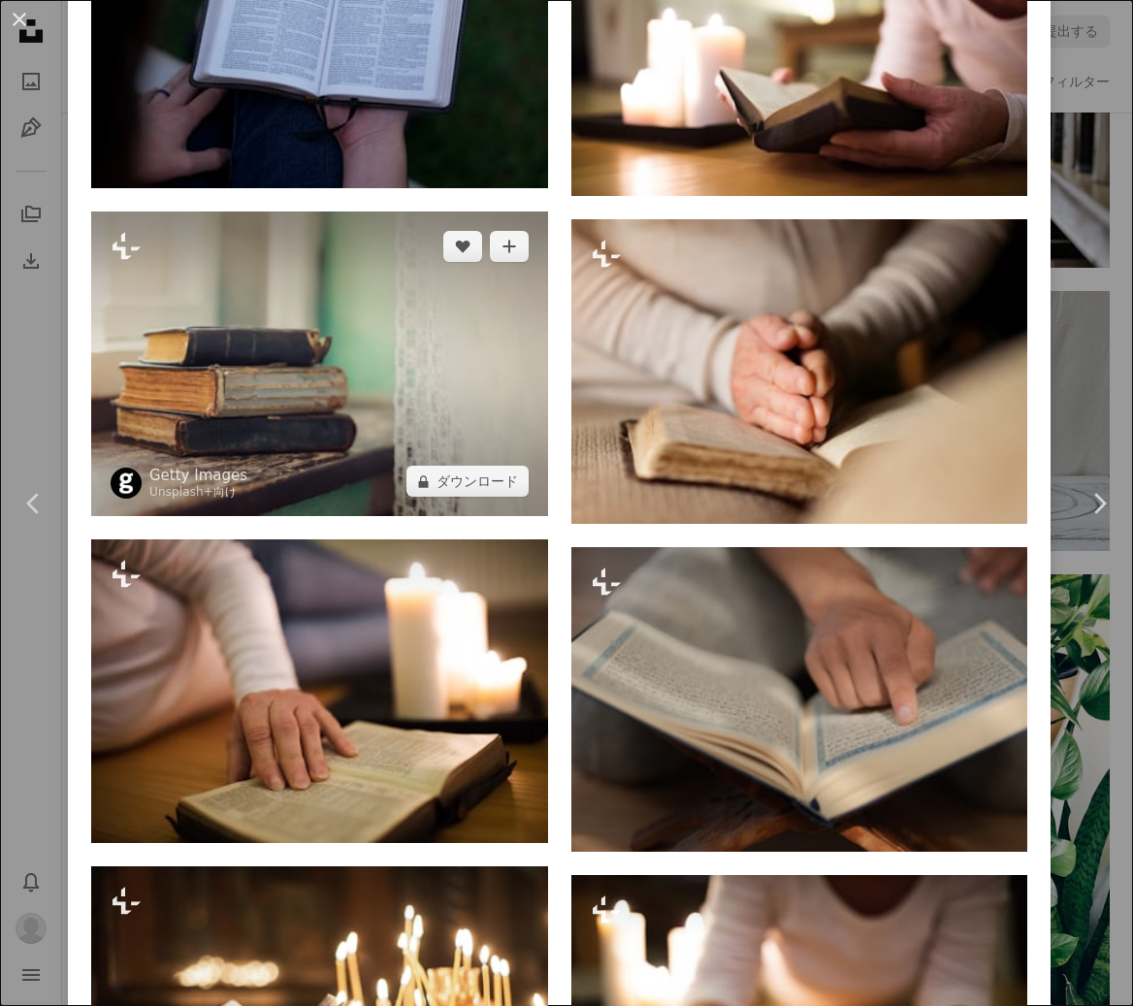
click at [339, 408] on img at bounding box center [319, 364] width 457 height 305
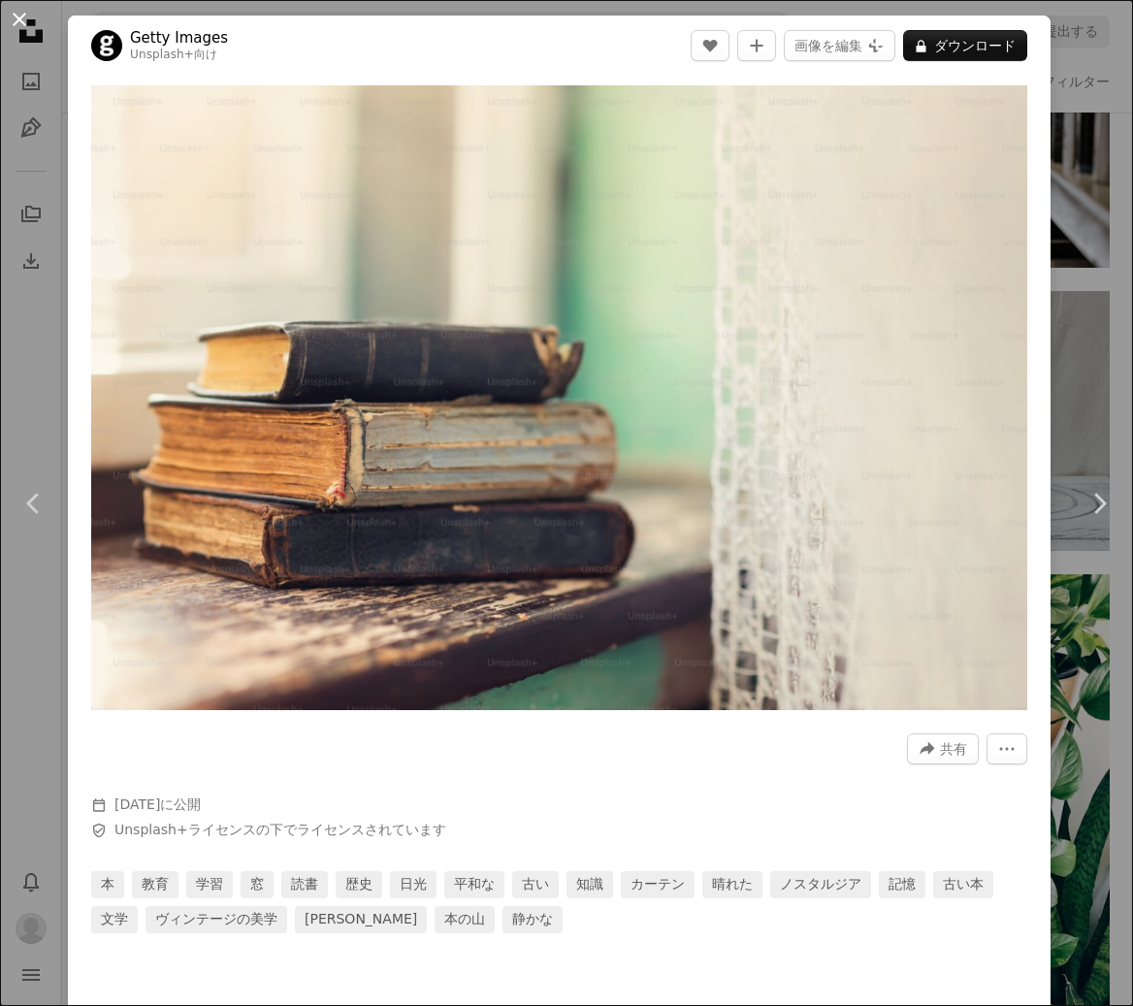
click at [24, 27] on button "An X shape" at bounding box center [19, 19] width 23 height 23
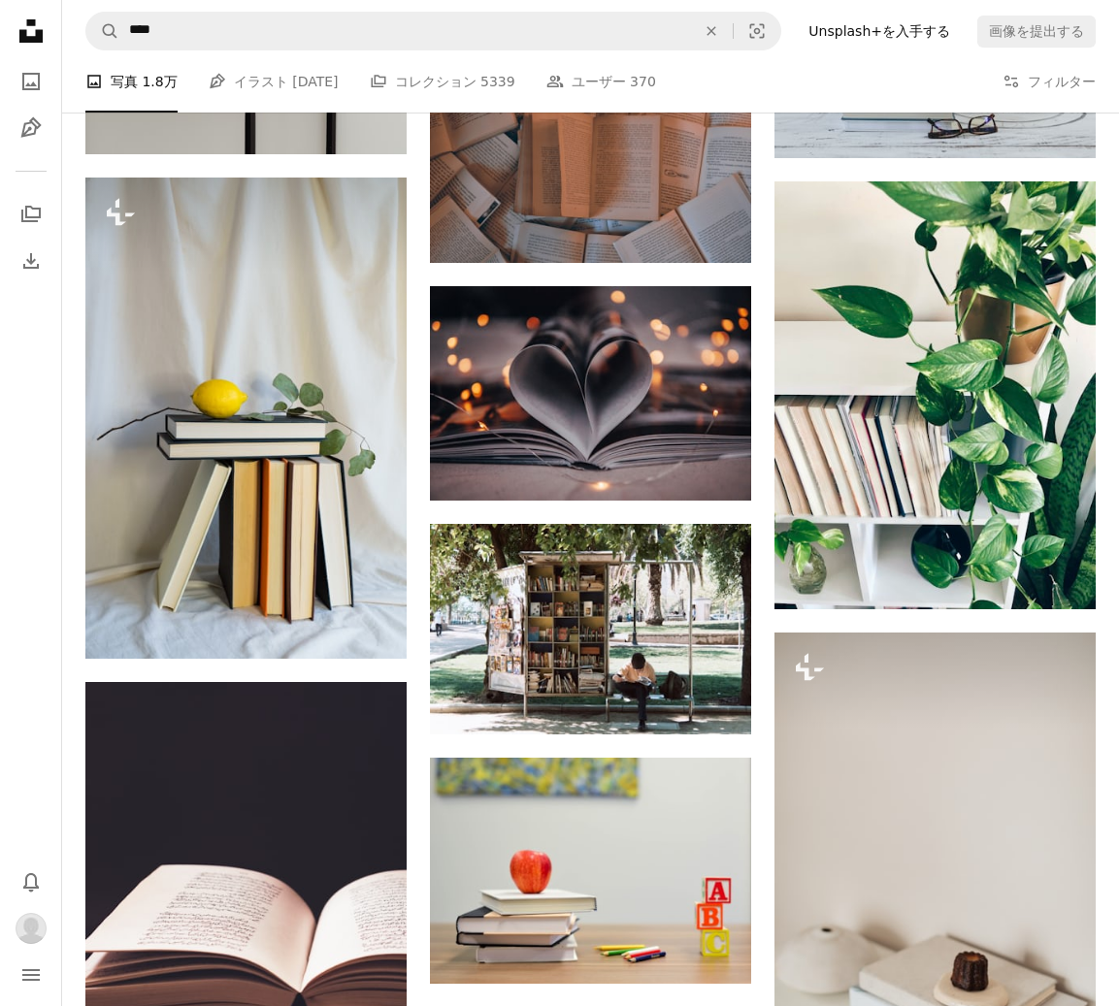
click at [26, 30] on icon at bounding box center [30, 30] width 23 height 23
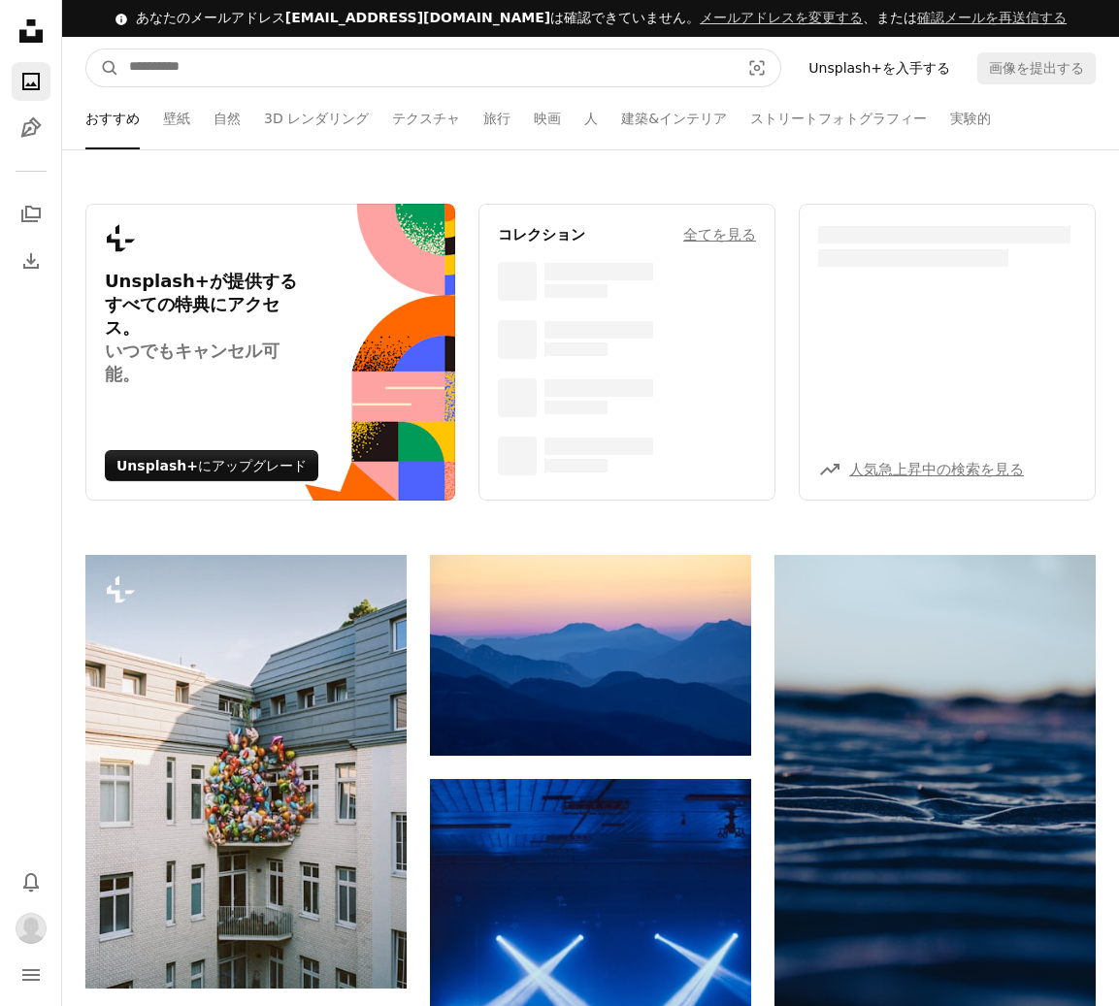
click at [269, 69] on input "サイト内でビジュアルを探す" at bounding box center [426, 67] width 614 height 37
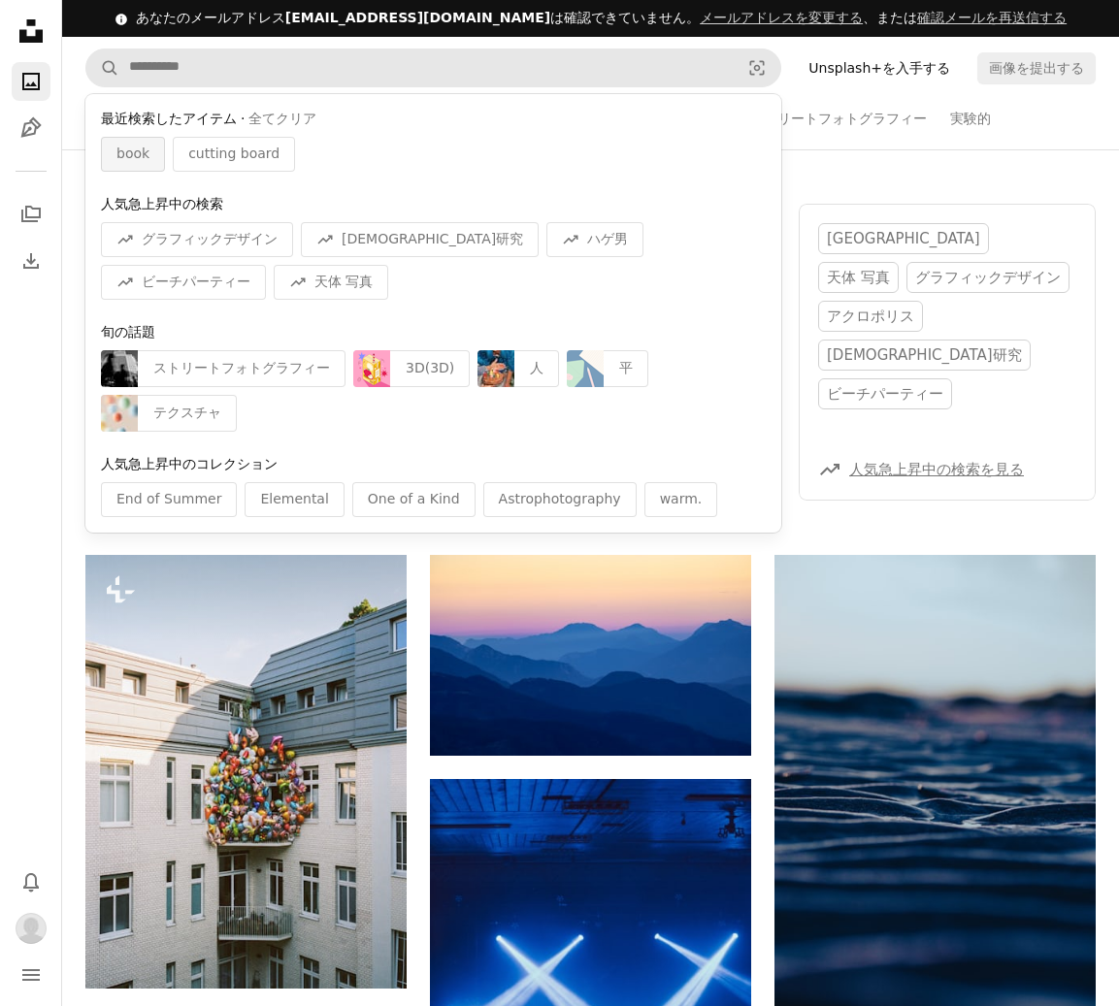
click at [139, 156] on span "book" at bounding box center [132, 154] width 33 height 19
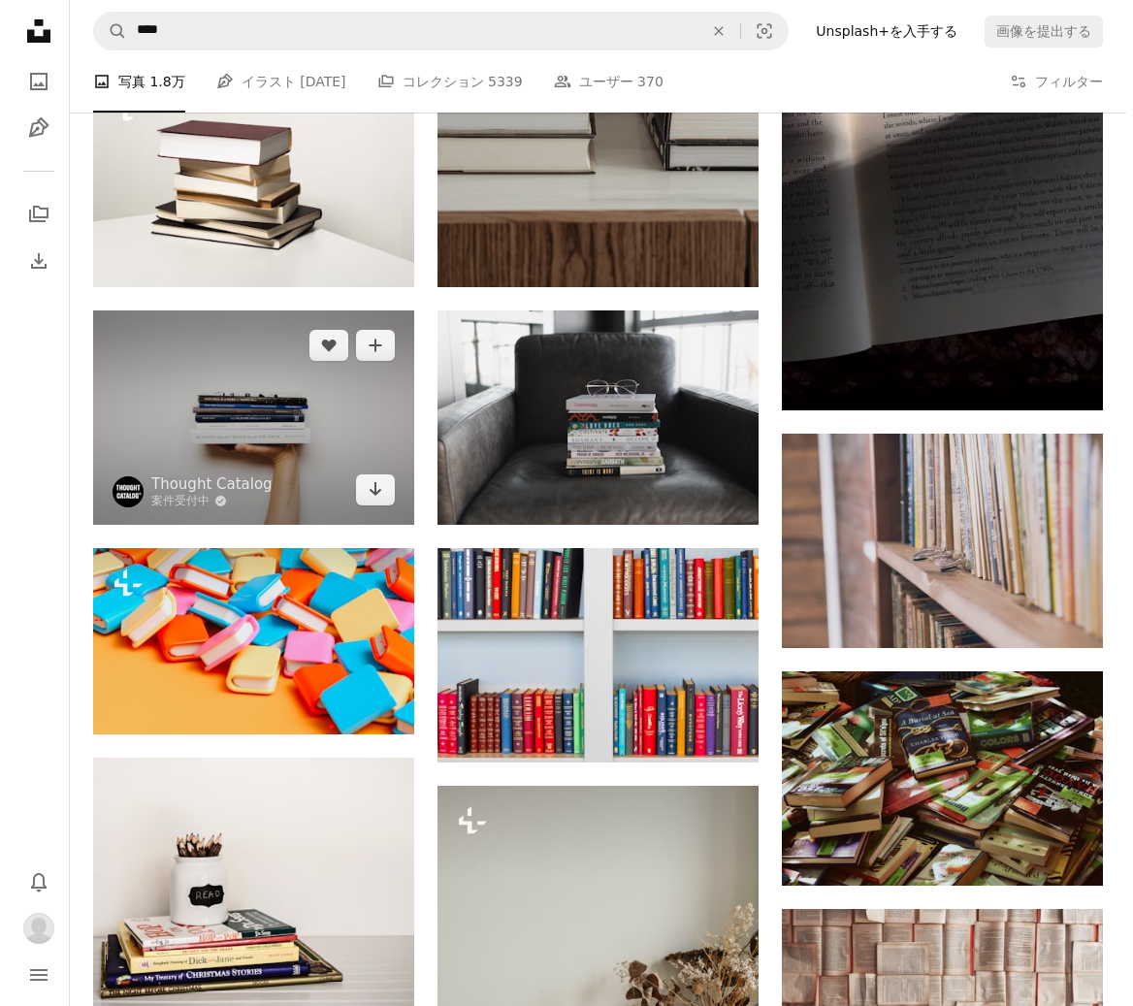
scroll to position [1941, 0]
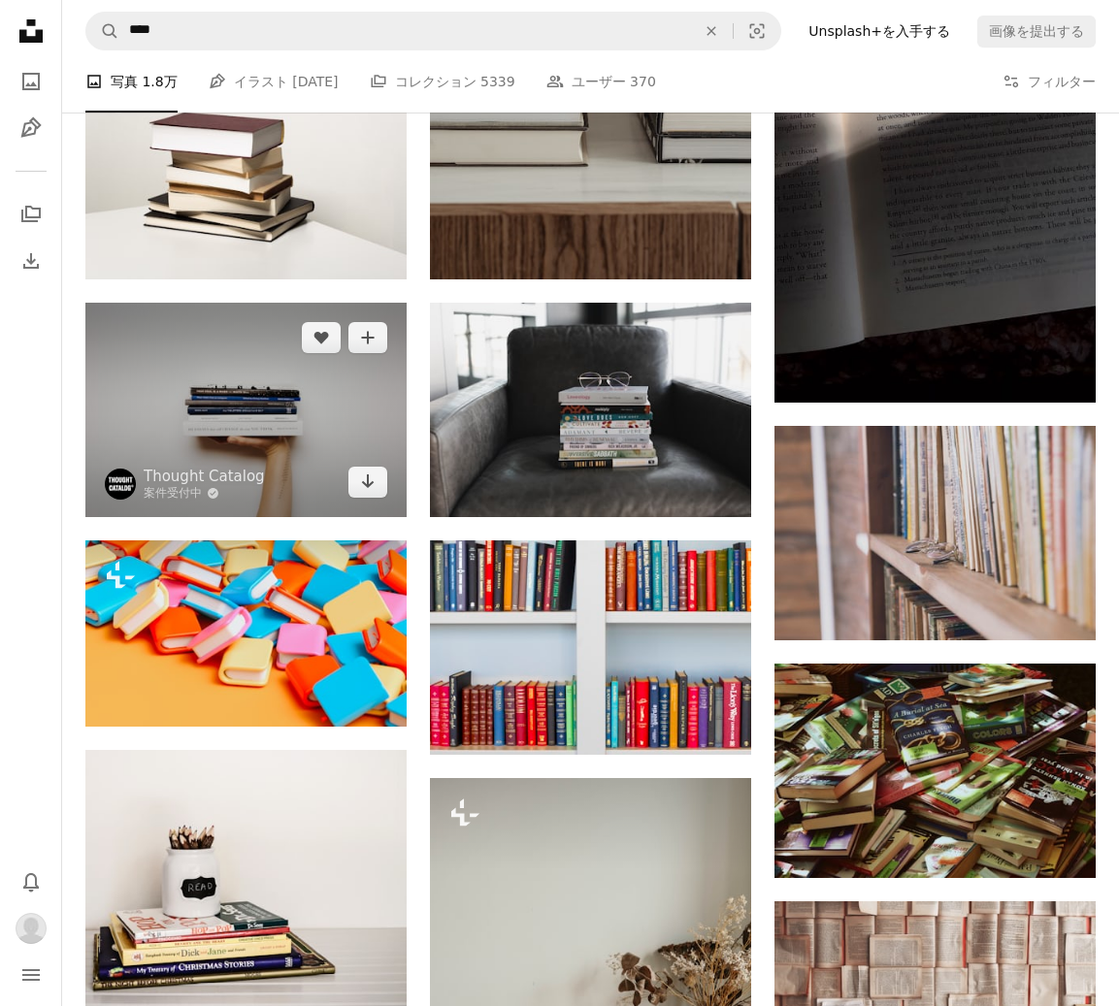
click at [256, 438] on img at bounding box center [245, 410] width 321 height 214
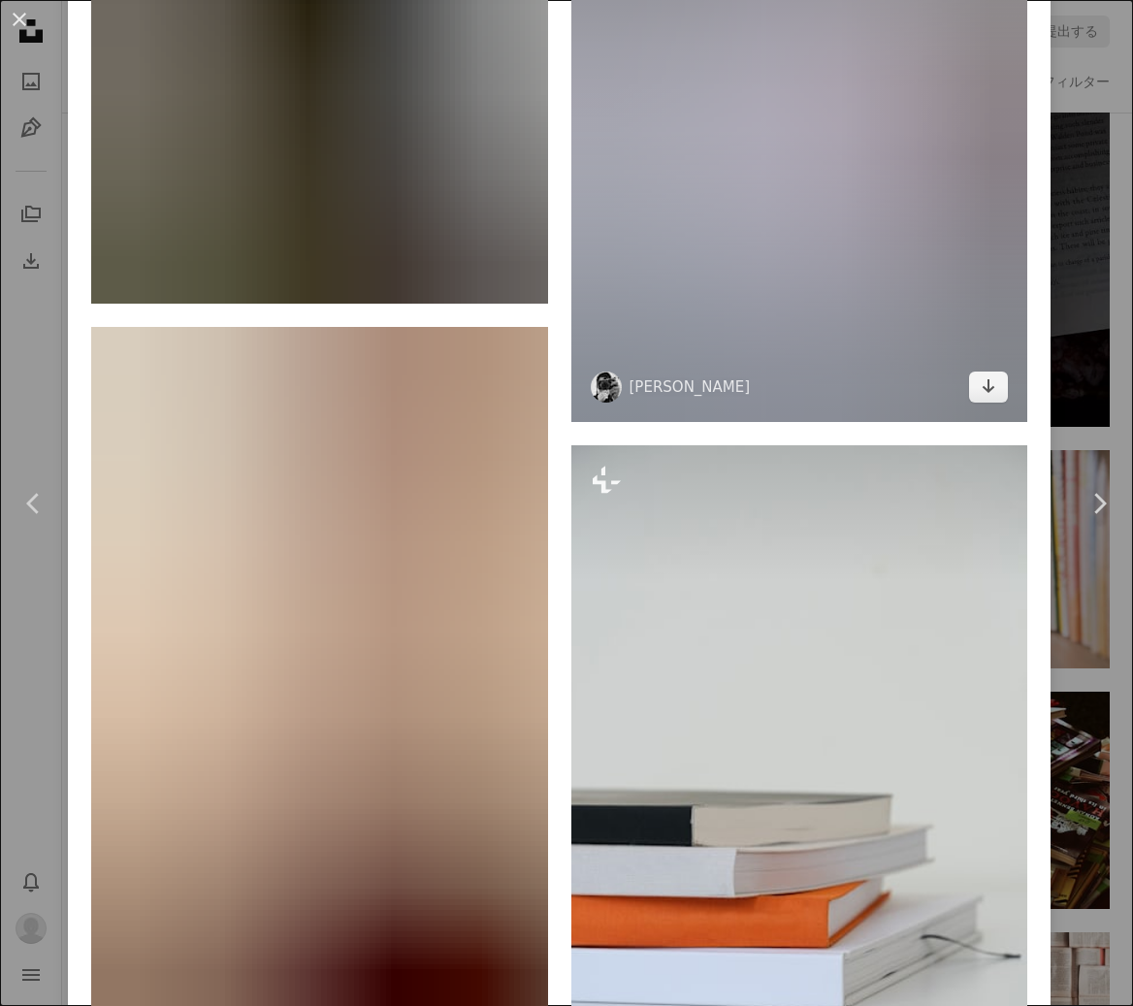
scroll to position [3299, 0]
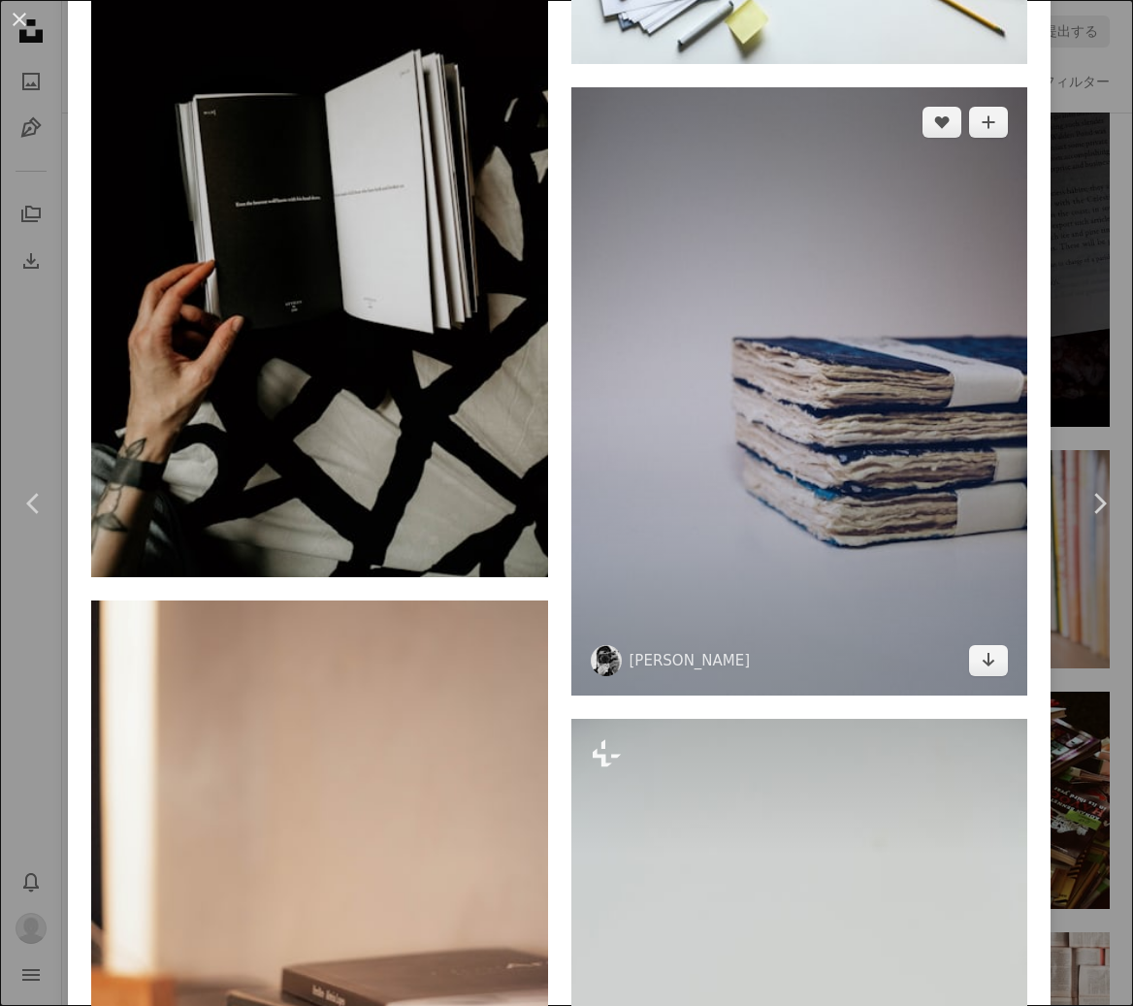
click at [837, 481] on img at bounding box center [799, 391] width 457 height 608
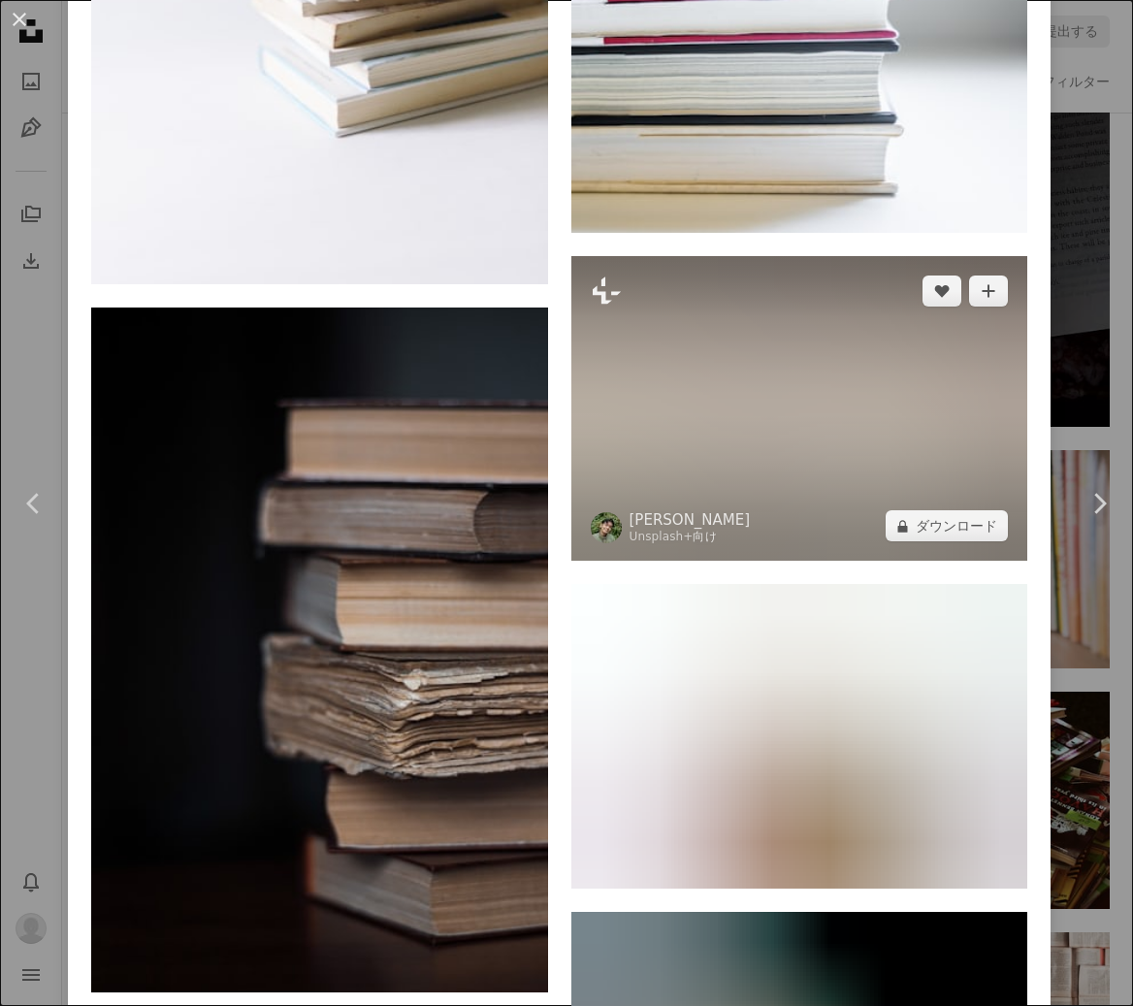
scroll to position [1941, 0]
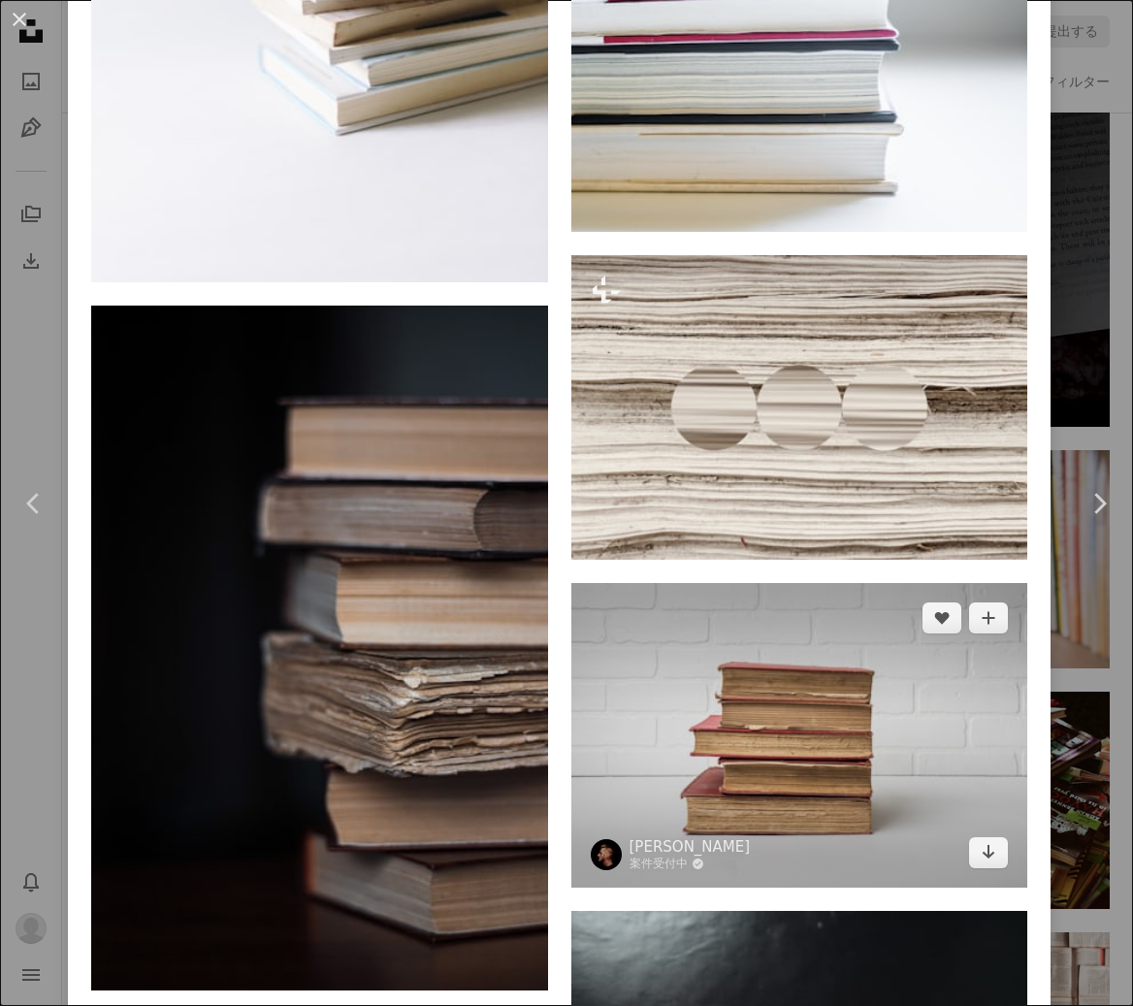
click at [782, 686] on img at bounding box center [799, 735] width 457 height 305
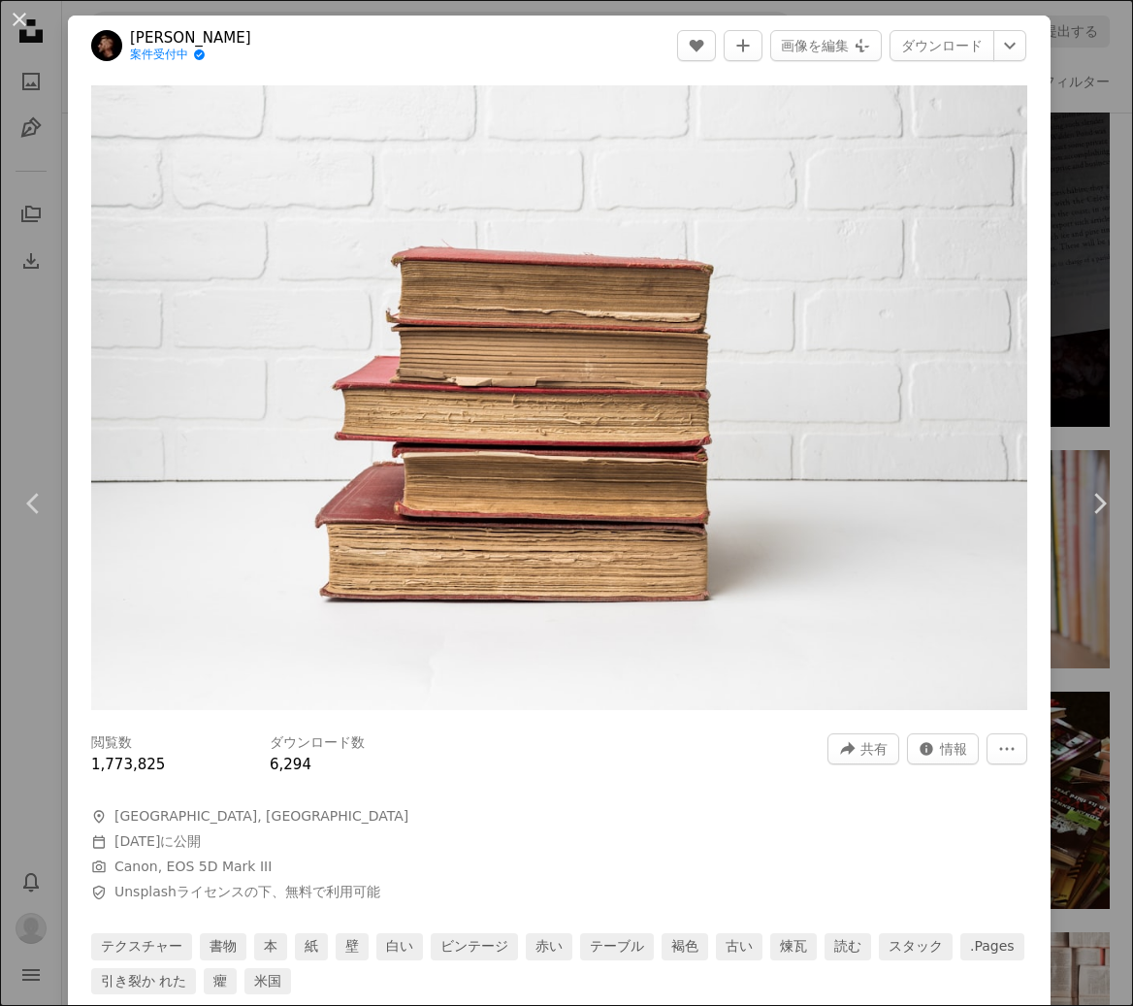
drag, startPoint x: 17, startPoint y: 20, endPoint x: 65, endPoint y: 62, distance: 63.3
click at [17, 20] on button "An X shape" at bounding box center [19, 19] width 23 height 23
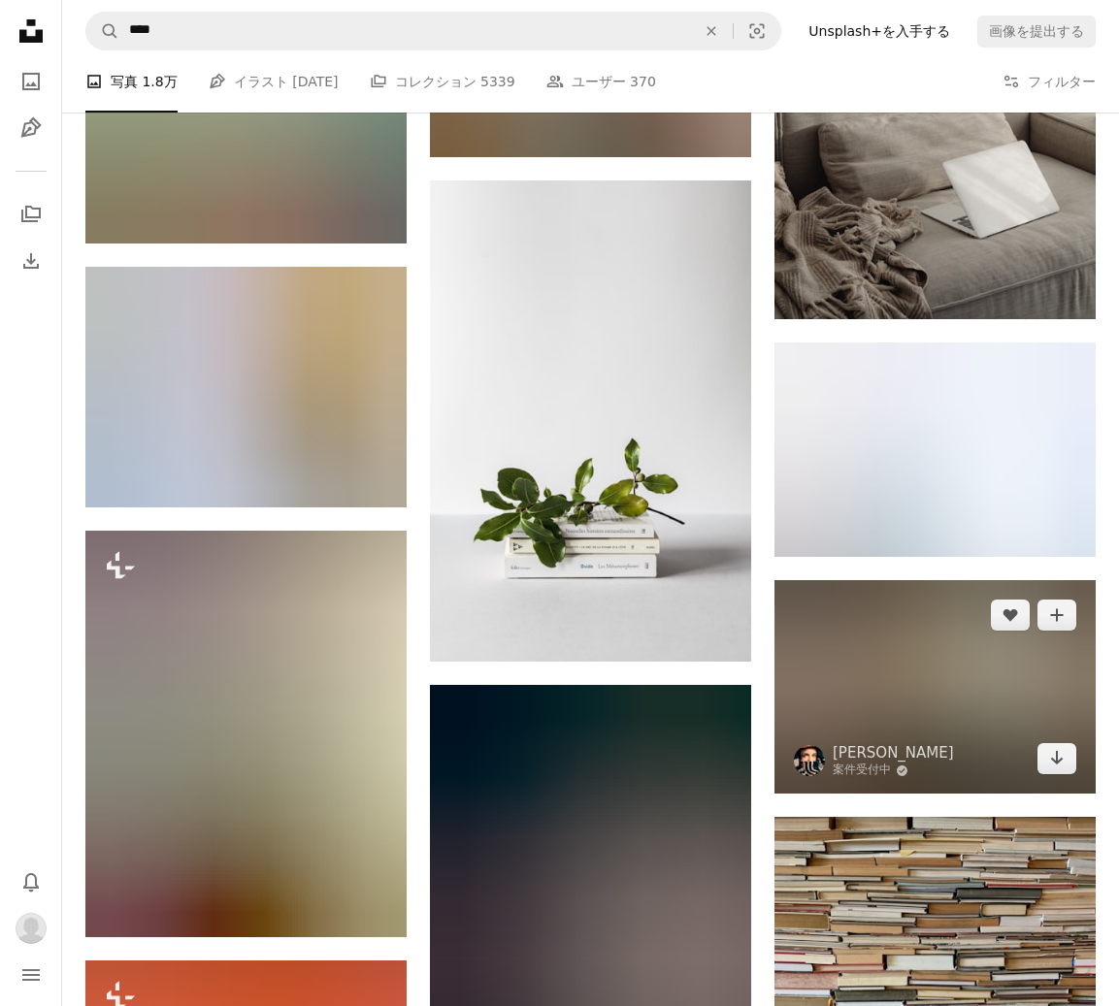
scroll to position [7180, 0]
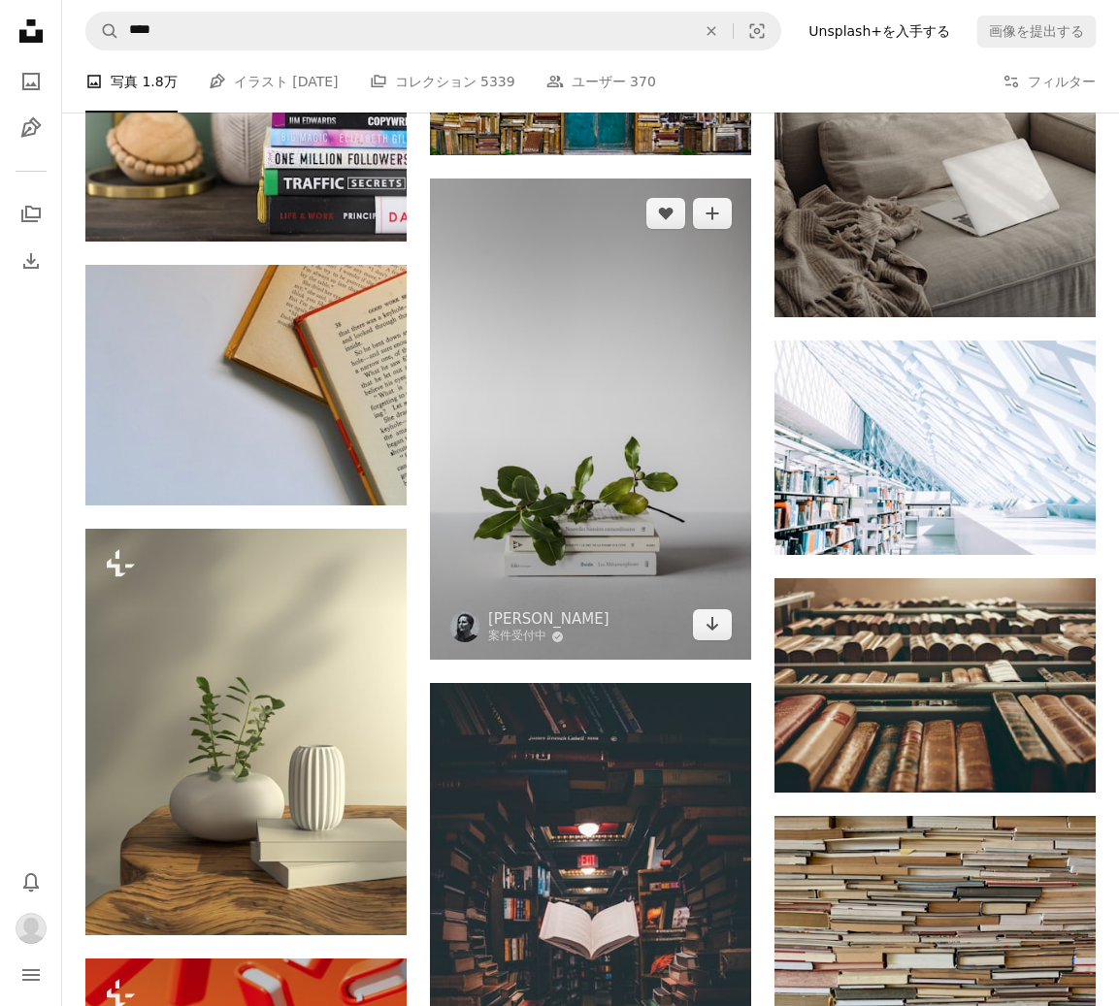
click at [682, 539] on img at bounding box center [590, 420] width 321 height 482
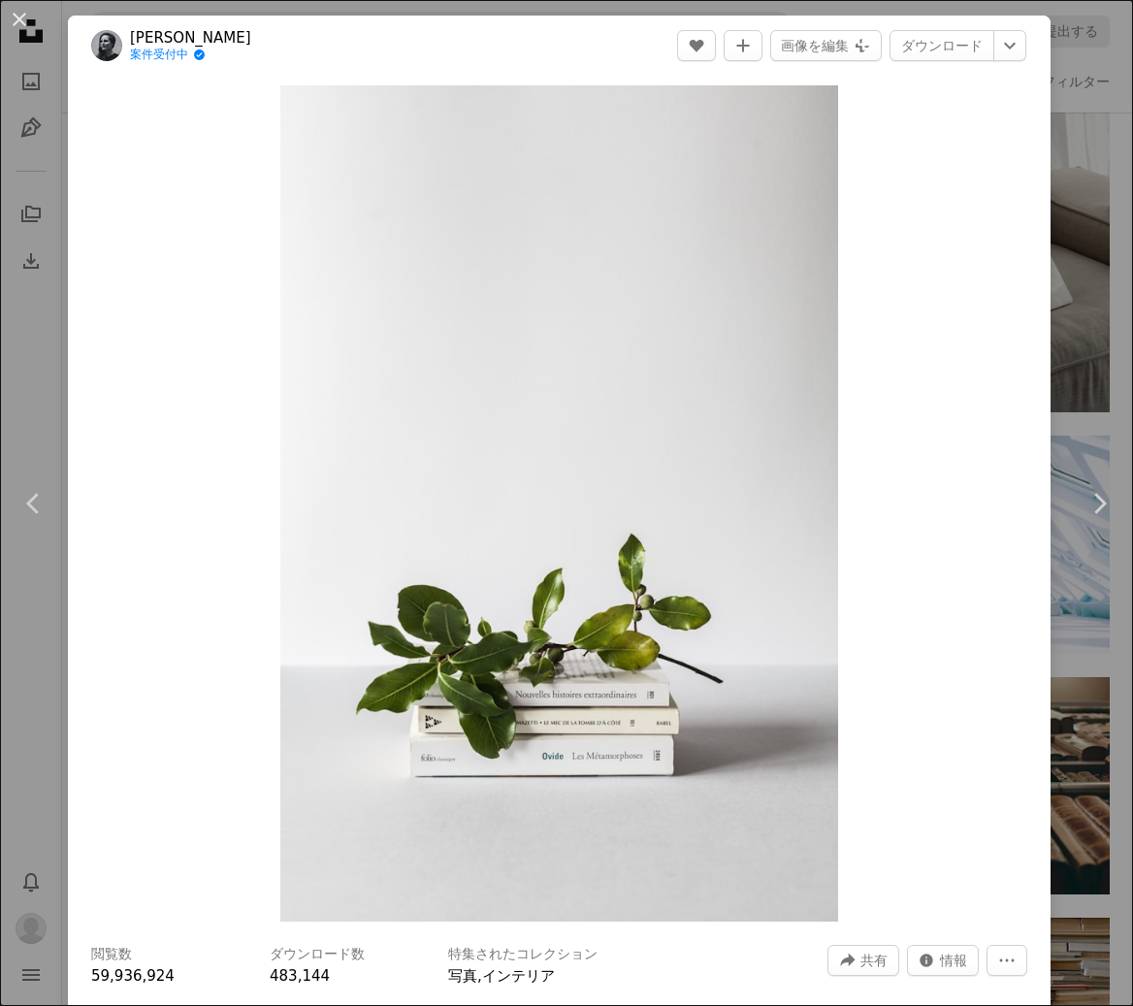
drag, startPoint x: 28, startPoint y: 25, endPoint x: 259, endPoint y: 198, distance: 288.4
click at [28, 25] on button "An X shape" at bounding box center [19, 19] width 23 height 23
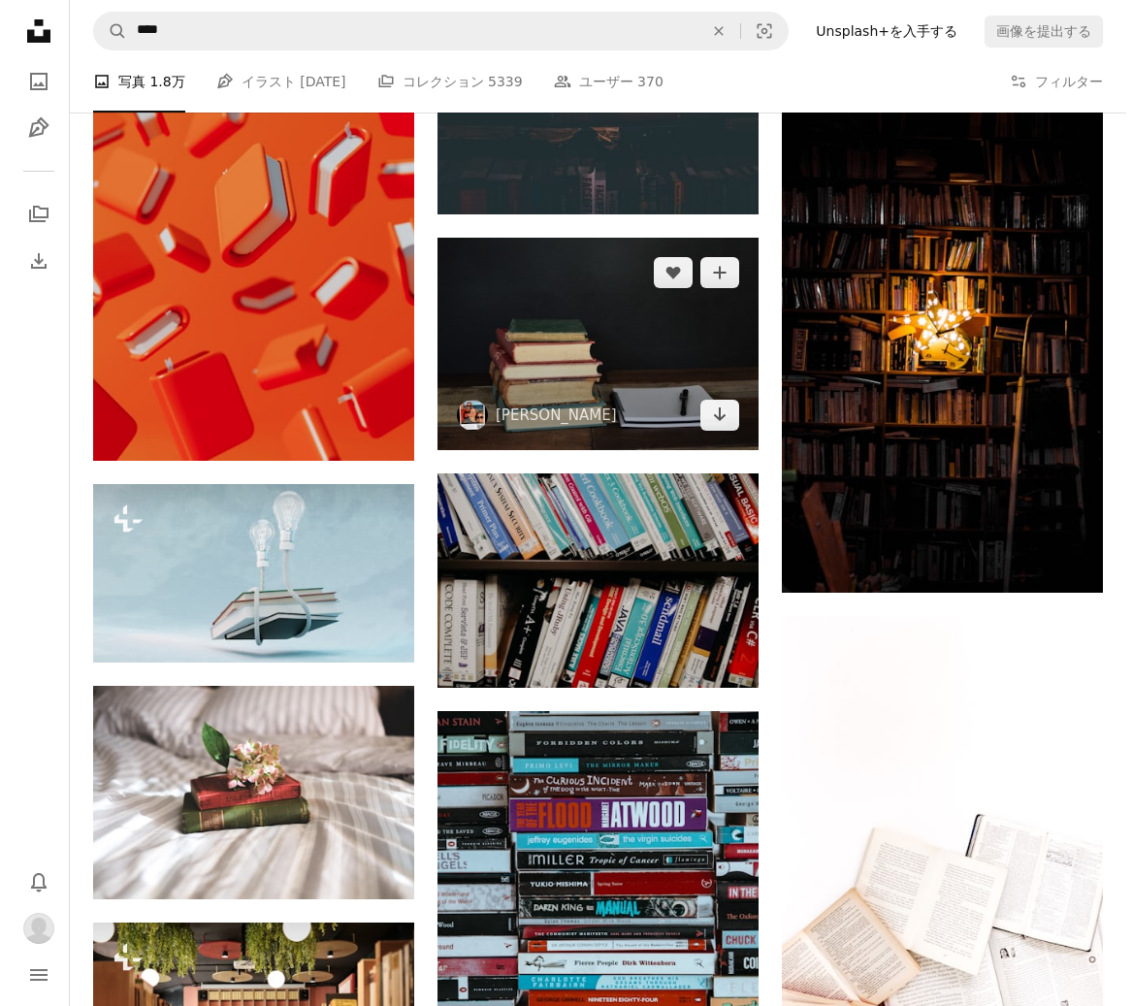
scroll to position [8150, 0]
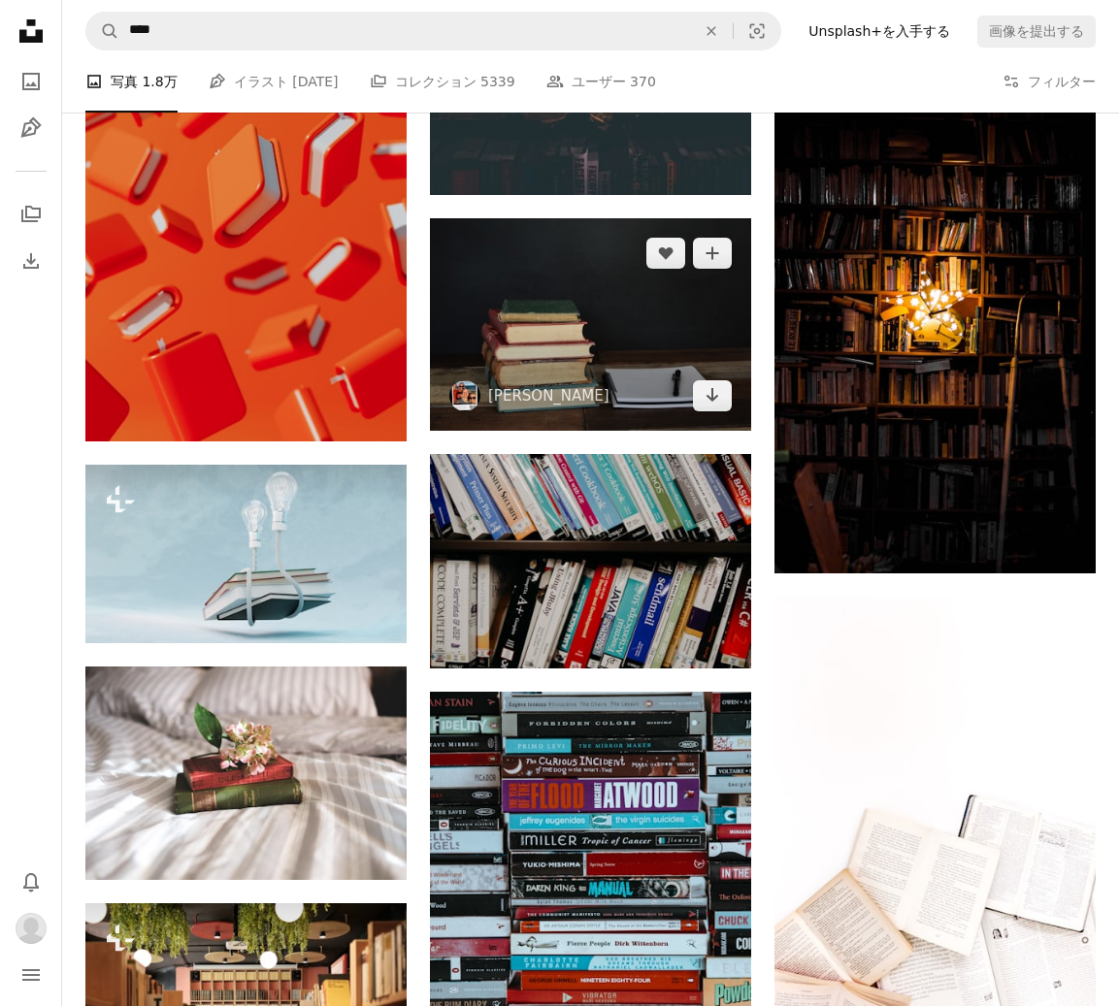
click at [633, 404] on img at bounding box center [590, 324] width 321 height 212
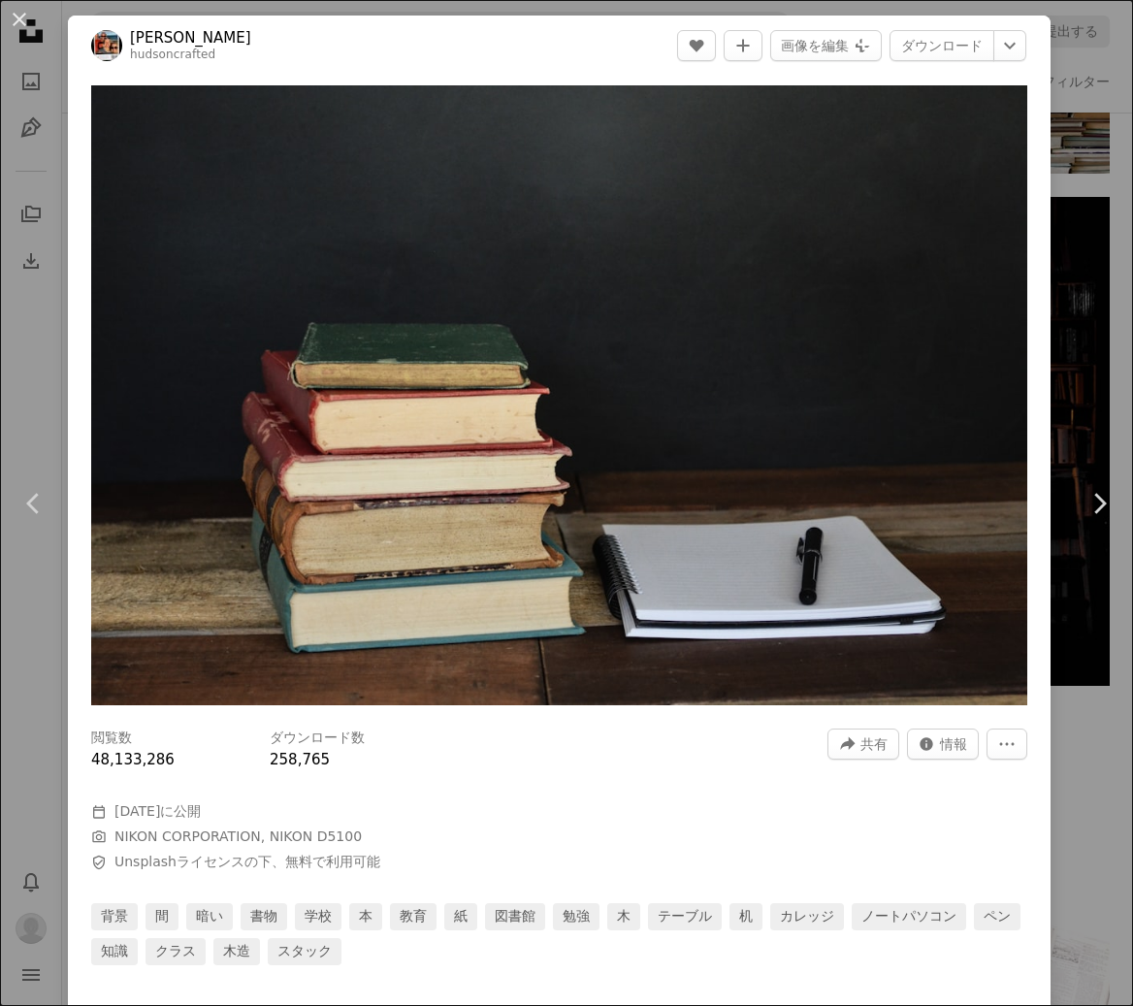
click at [45, 35] on div "An X shape Chevron left Chevron right [PERSON_NAME] hudsoncrafted A heart A plu…" at bounding box center [566, 503] width 1133 height 1006
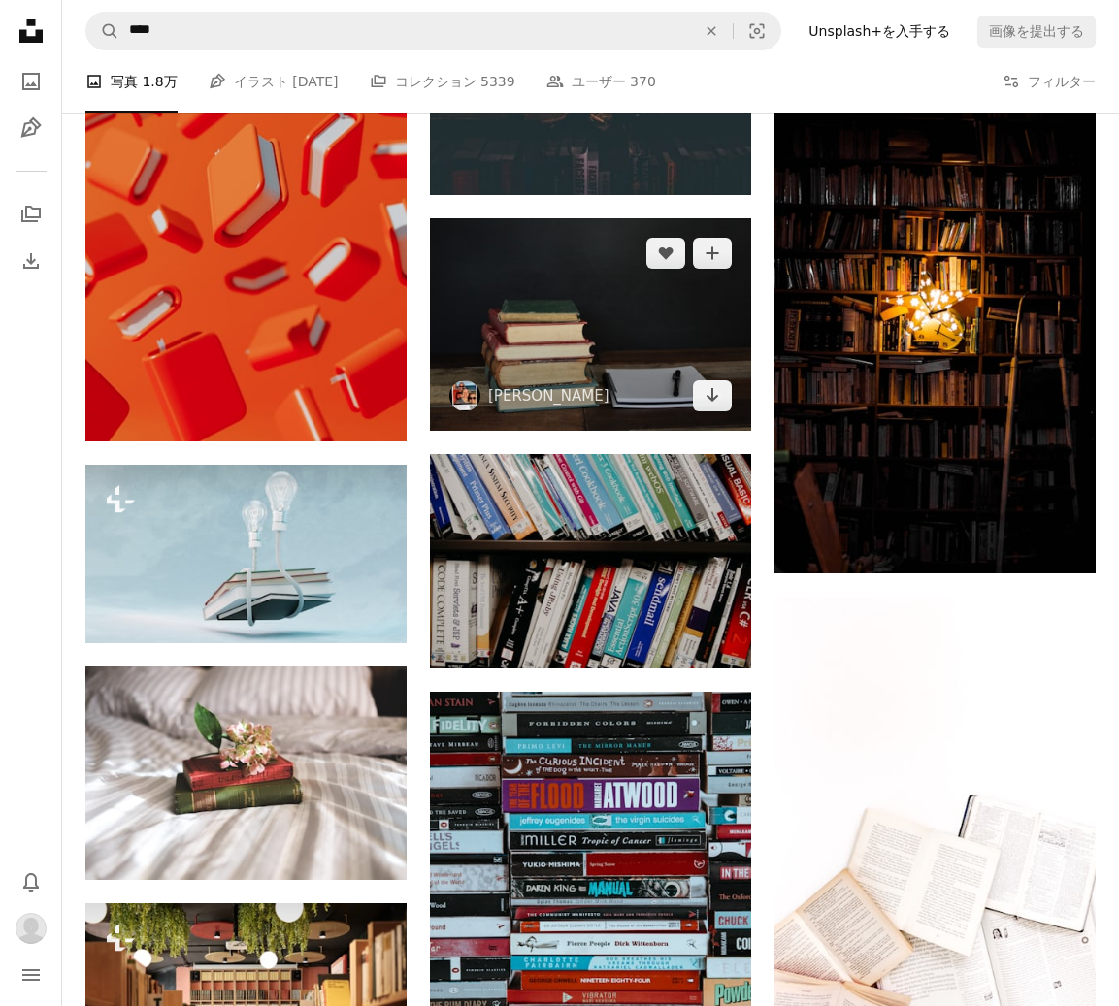
click at [564, 358] on img at bounding box center [590, 324] width 321 height 212
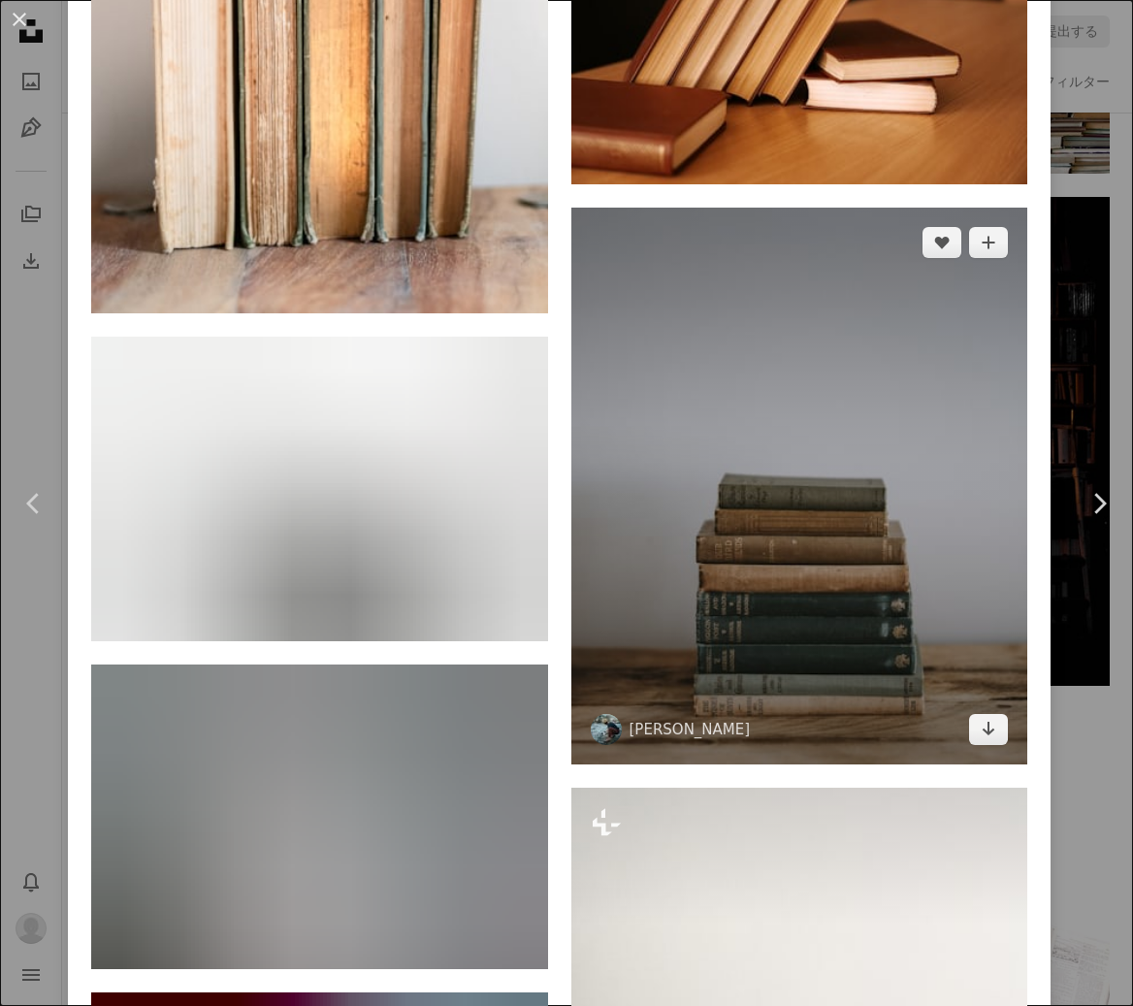
scroll to position [4075, 0]
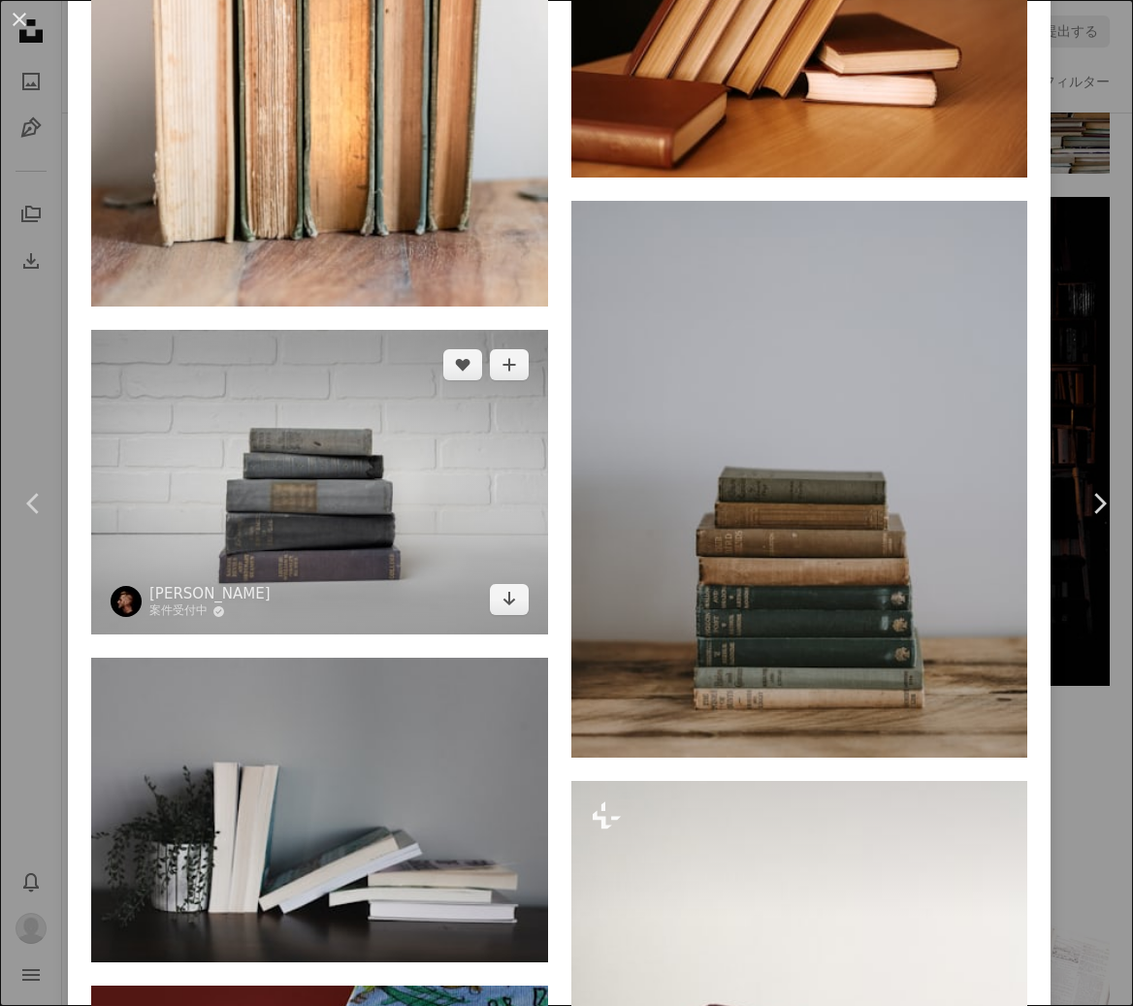
click at [413, 445] on img at bounding box center [319, 482] width 457 height 305
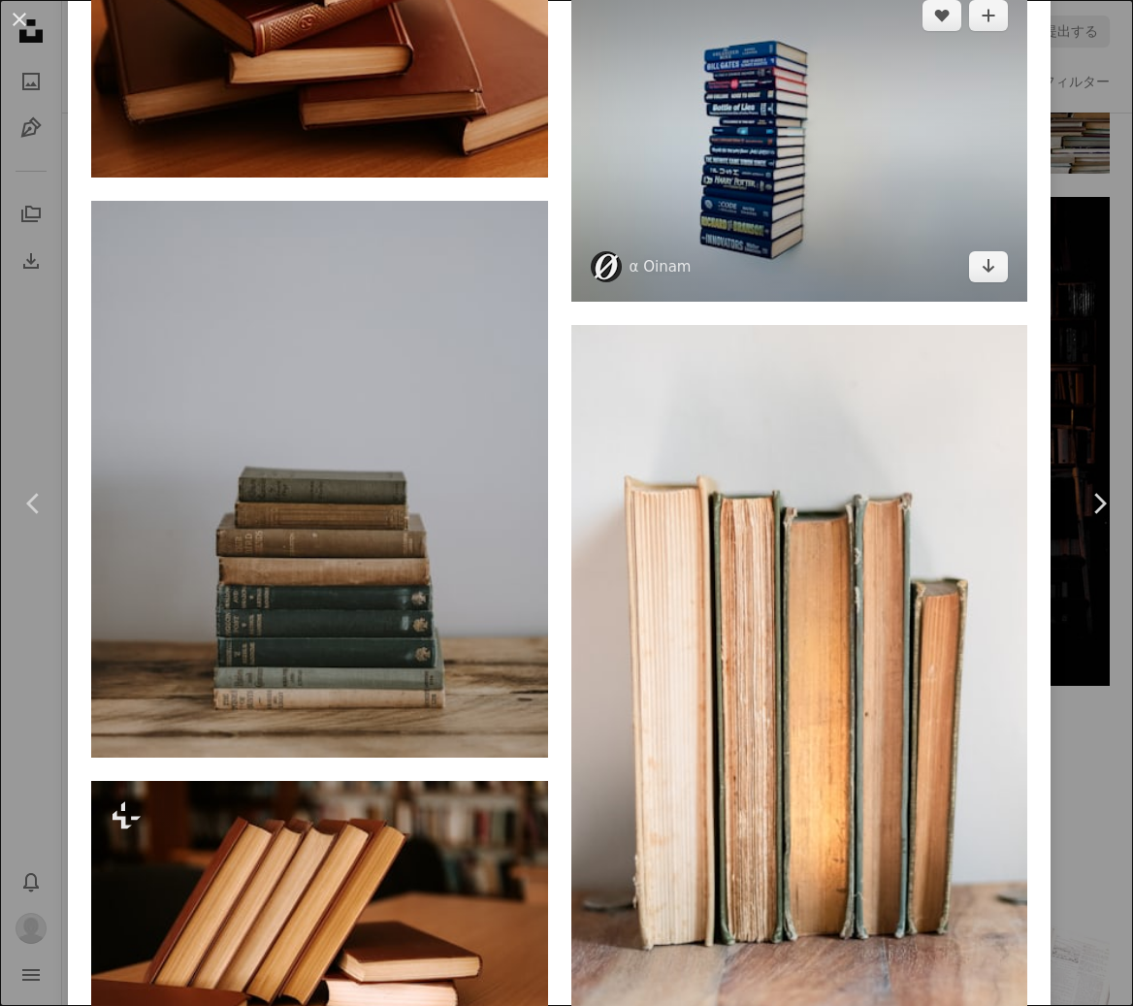
scroll to position [5822, 0]
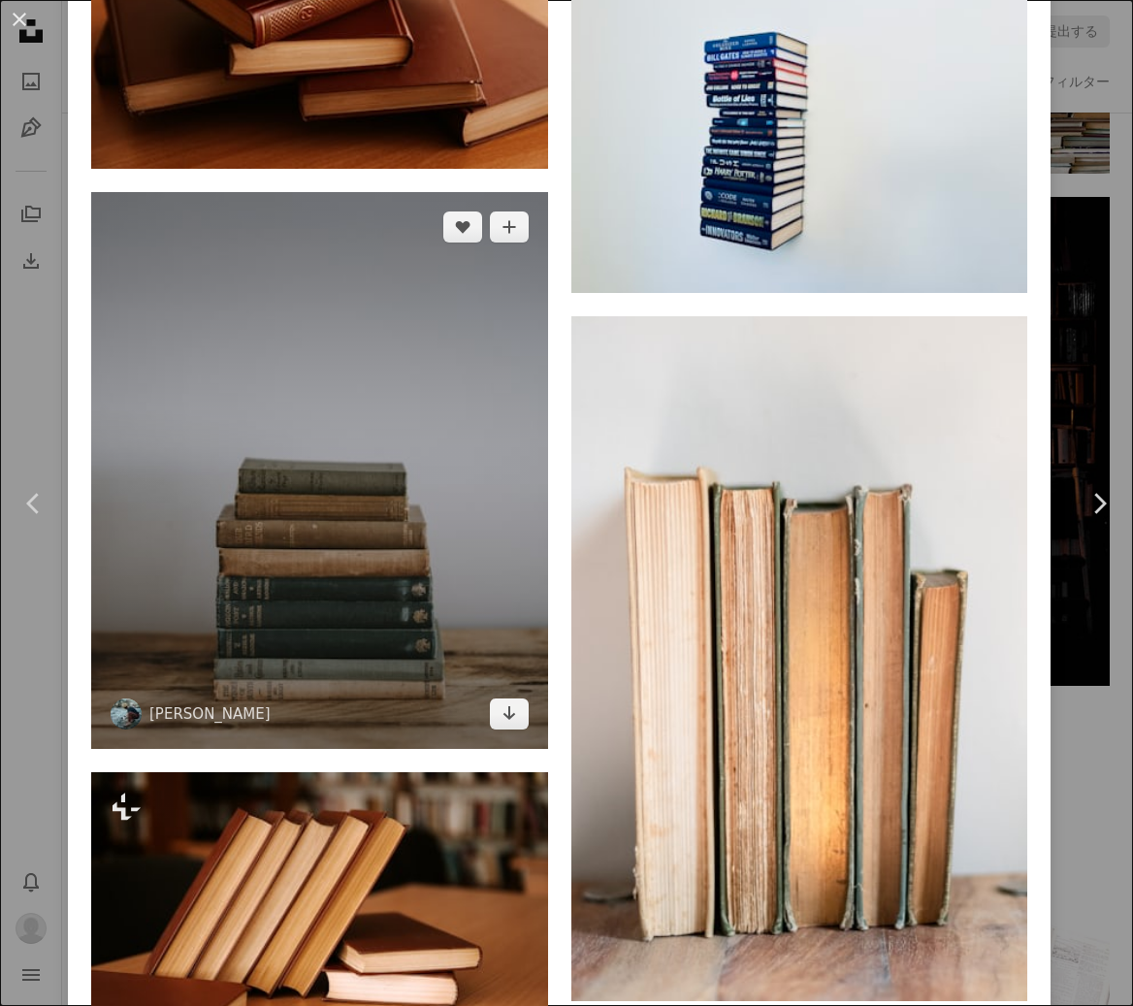
click at [373, 515] on img at bounding box center [319, 470] width 457 height 557
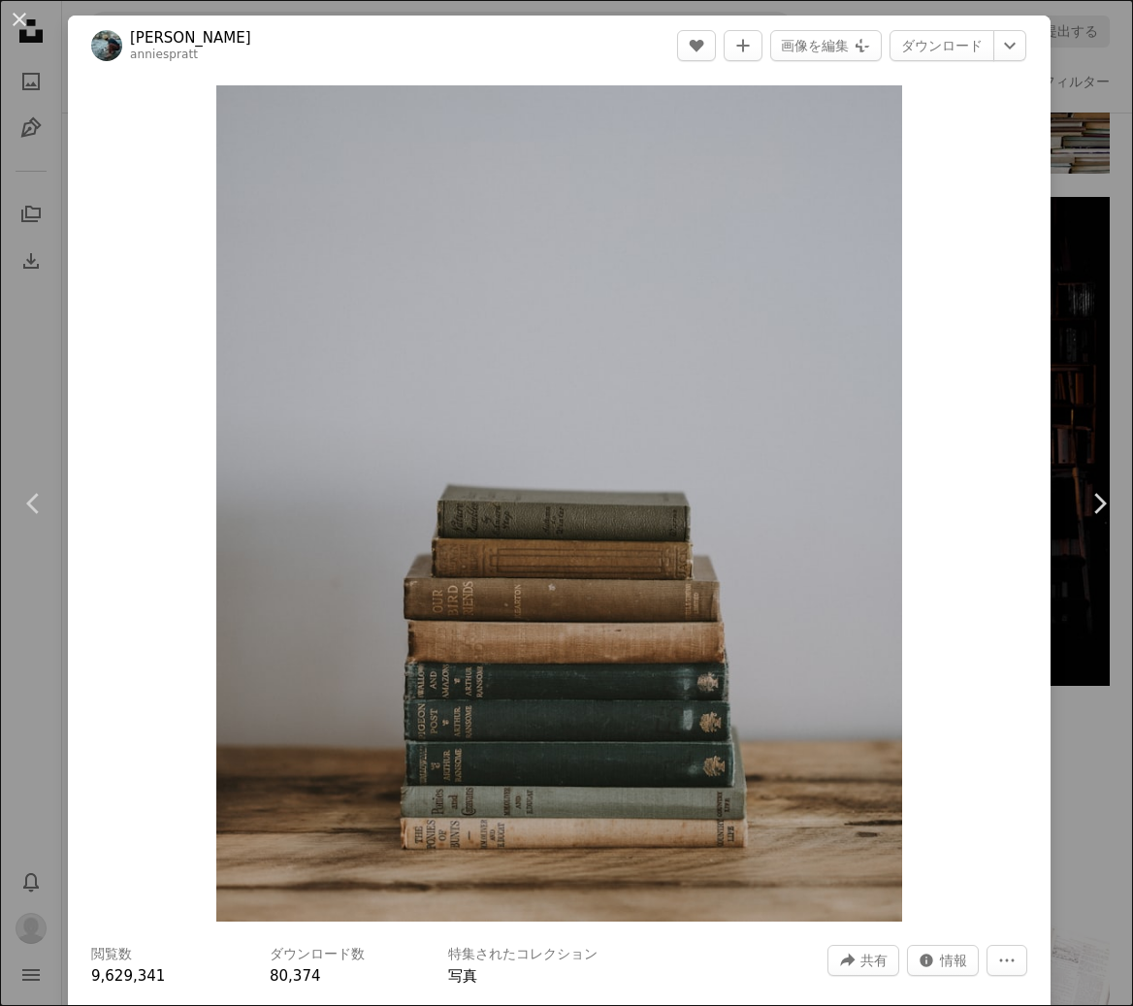
drag, startPoint x: 30, startPoint y: 27, endPoint x: 311, endPoint y: 215, distance: 338.5
click at [30, 27] on button "An X shape" at bounding box center [19, 19] width 23 height 23
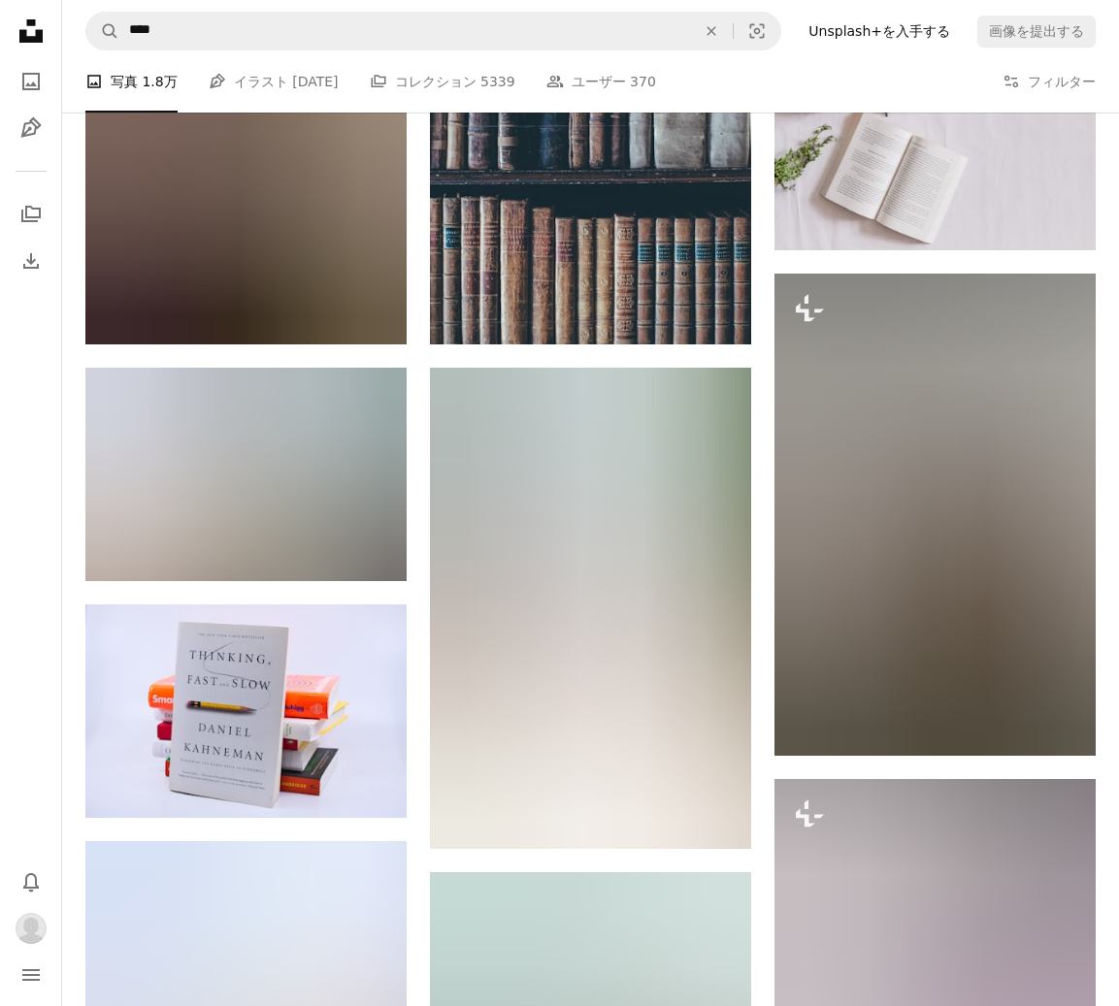
scroll to position [26003, 0]
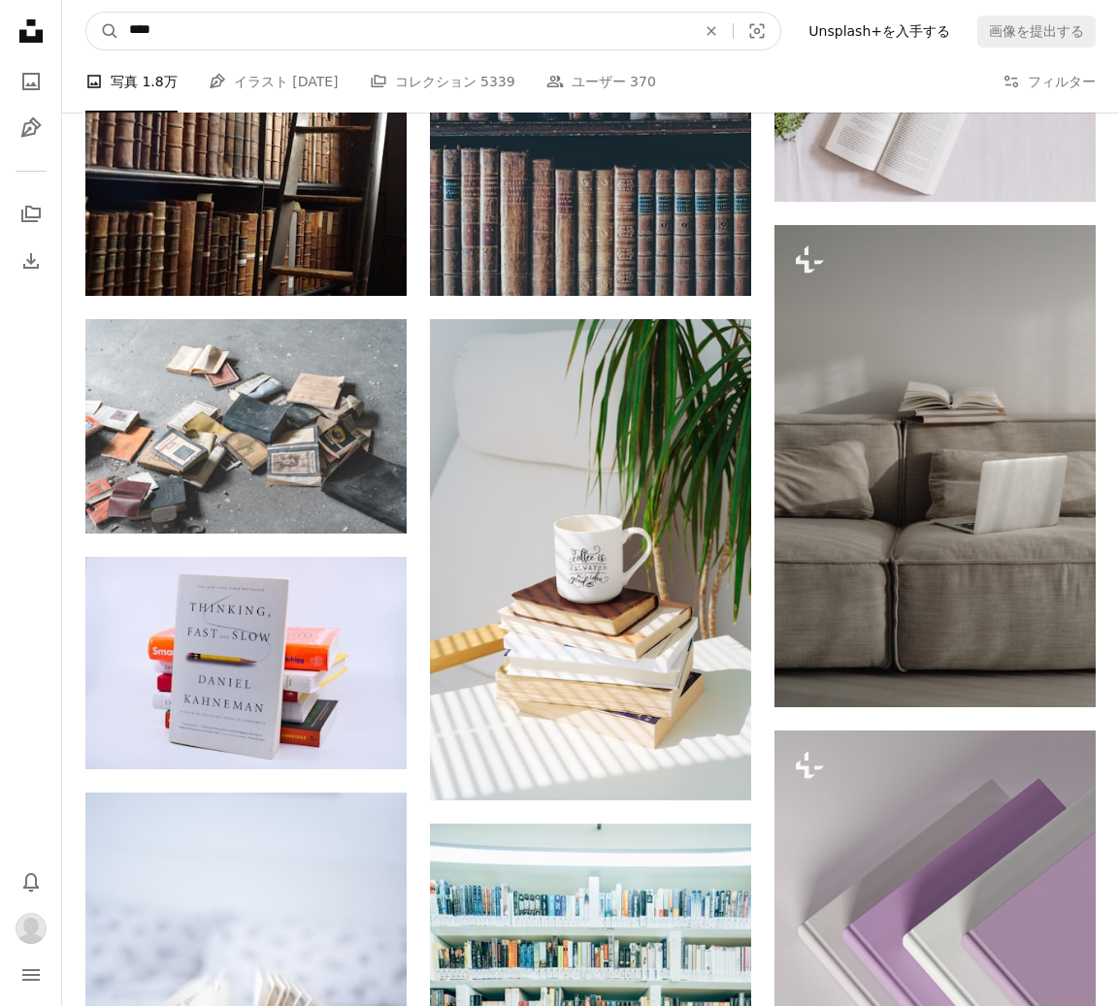
drag, startPoint x: 234, startPoint y: 26, endPoint x: 345, endPoint y: 63, distance: 117.5
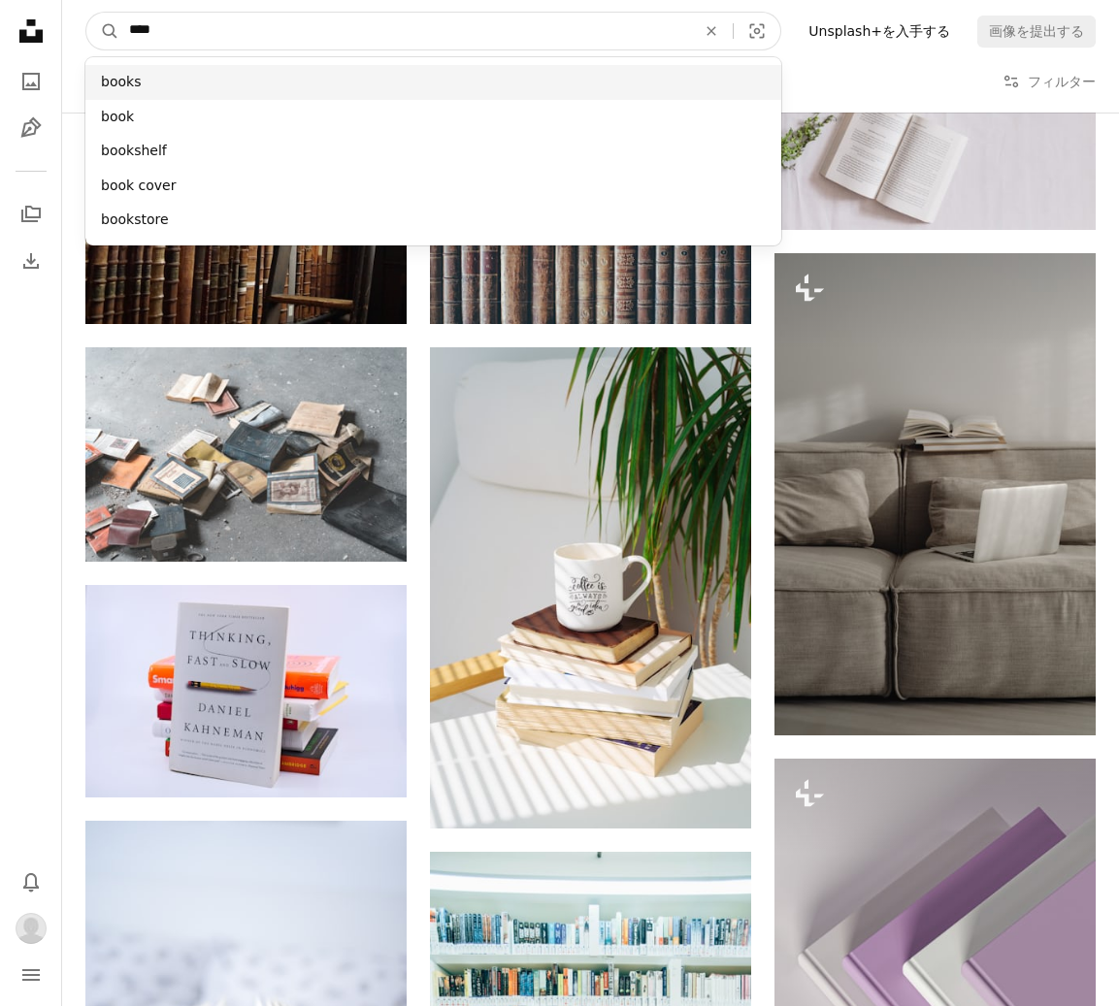
paste input "***"
type input "*******"
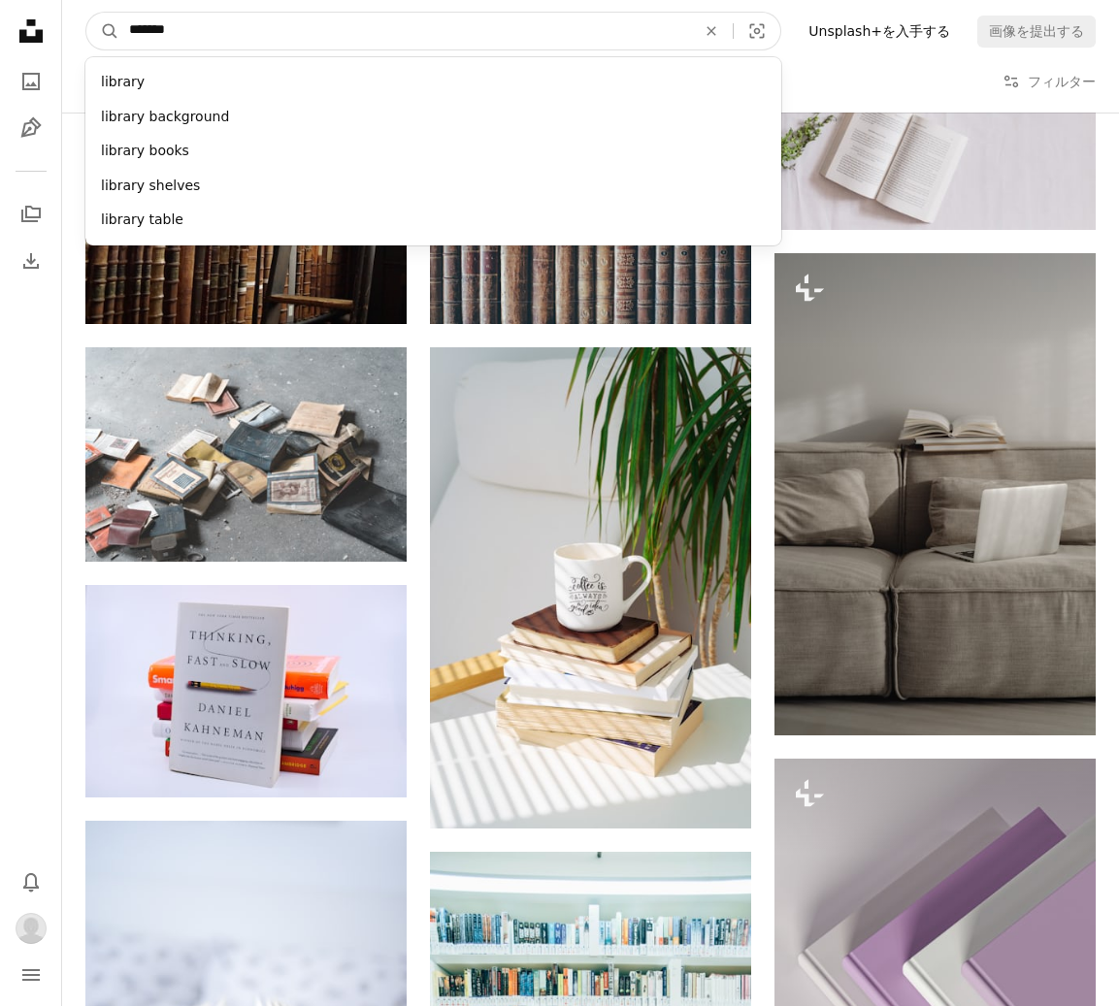
click button "A magnifying glass" at bounding box center [102, 31] width 33 height 37
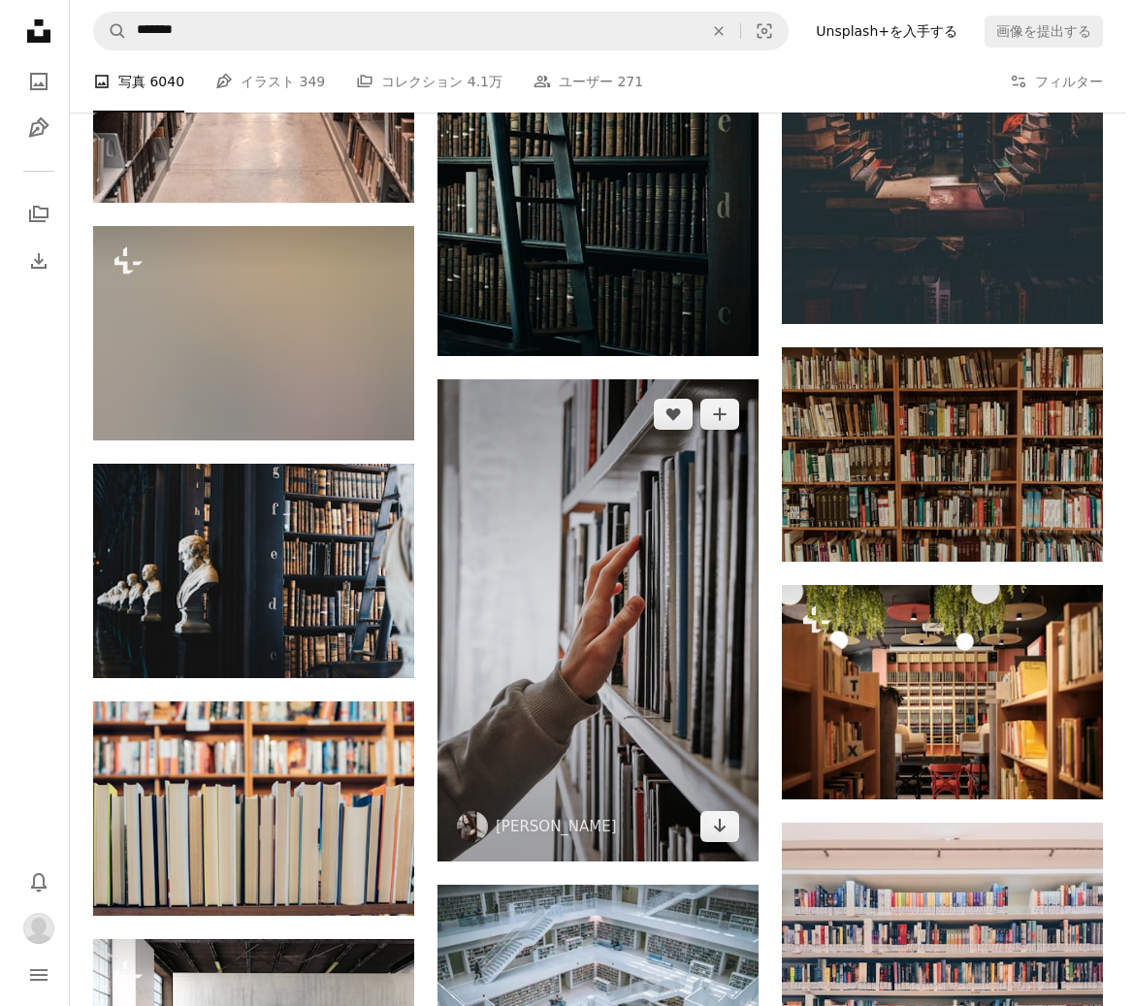
scroll to position [1358, 0]
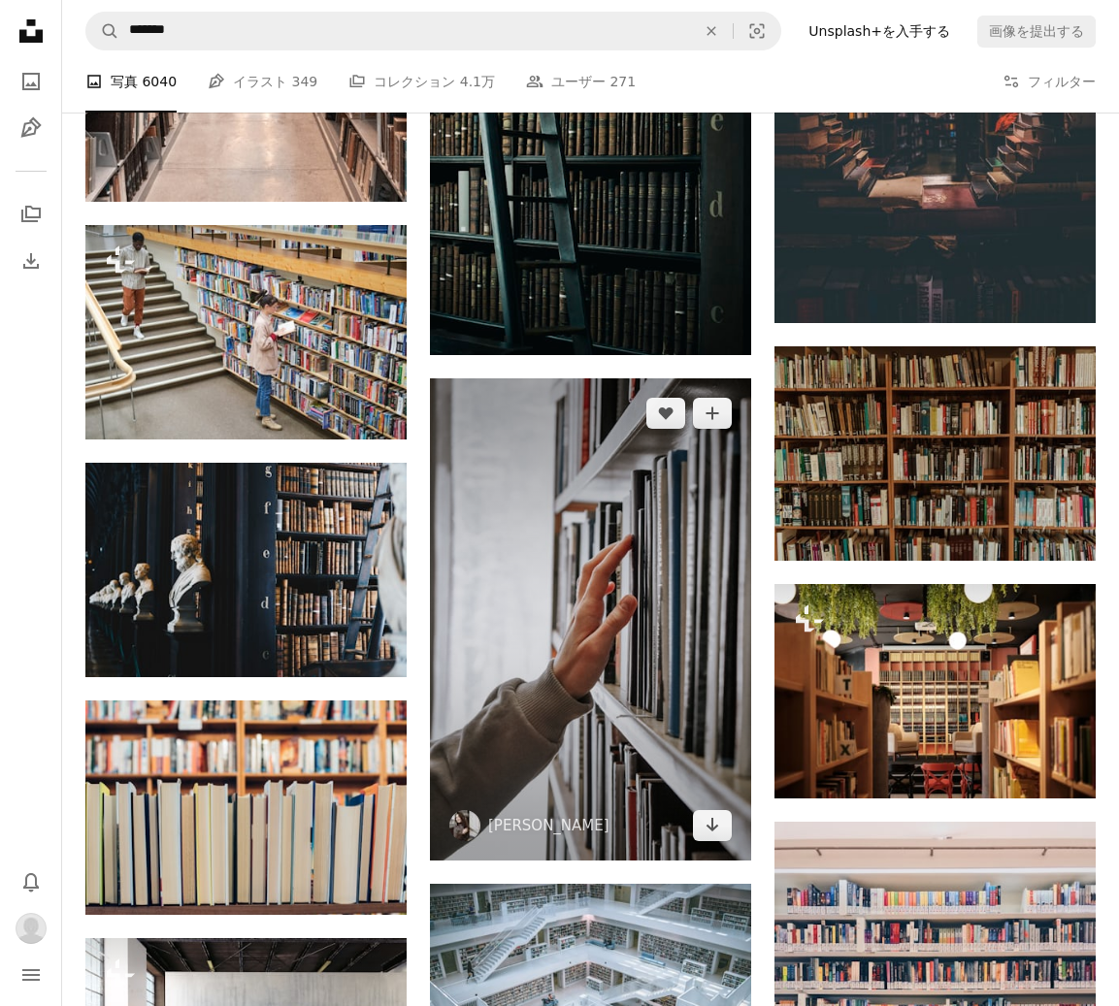
click at [647, 591] on img at bounding box center [590, 619] width 321 height 482
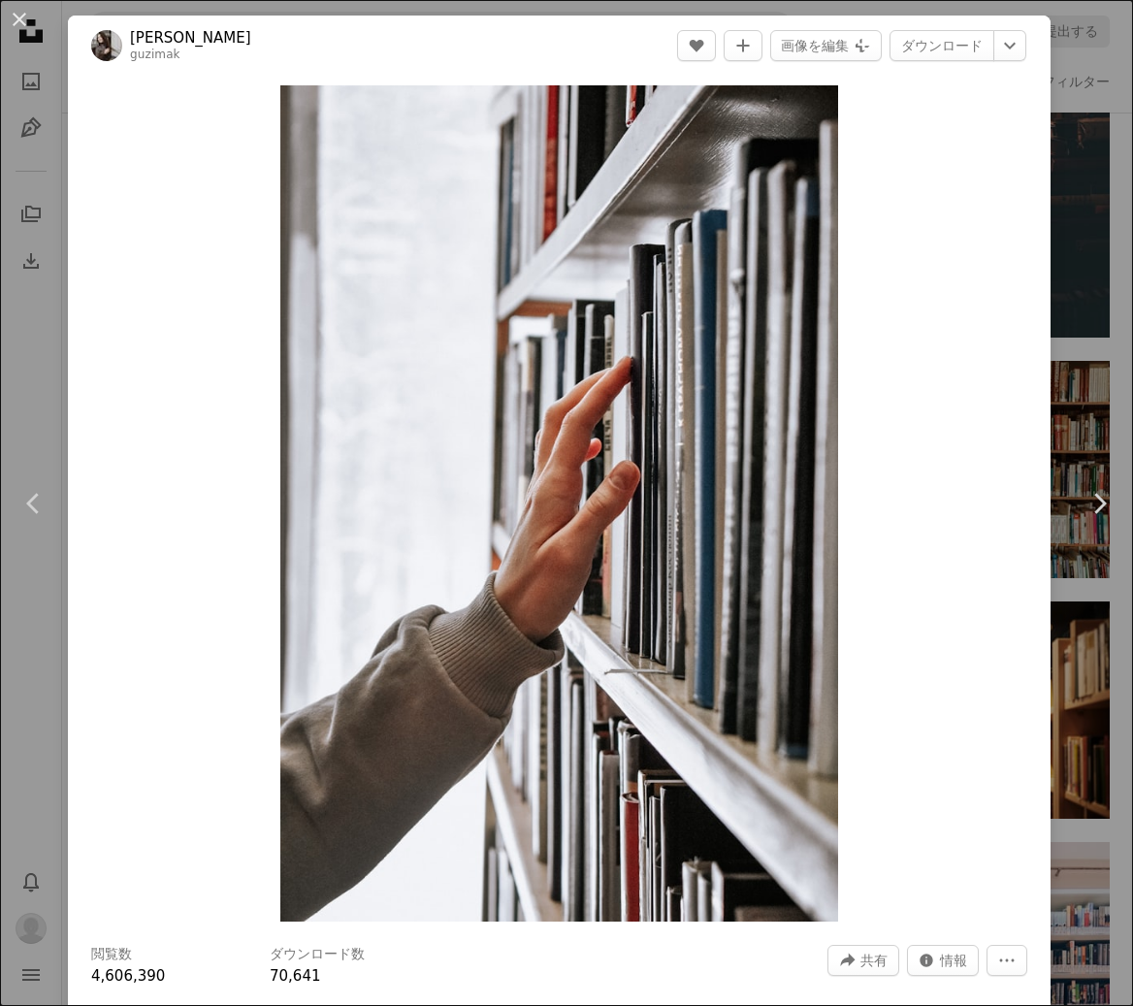
click at [210, 466] on div "Zoom in" at bounding box center [559, 504] width 983 height 856
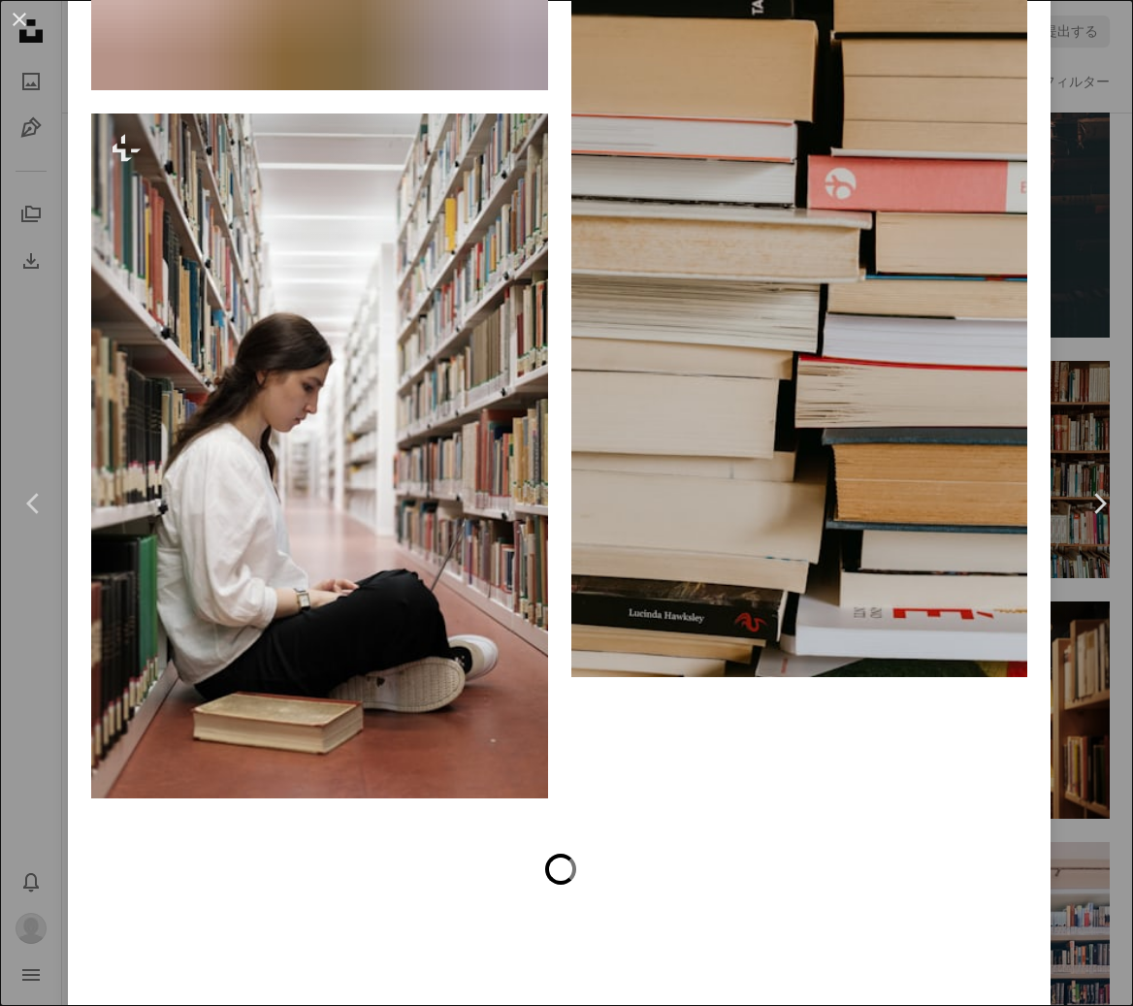
scroll to position [11637, 0]
